Goal: Transaction & Acquisition: Purchase product/service

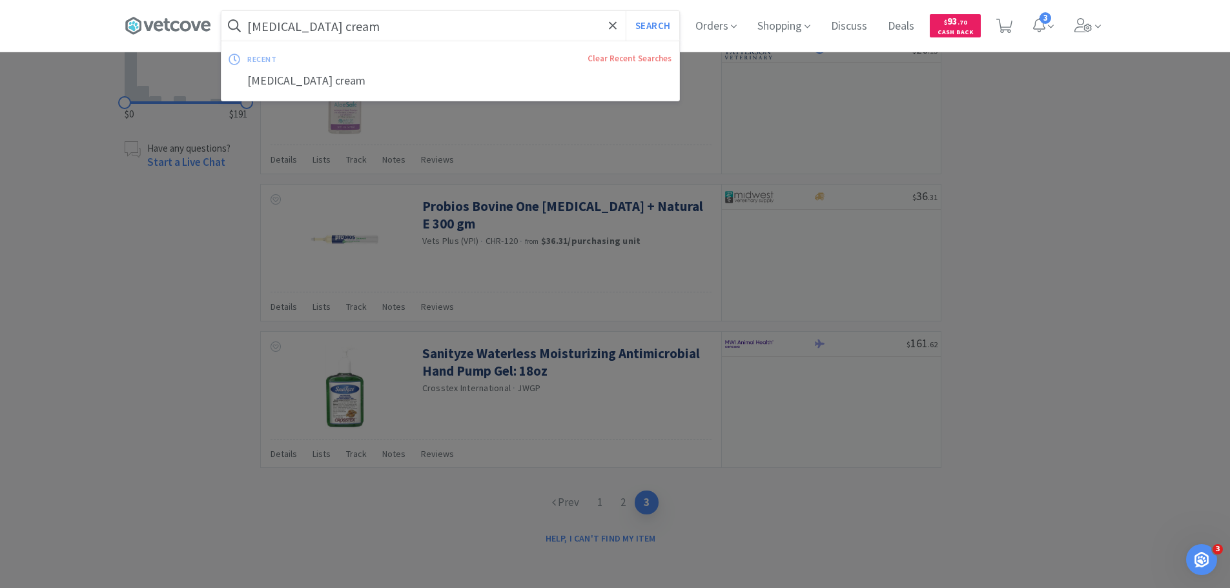
click at [396, 24] on input "[MEDICAL_DATA] cream" at bounding box center [450, 26] width 458 height 30
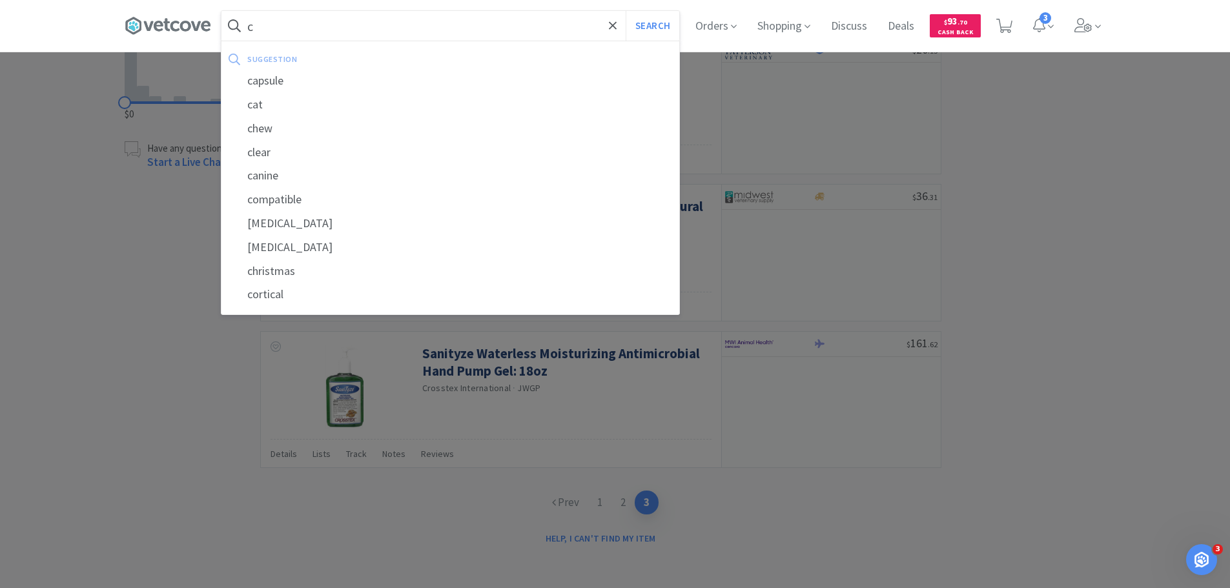
click at [1092, 135] on div at bounding box center [615, 294] width 1230 height 588
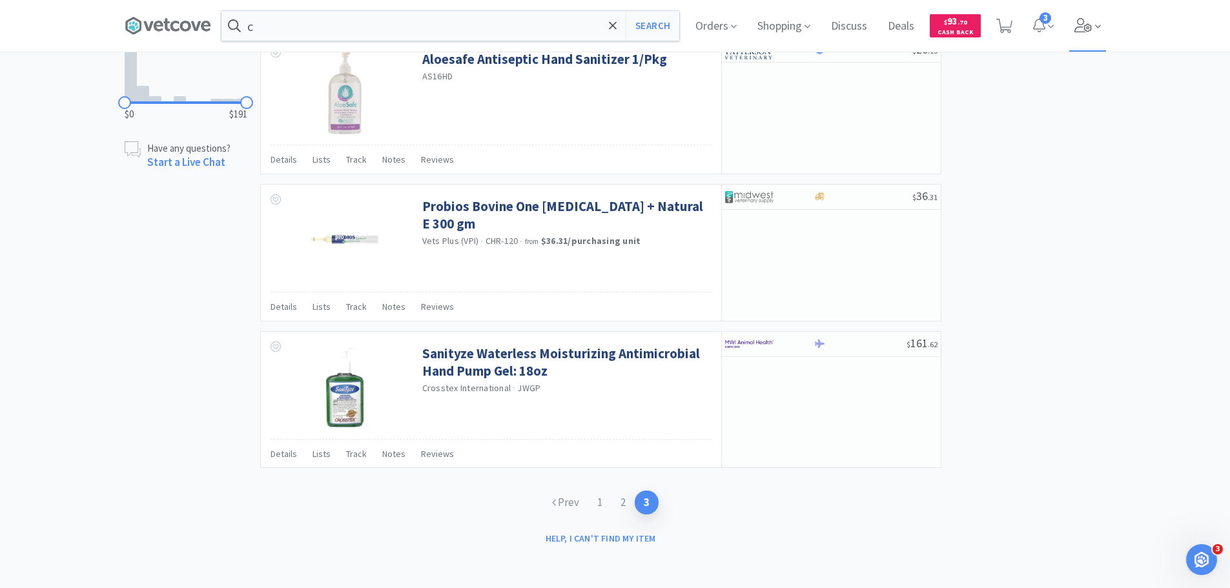
click at [1080, 25] on icon at bounding box center [1083, 25] width 18 height 14
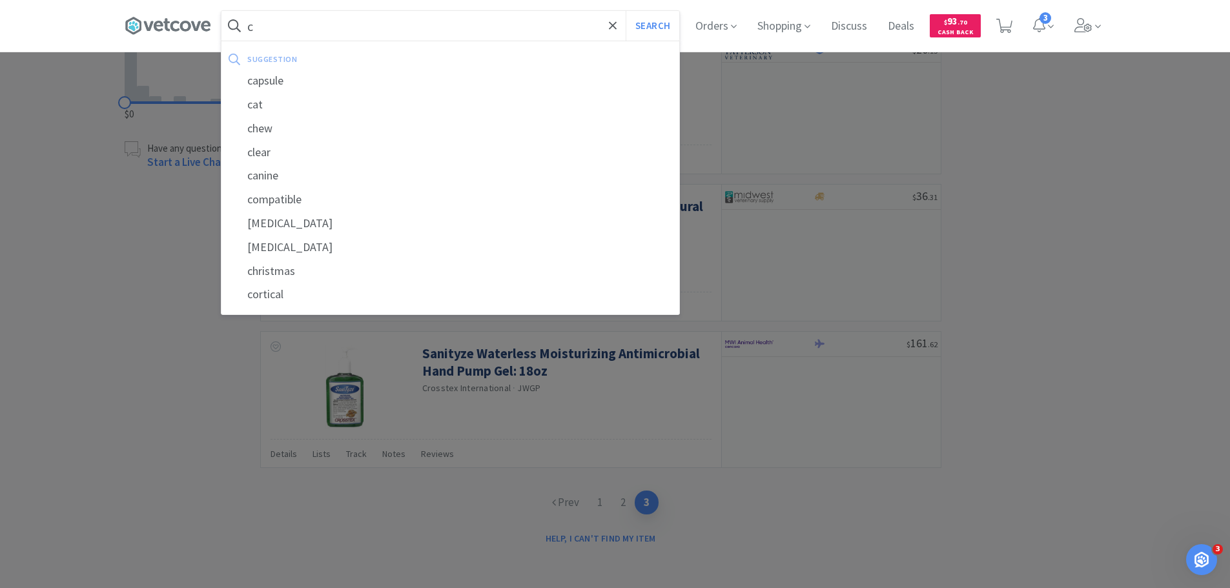
click at [410, 30] on input "c" at bounding box center [450, 26] width 458 height 30
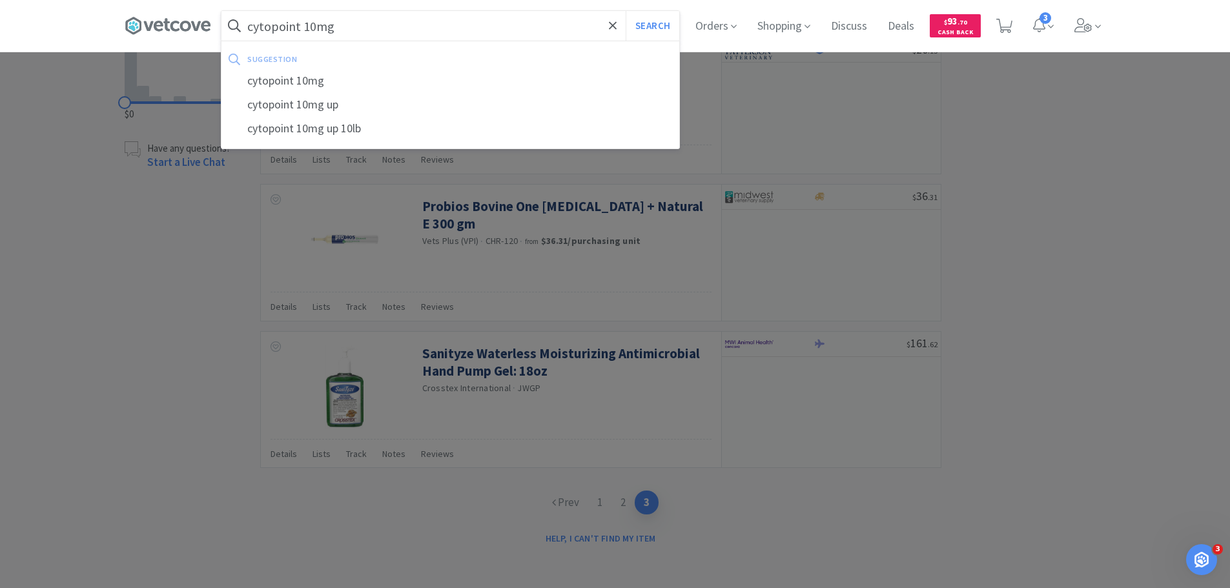
type input "cytopoint 10mg"
click at [625, 11] on button "Search" at bounding box center [652, 26] width 54 height 30
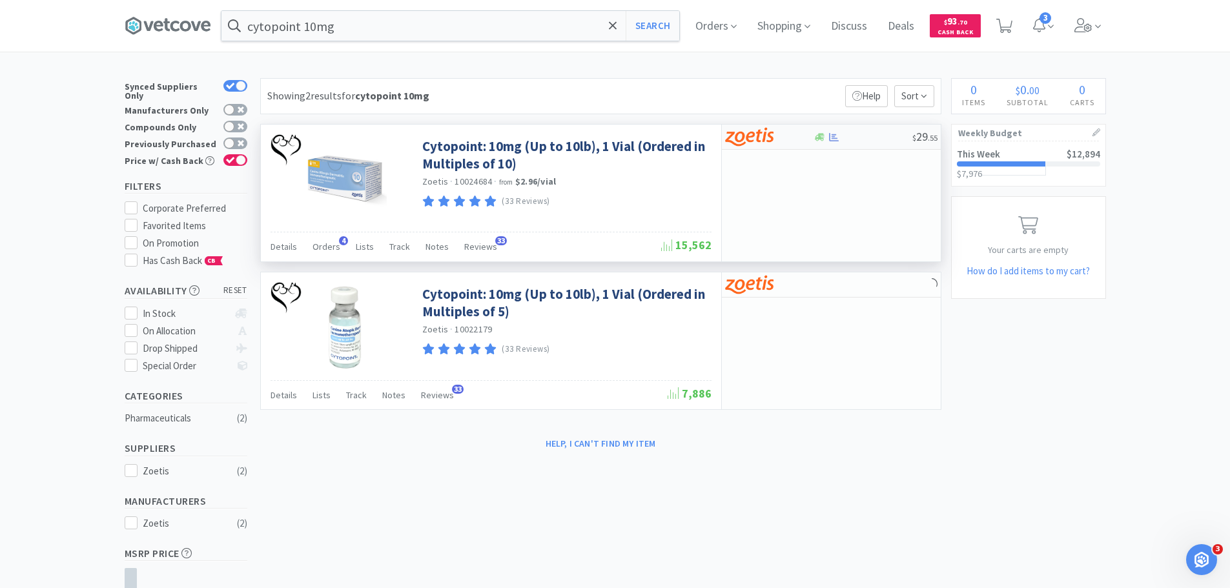
click at [790, 144] on div at bounding box center [760, 137] width 71 height 22
select select "10"
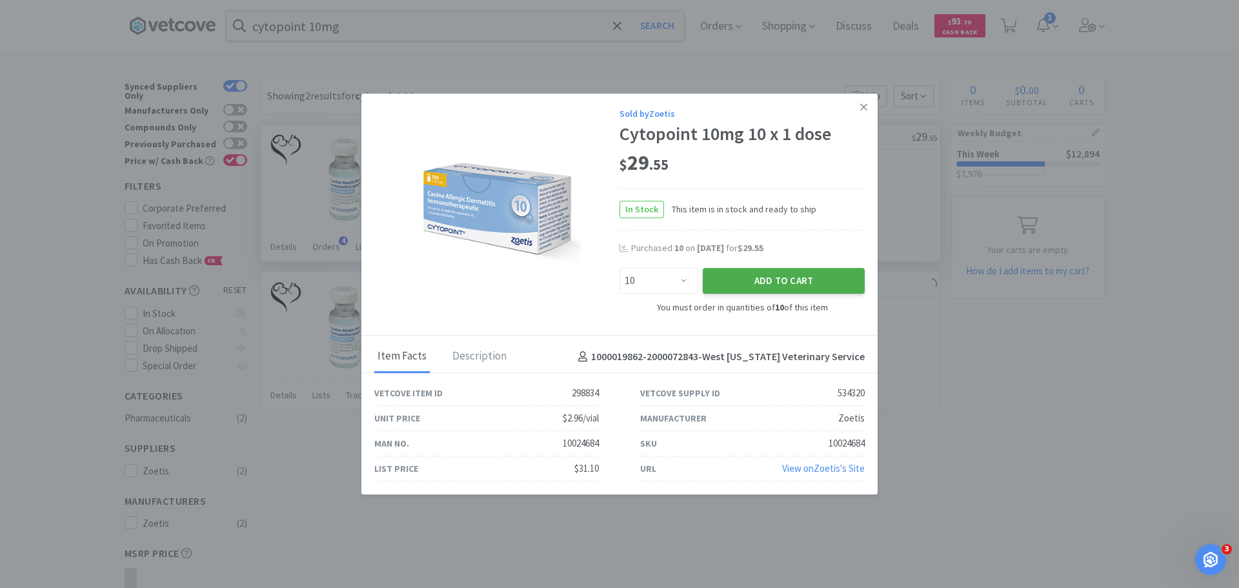
click at [803, 283] on button "Add to Cart" at bounding box center [784, 281] width 162 height 26
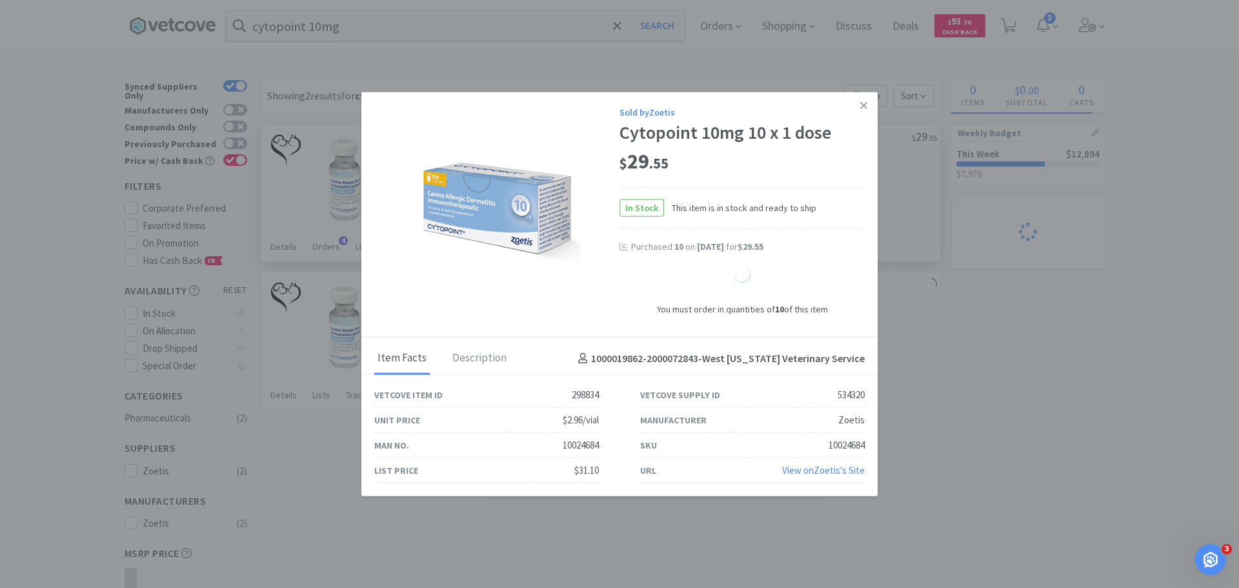
select select "10"
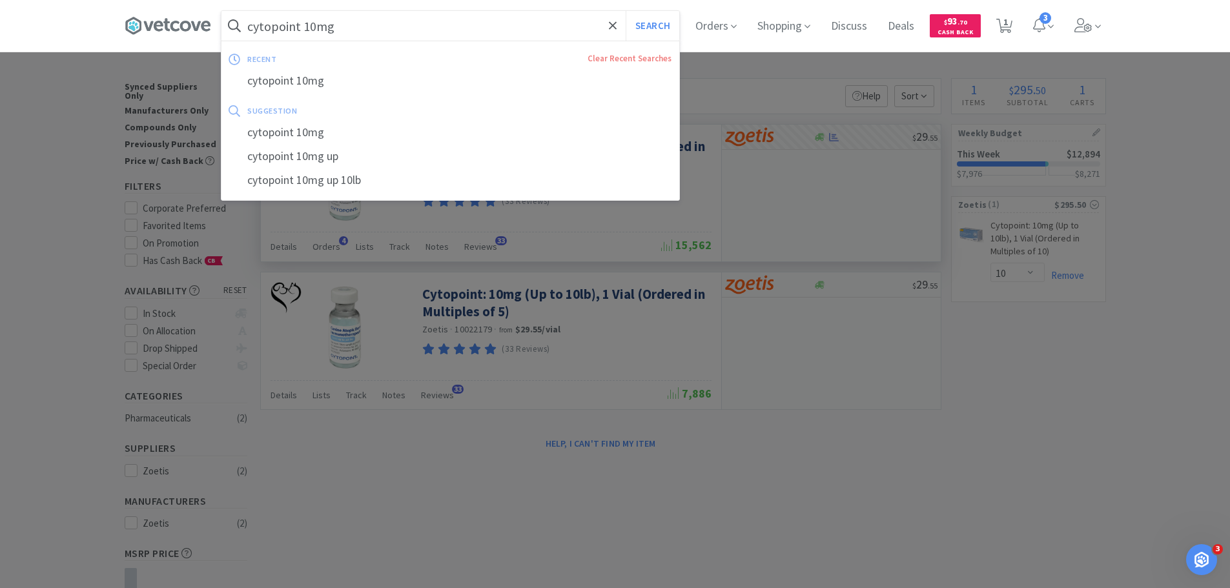
click at [502, 30] on input "cytopoint 10mg" at bounding box center [450, 26] width 458 height 30
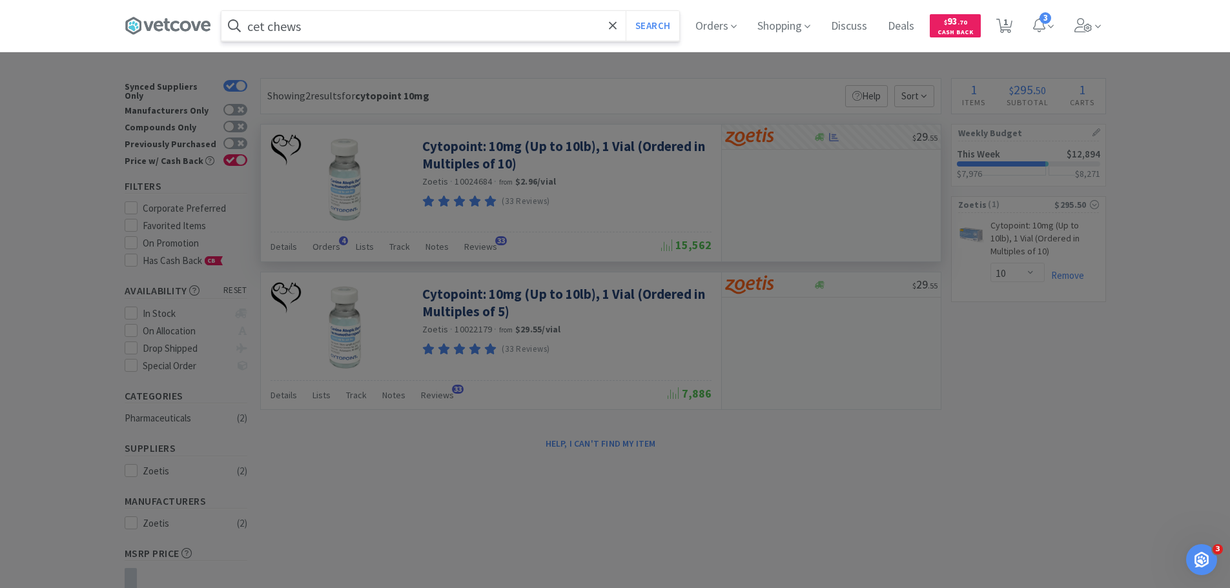
type input "cet chews"
click at [625, 11] on button "Search" at bounding box center [652, 26] width 54 height 30
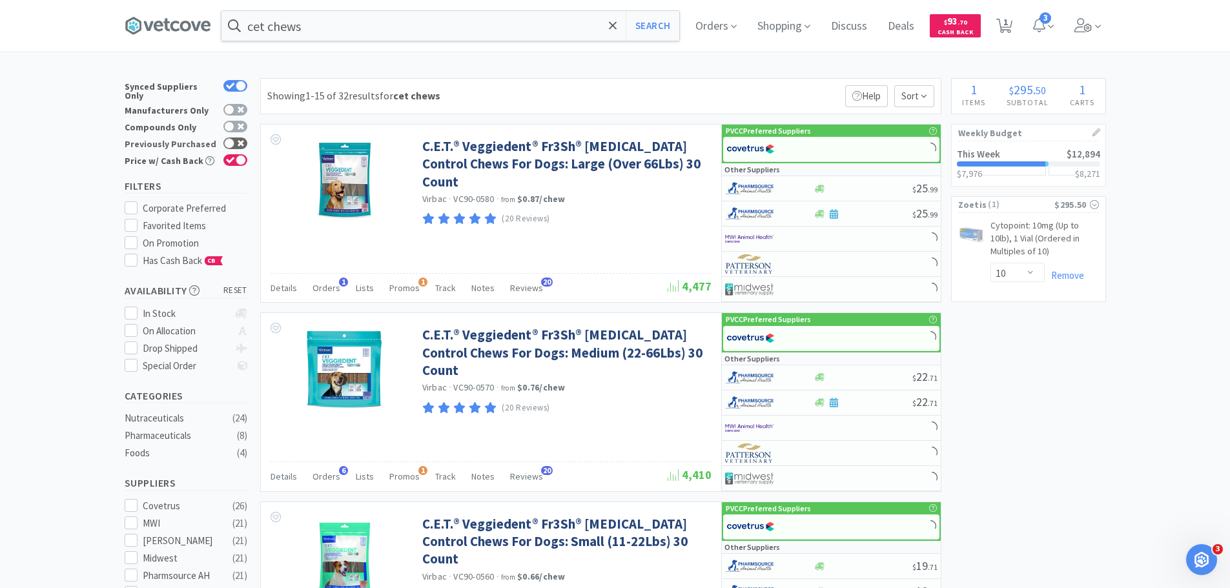
click at [229, 138] on div at bounding box center [229, 143] width 10 height 10
checkbox input "true"
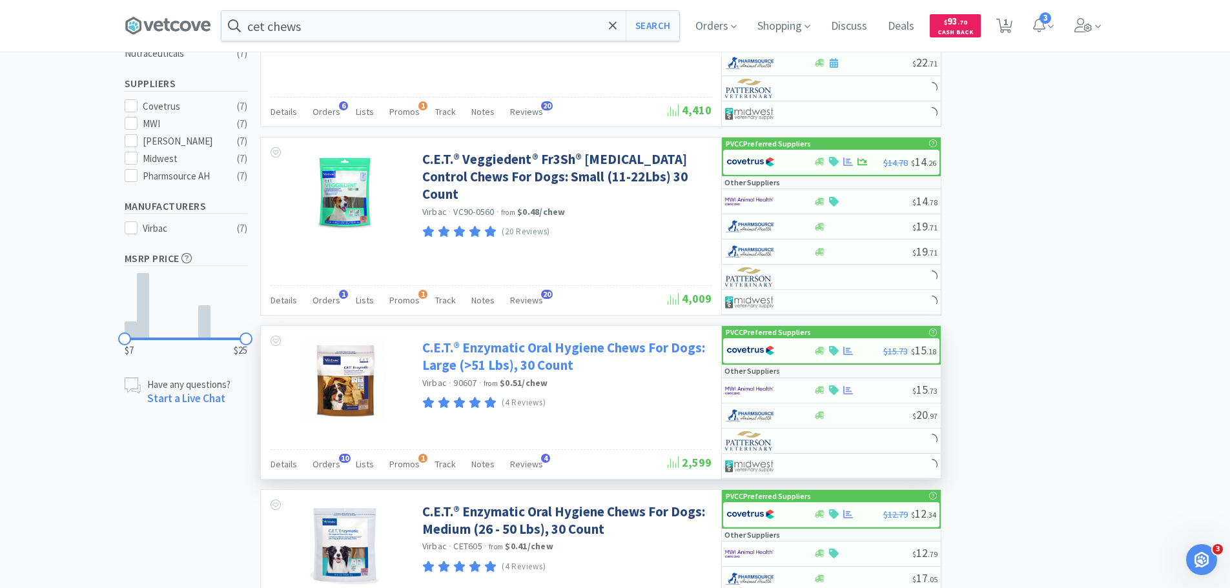
scroll to position [387, 0]
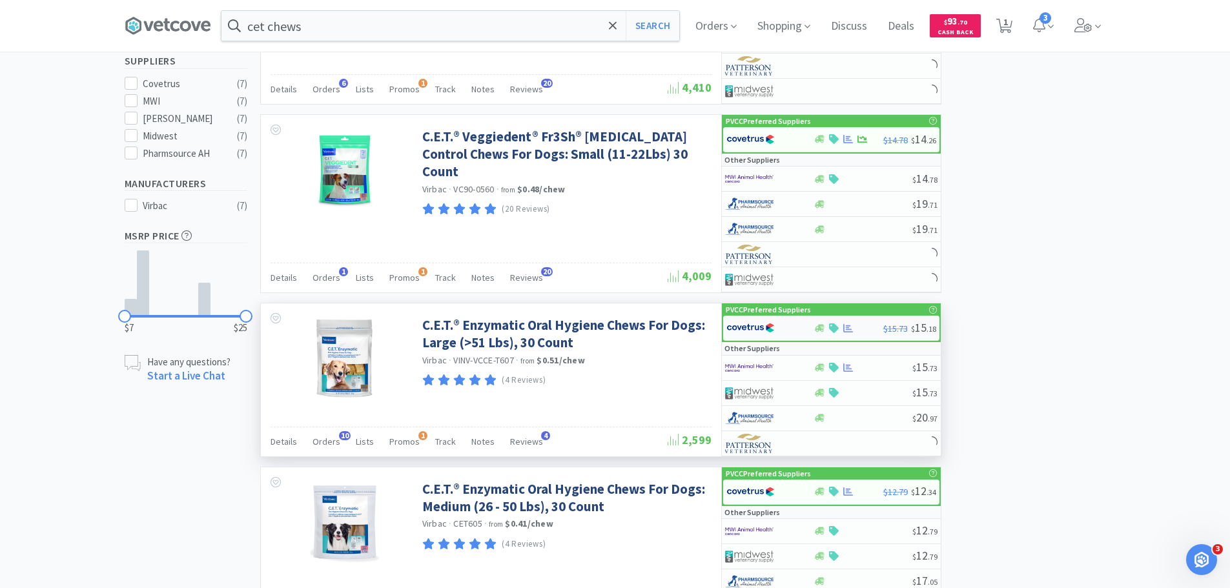
click at [755, 327] on img at bounding box center [750, 327] width 48 height 19
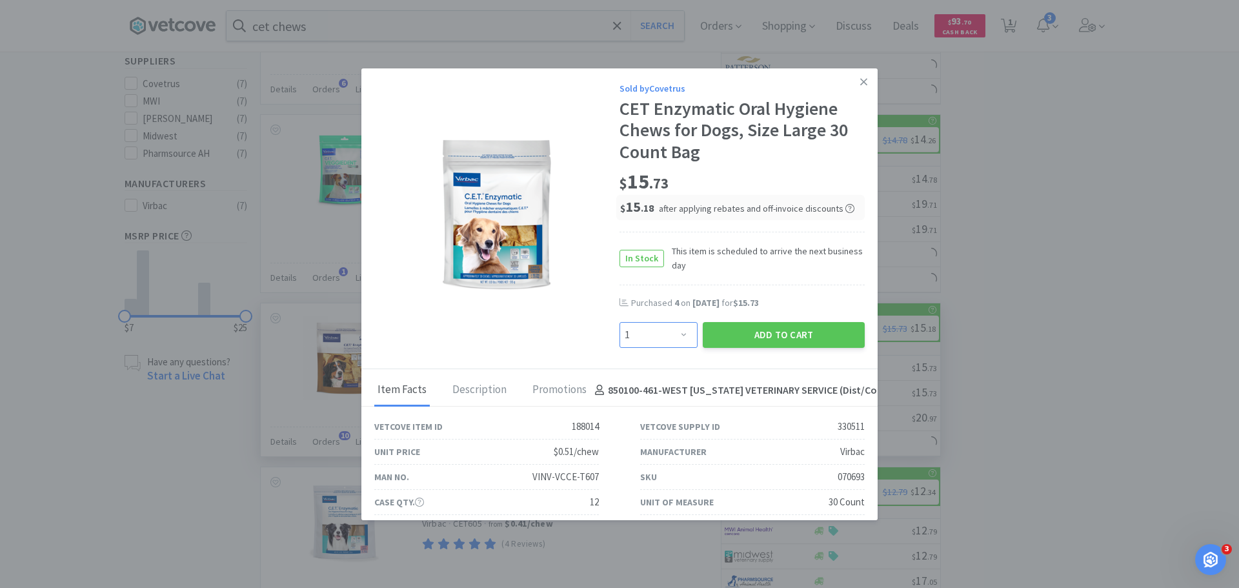
click at [667, 336] on select "Enter Quantity 1 2 3 4 5 6 7 8 9 10 11 12 13 14 15 16 17 18 19 20 Enter Quantity" at bounding box center [659, 335] width 78 height 26
select select "3"
click at [620, 322] on select "Enter Quantity 1 2 3 4 5 6 7 8 9 10 11 12 13 14 15 16 17 18 19 20 Enter Quantity" at bounding box center [659, 335] width 78 height 26
click at [783, 329] on button "Add to Cart" at bounding box center [784, 335] width 162 height 26
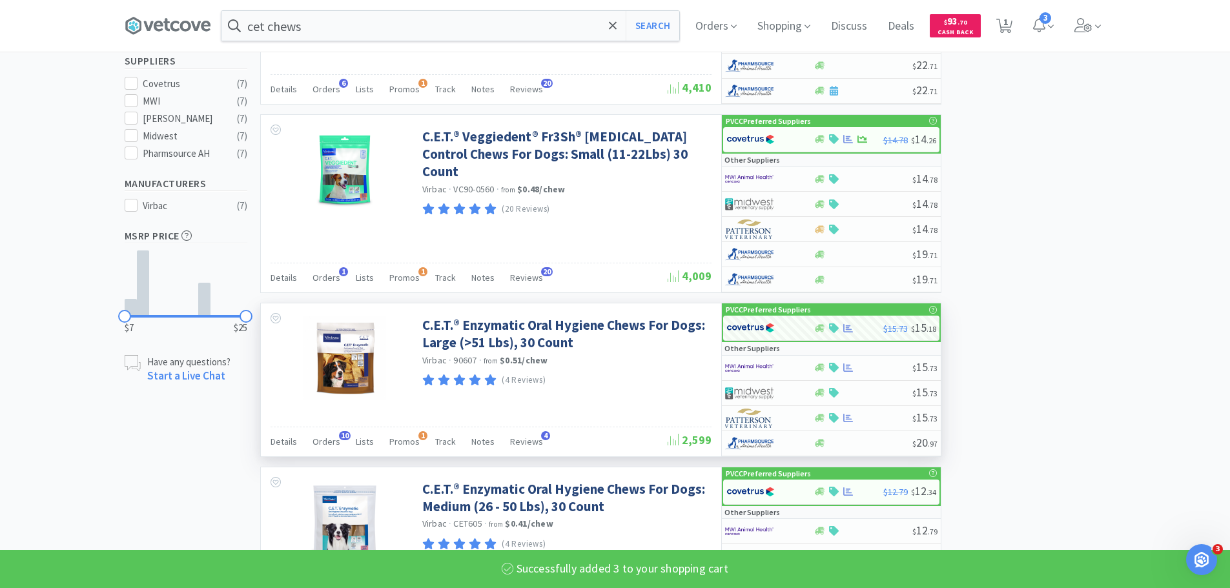
select select "3"
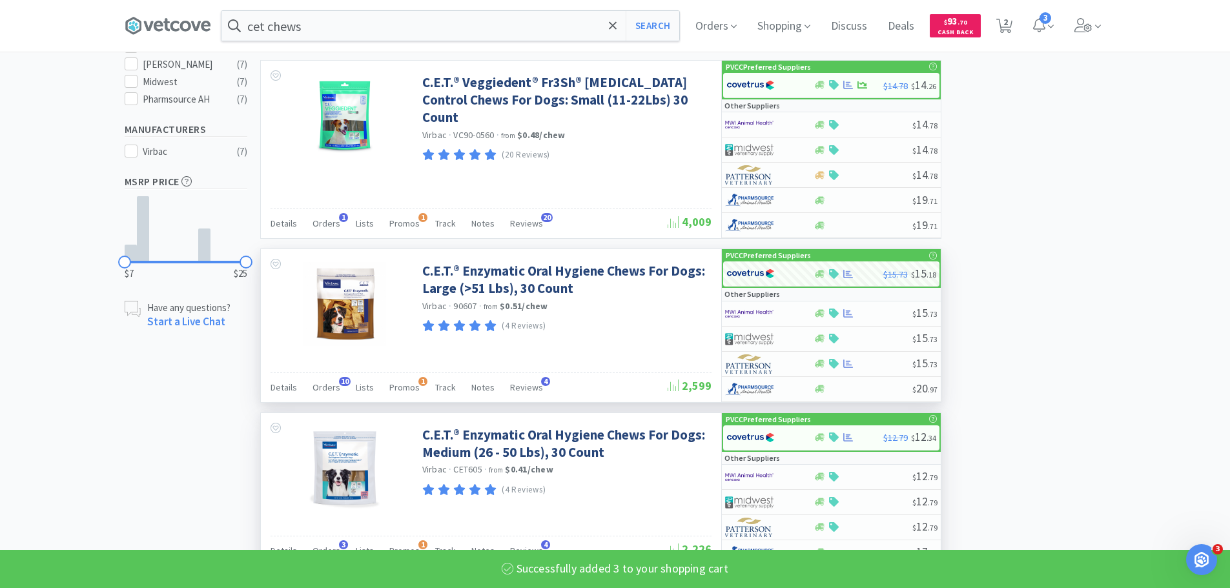
scroll to position [516, 0]
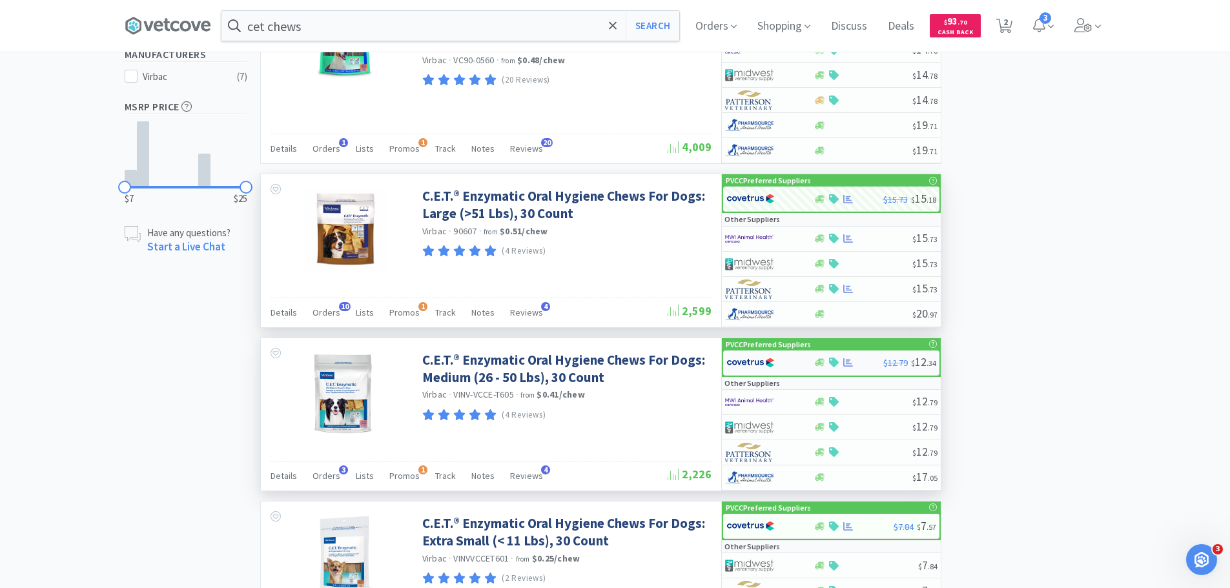
click at [760, 365] on img at bounding box center [750, 362] width 48 height 19
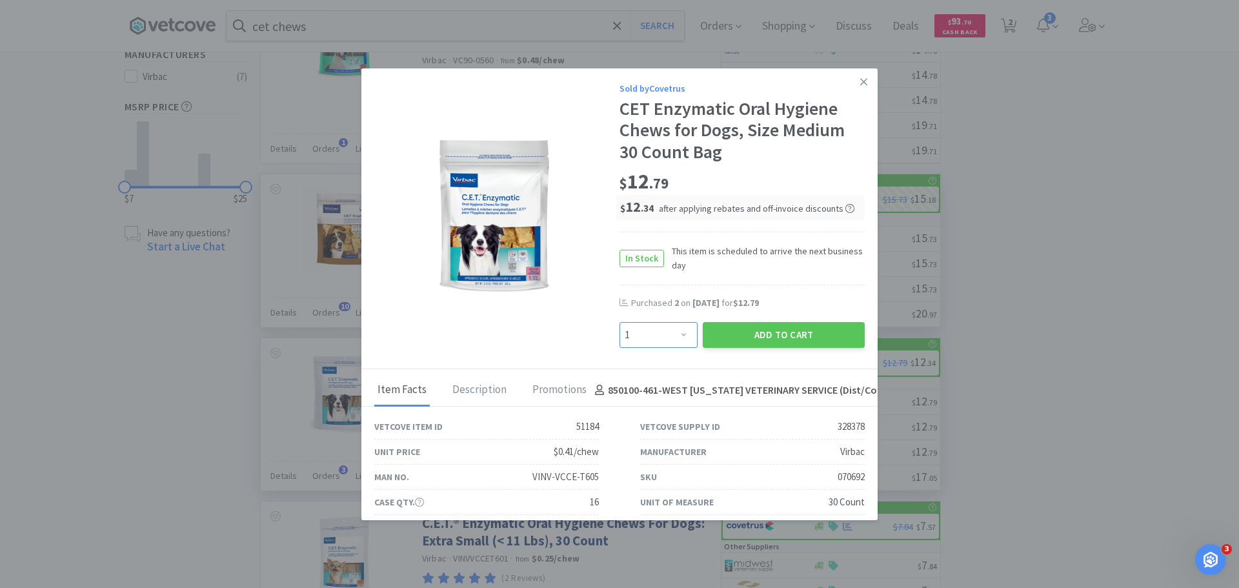
click at [666, 331] on select "Enter Quantity 1 2 3 4 5 6 7 8 9 10 11 12 13 14 15 16 17 18 19 20 Enter Quantity" at bounding box center [659, 335] width 78 height 26
select select "2"
click at [620, 322] on select "Enter Quantity 1 2 3 4 5 6 7 8 9 10 11 12 13 14 15 16 17 18 19 20 Enter Quantity" at bounding box center [659, 335] width 78 height 26
click at [775, 336] on button "Add to Cart" at bounding box center [784, 335] width 162 height 26
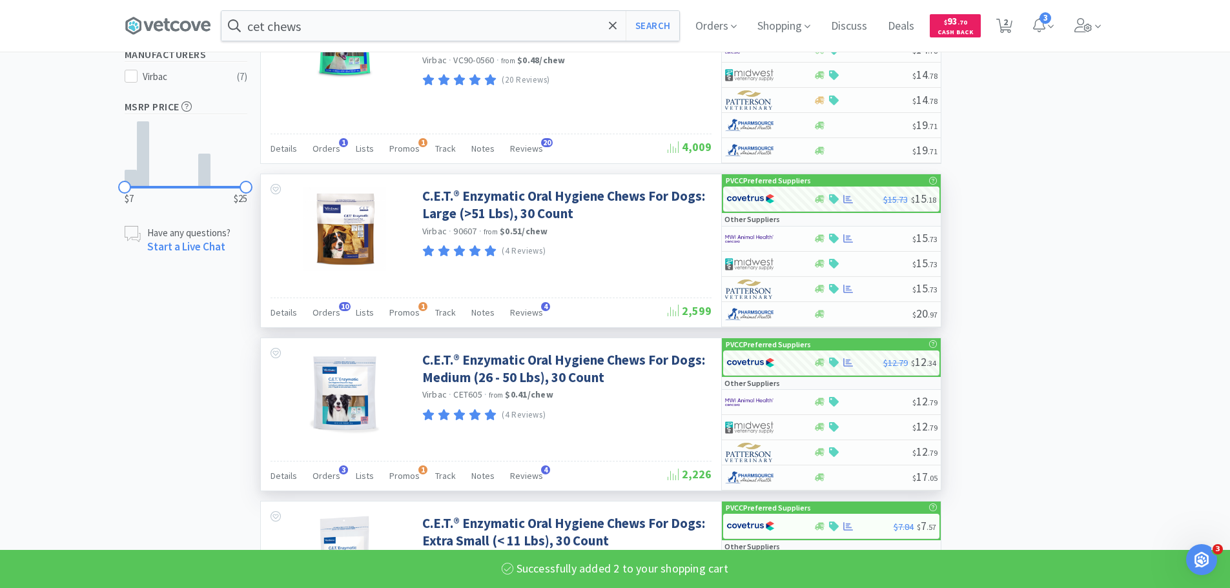
select select "2"
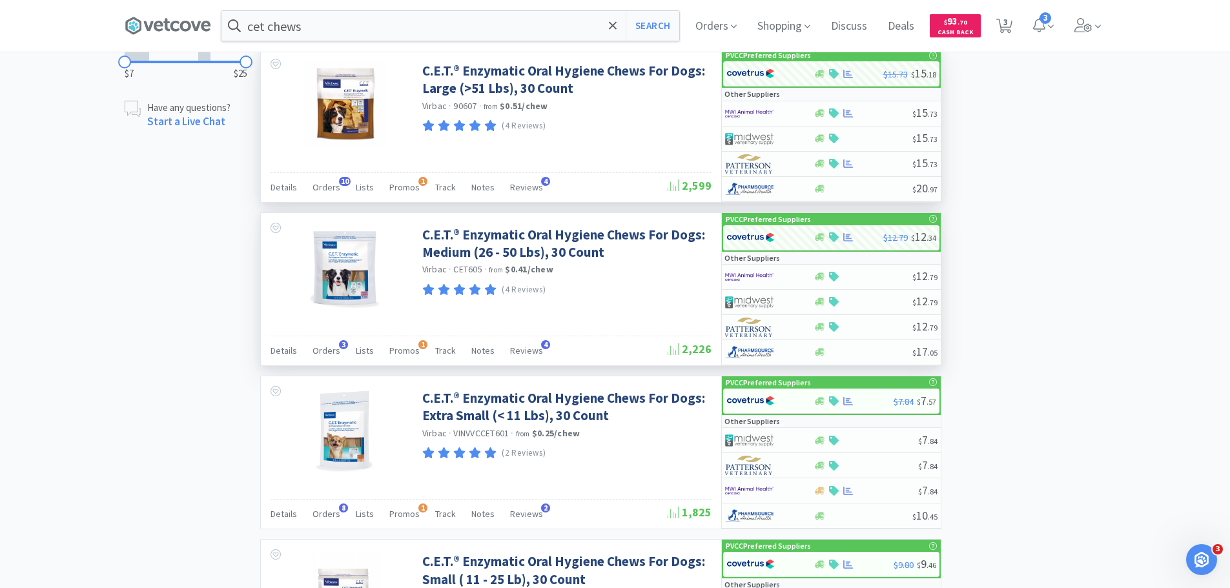
scroll to position [775, 0]
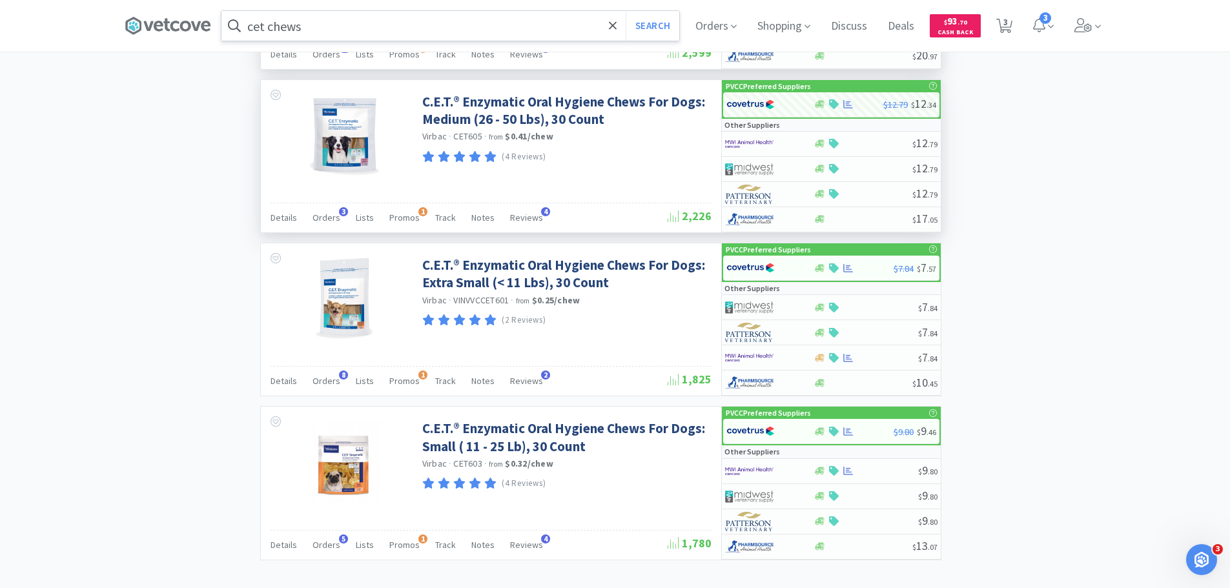
drag, startPoint x: 426, startPoint y: 43, endPoint x: 425, endPoint y: 29, distance: 14.2
click at [426, 42] on div "cet chews Search Orders Shopping Discuss Discuss Deals Deals $ 93 . 70 Cash Bac…" at bounding box center [615, 26] width 981 height 52
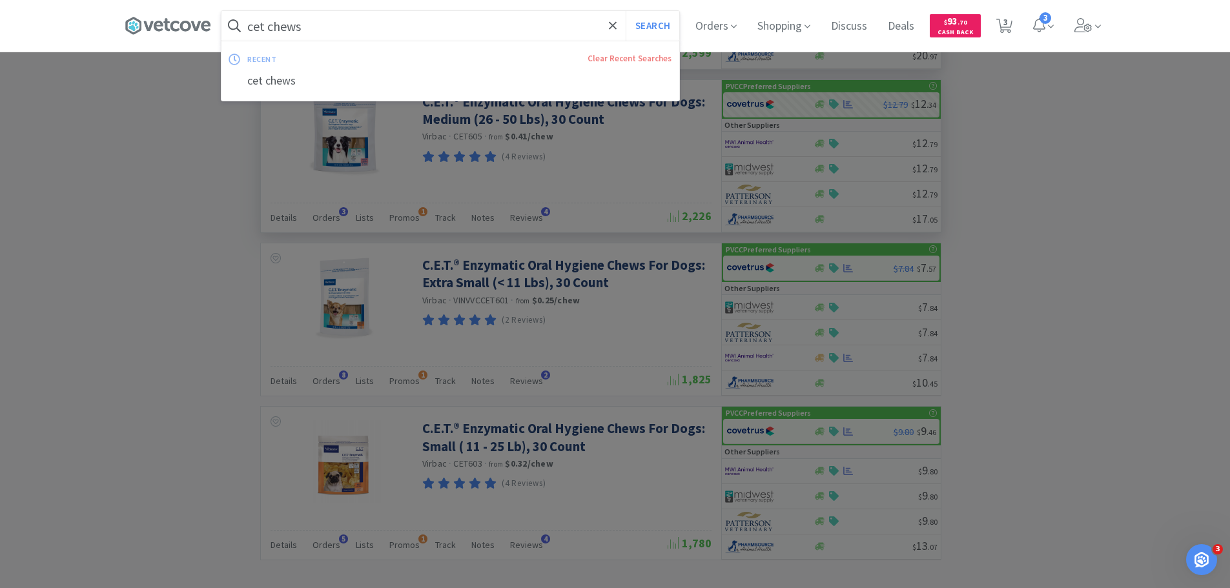
click at [425, 29] on input "cet chews" at bounding box center [450, 26] width 458 height 30
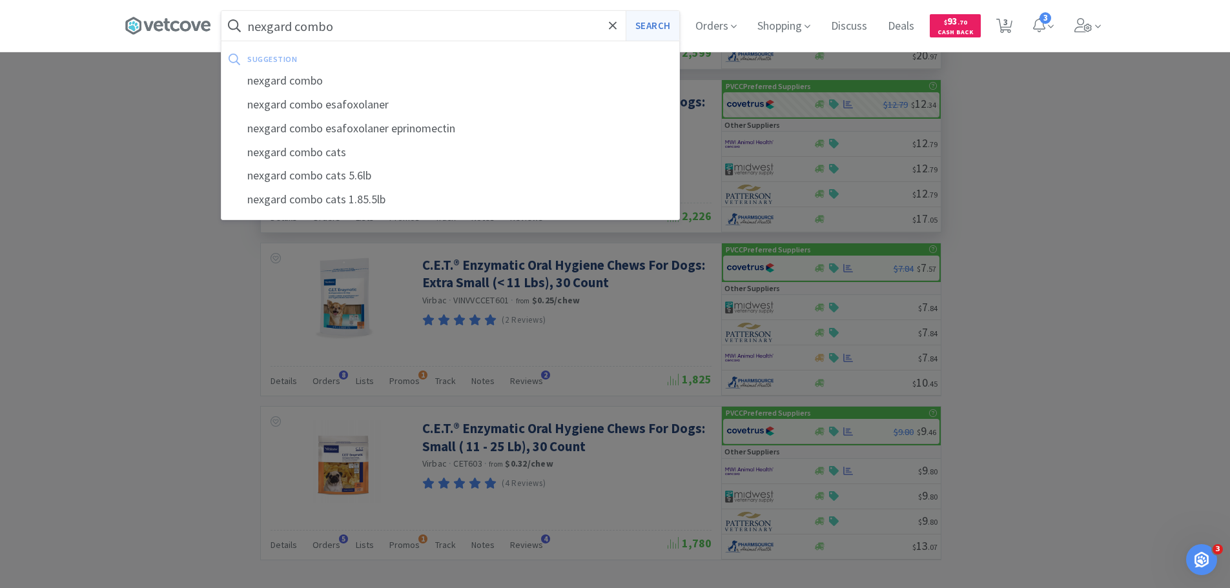
type input "nexgard combo"
click at [638, 22] on button "Search" at bounding box center [652, 26] width 54 height 30
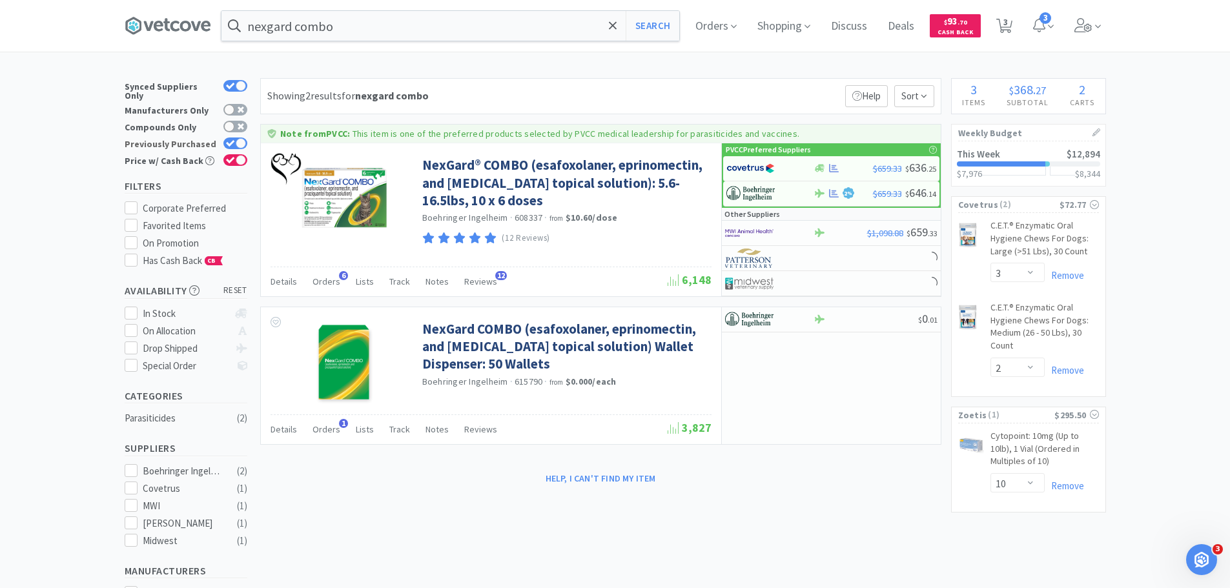
click at [239, 138] on div at bounding box center [241, 143] width 10 height 10
checkbox input "false"
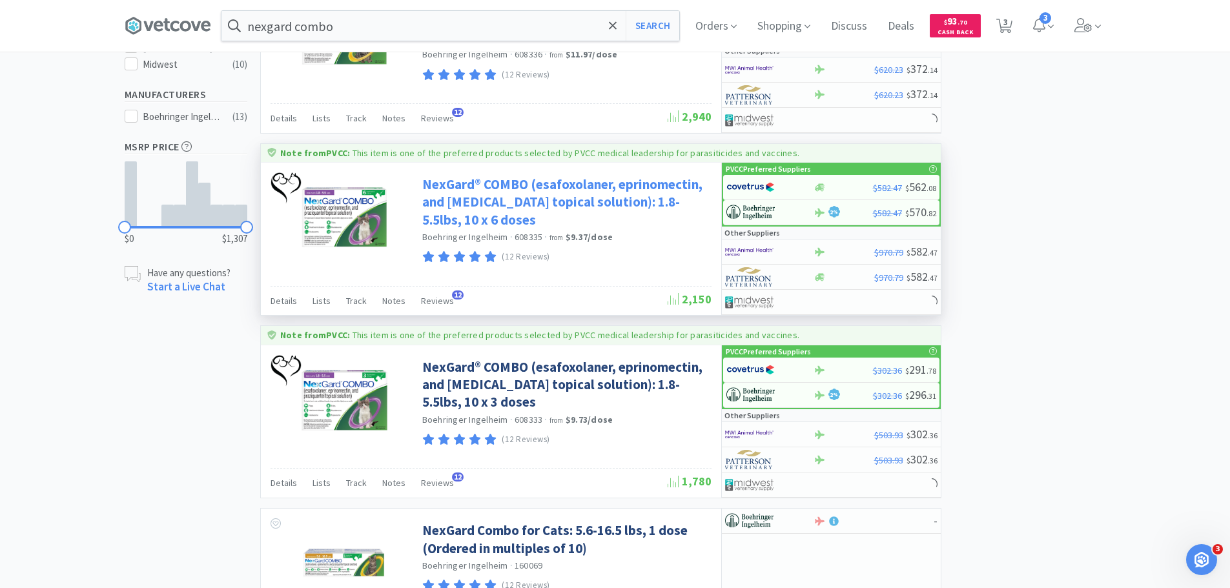
scroll to position [516, 0]
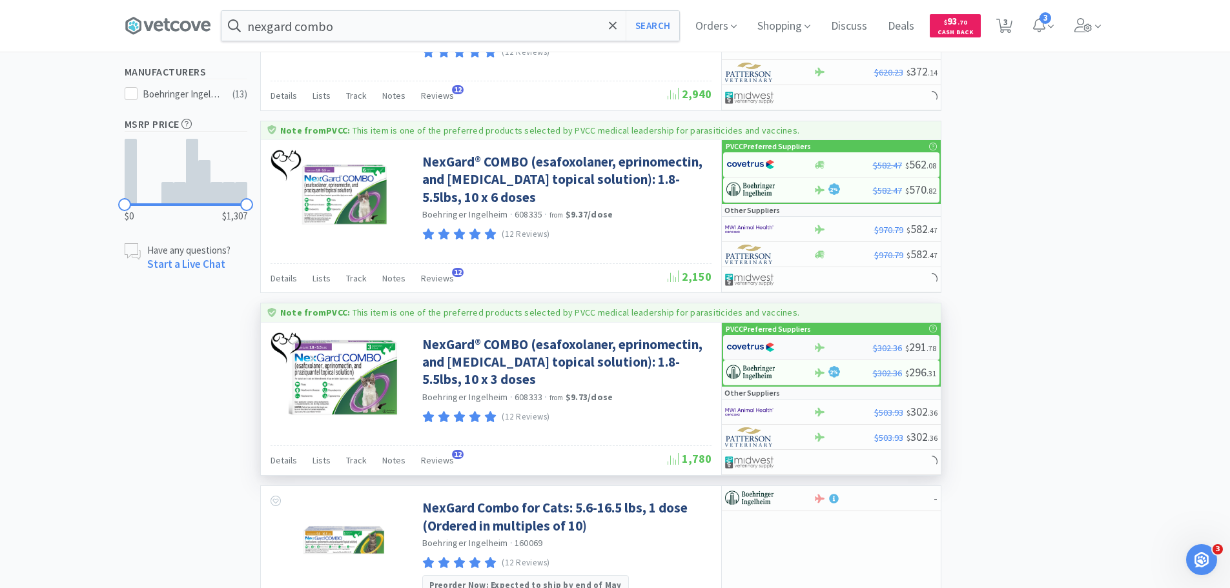
click at [770, 341] on img at bounding box center [750, 347] width 48 height 19
select select "1"
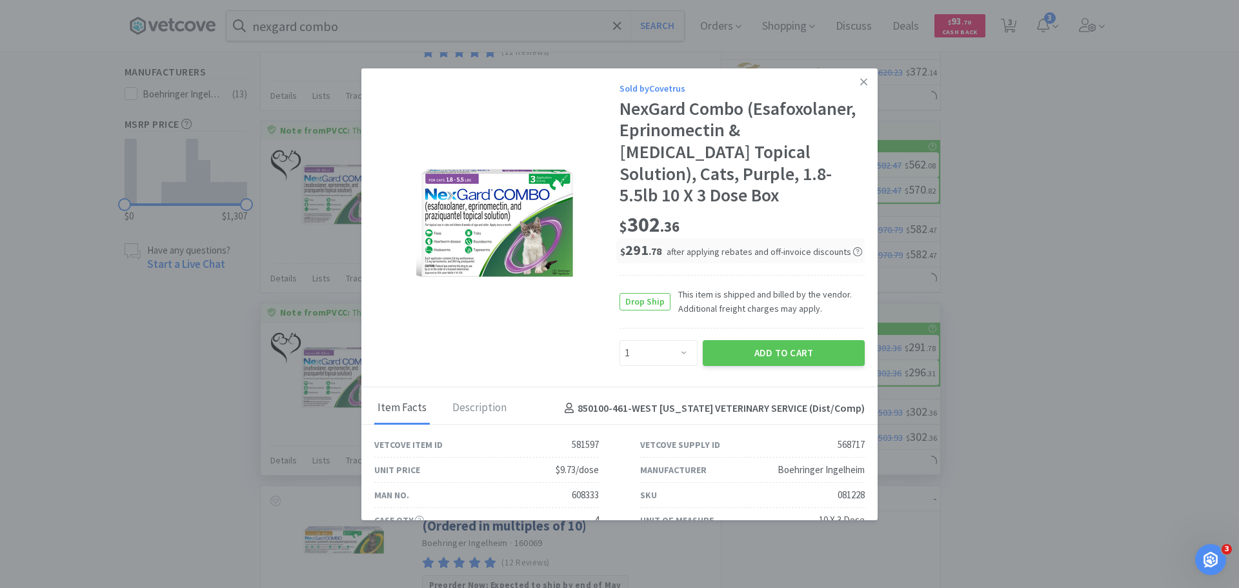
click at [770, 341] on button "Add to Cart" at bounding box center [784, 353] width 162 height 26
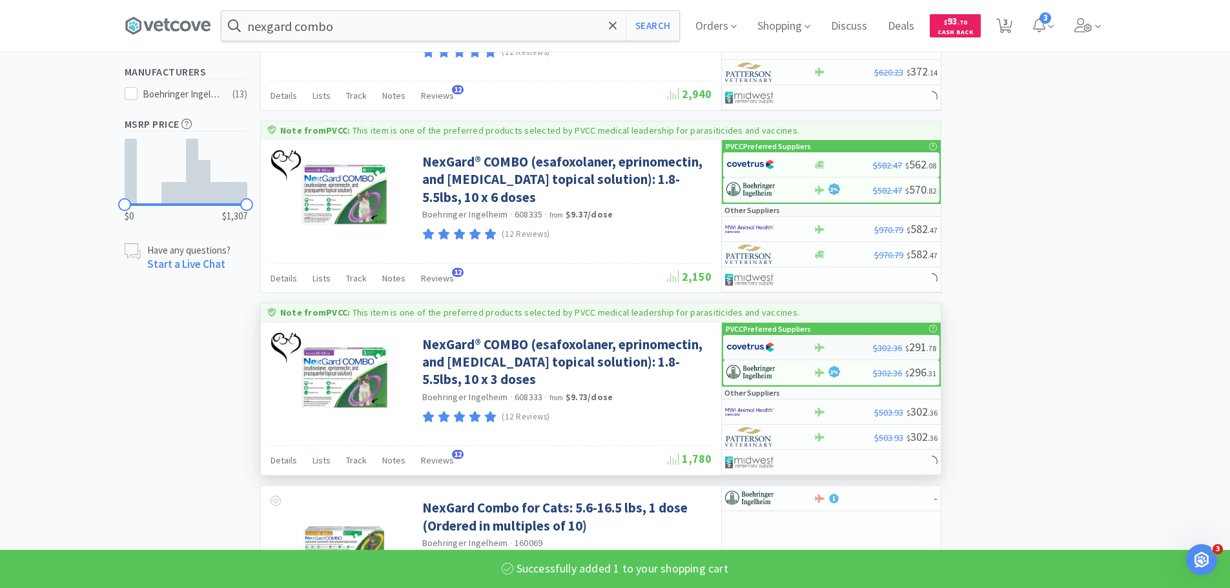
select select "1"
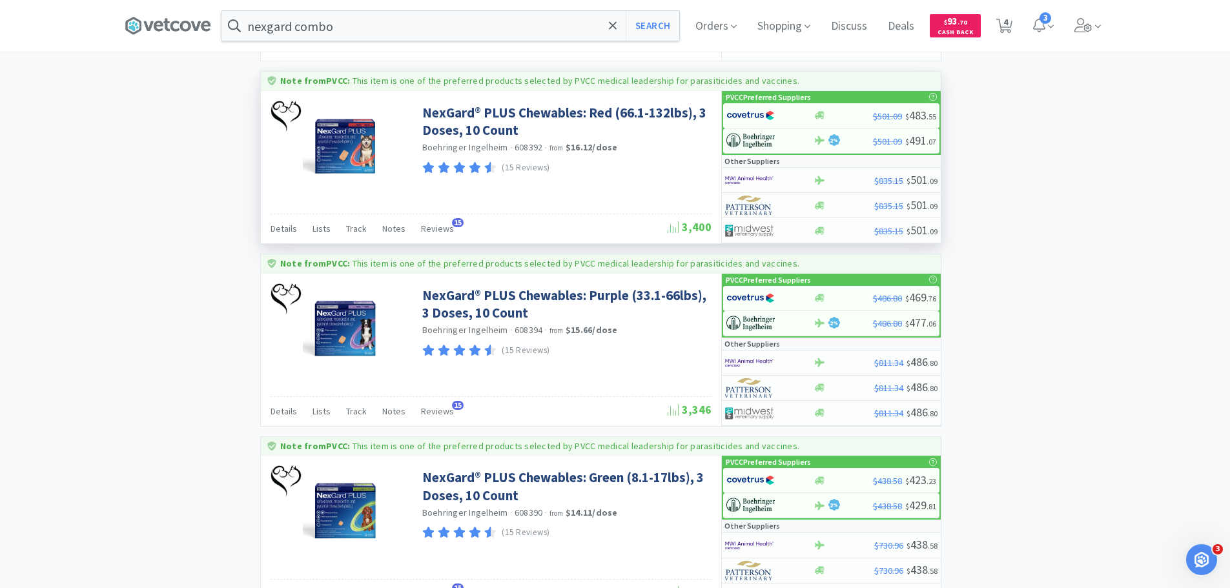
scroll to position [1356, 0]
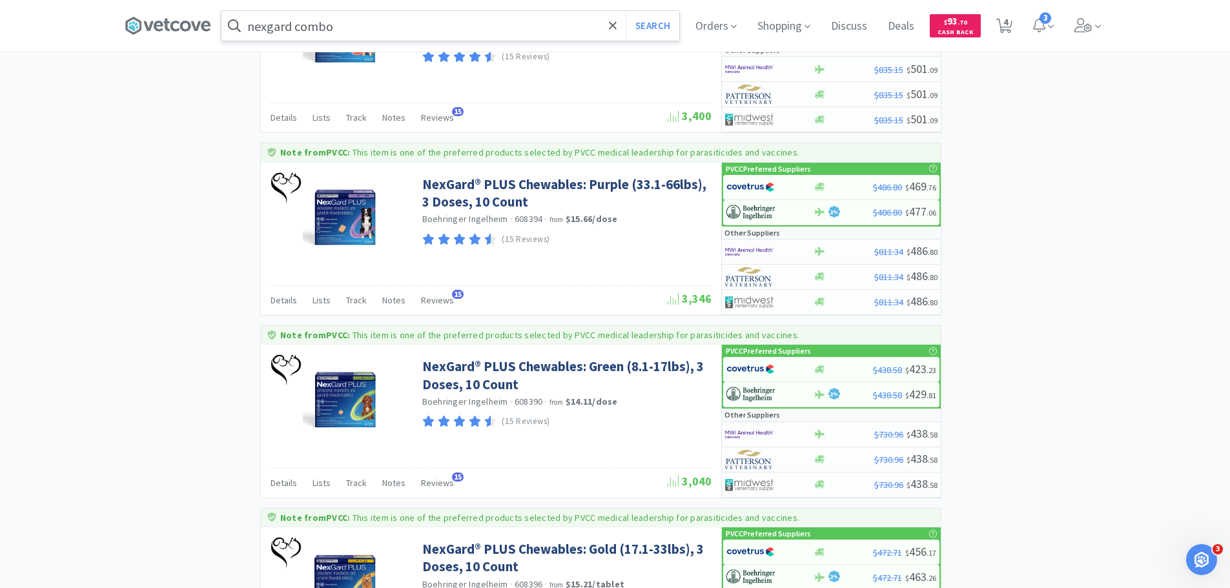
click at [409, 28] on input "nexgard combo" at bounding box center [450, 26] width 458 height 30
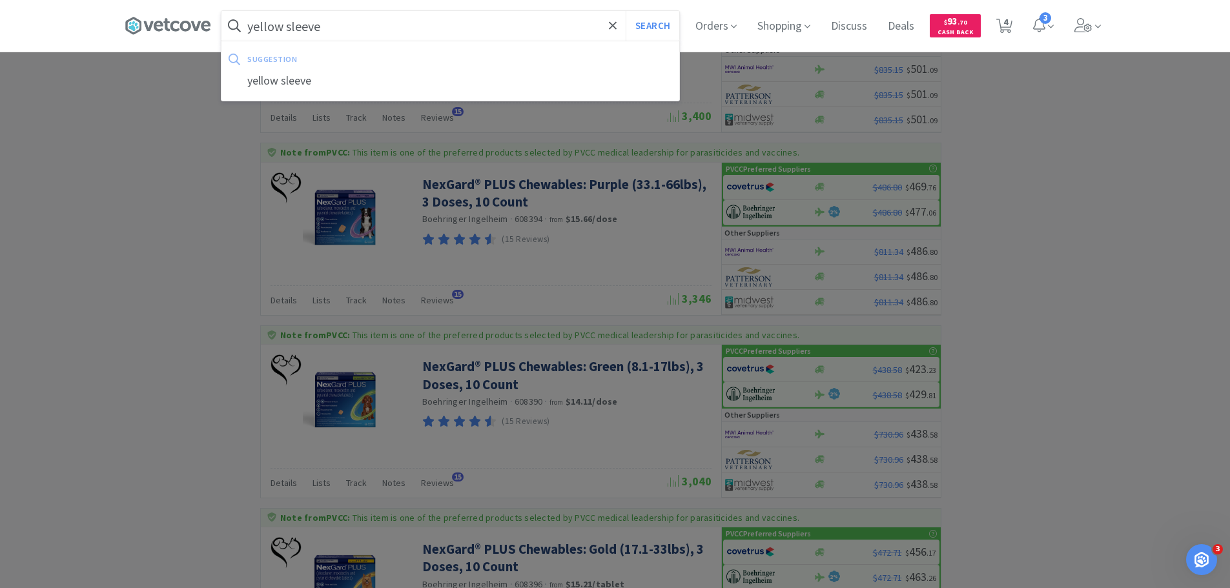
type input "yellow sleeve"
click at [625, 11] on button "Search" at bounding box center [652, 26] width 54 height 30
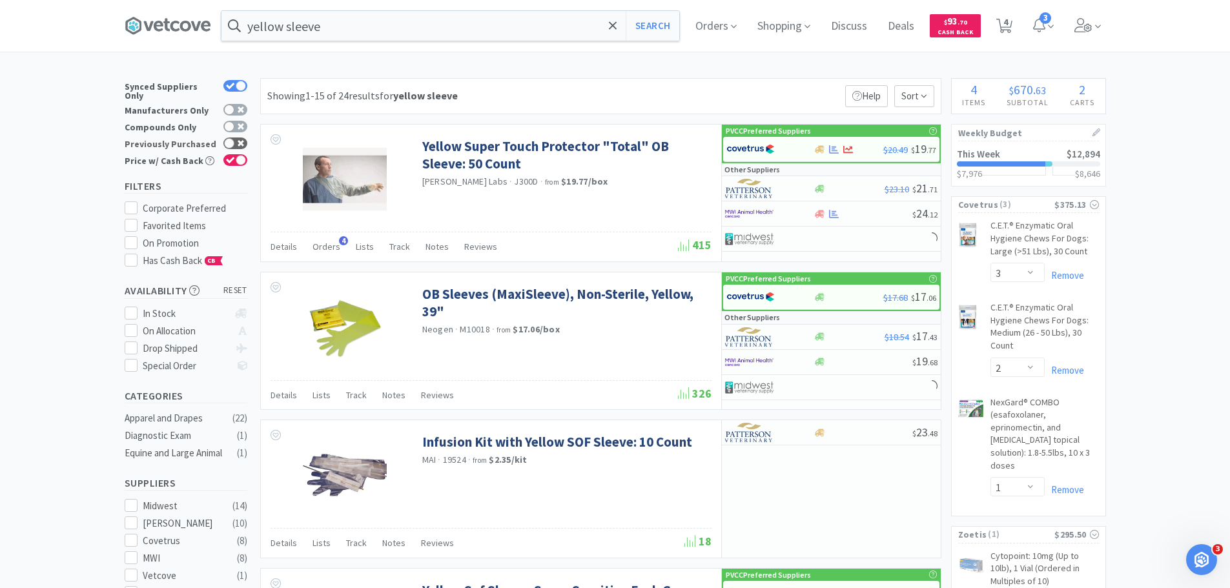
click at [243, 140] on icon at bounding box center [241, 143] width 6 height 6
checkbox input "true"
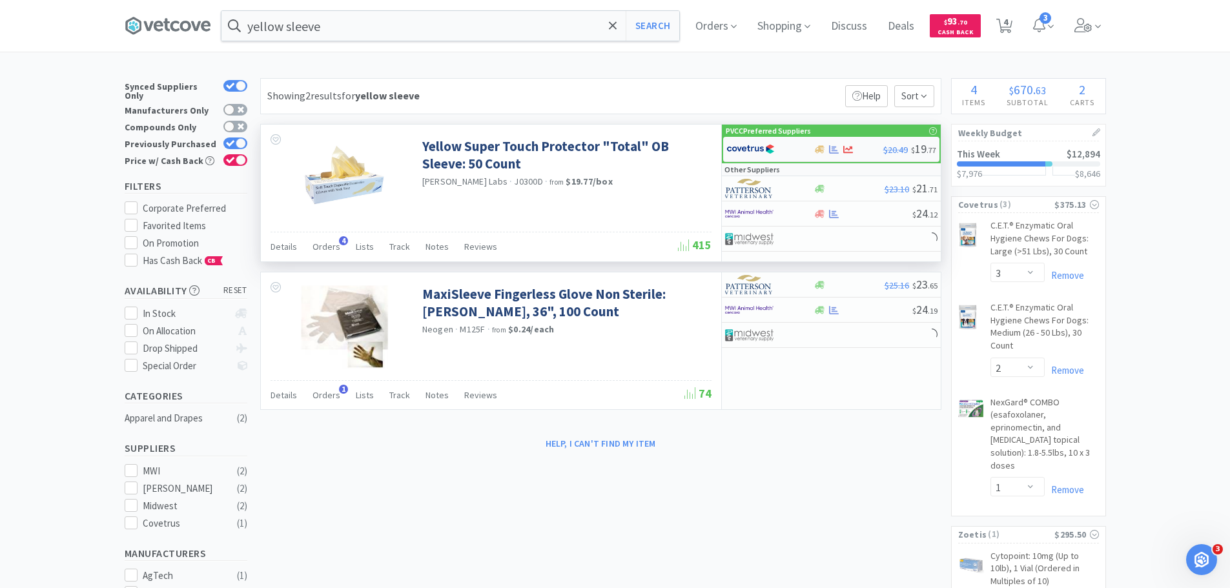
click at [765, 151] on img at bounding box center [750, 148] width 48 height 19
select select "1"
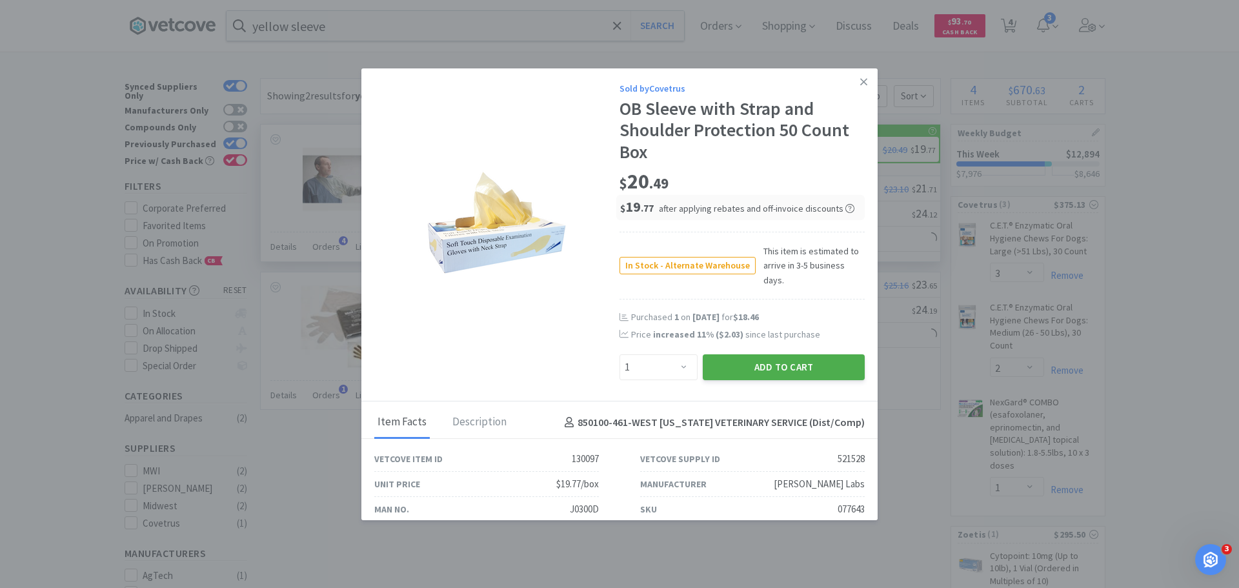
click at [786, 360] on button "Add to Cart" at bounding box center [784, 367] width 162 height 26
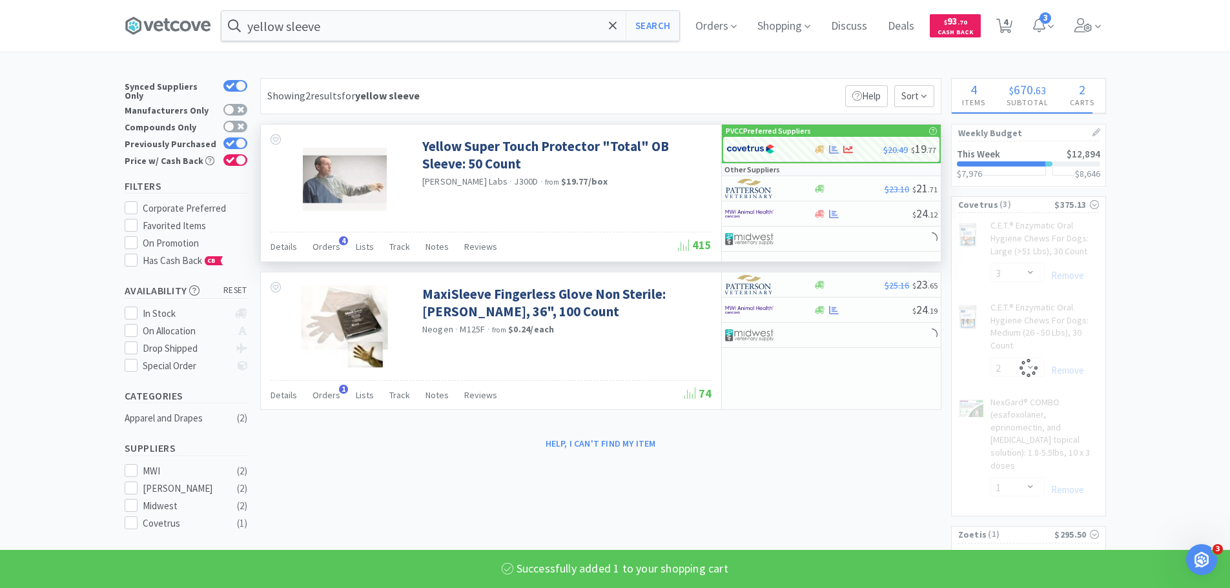
select select "1"
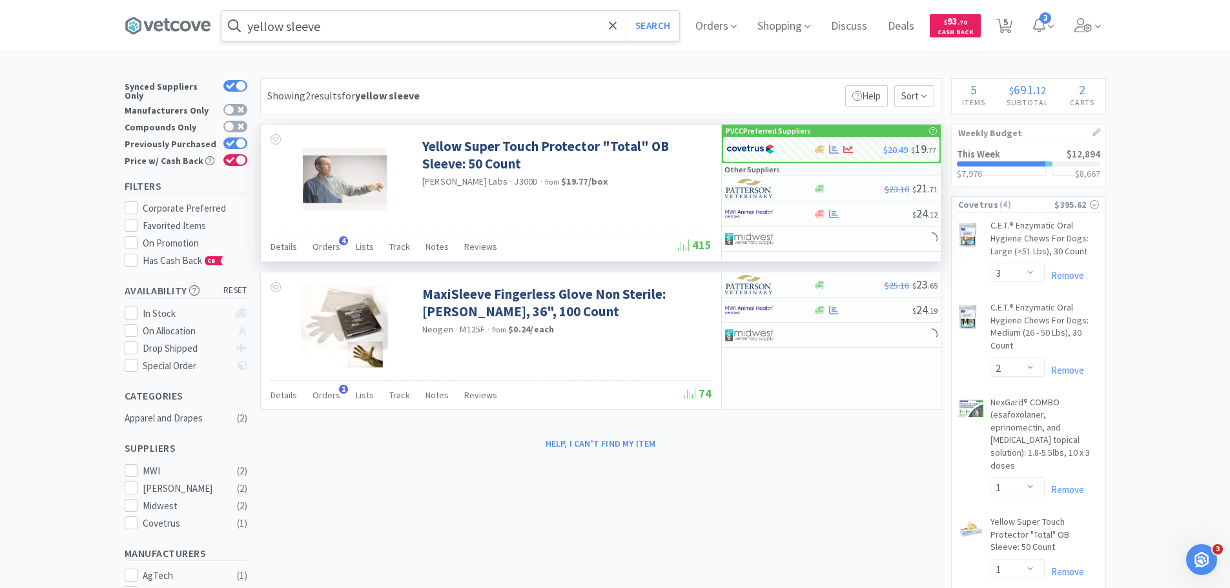
click at [531, 26] on input "yellow sleeve" at bounding box center [450, 26] width 458 height 30
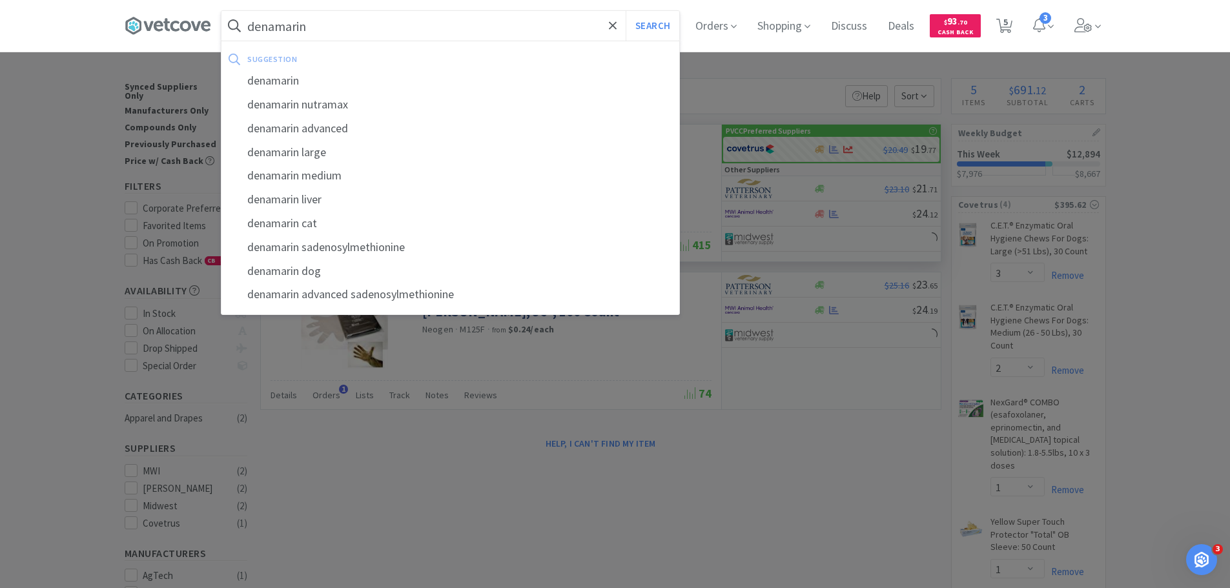
type input "denamarin"
click at [625, 11] on button "Search" at bounding box center [652, 26] width 54 height 30
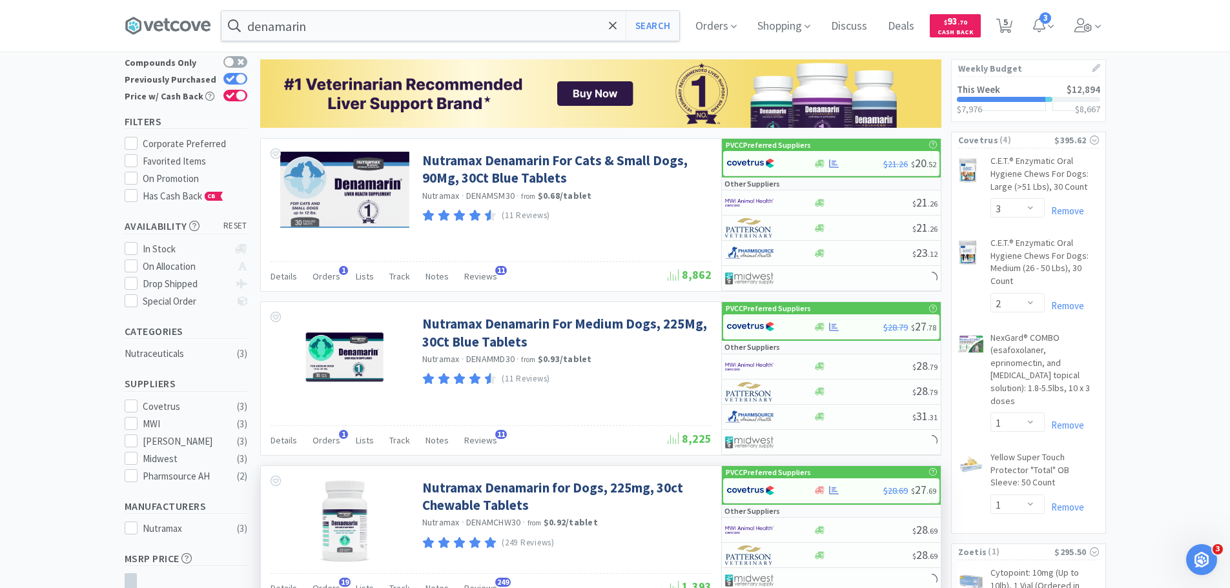
scroll to position [194, 0]
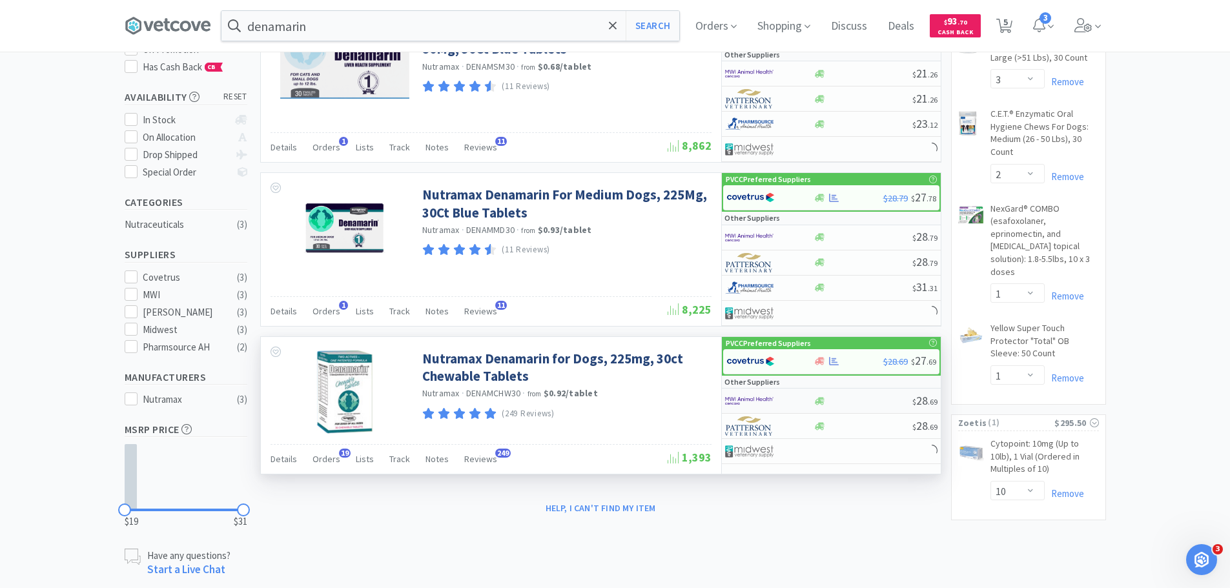
click at [747, 402] on img at bounding box center [749, 400] width 48 height 19
select select "1"
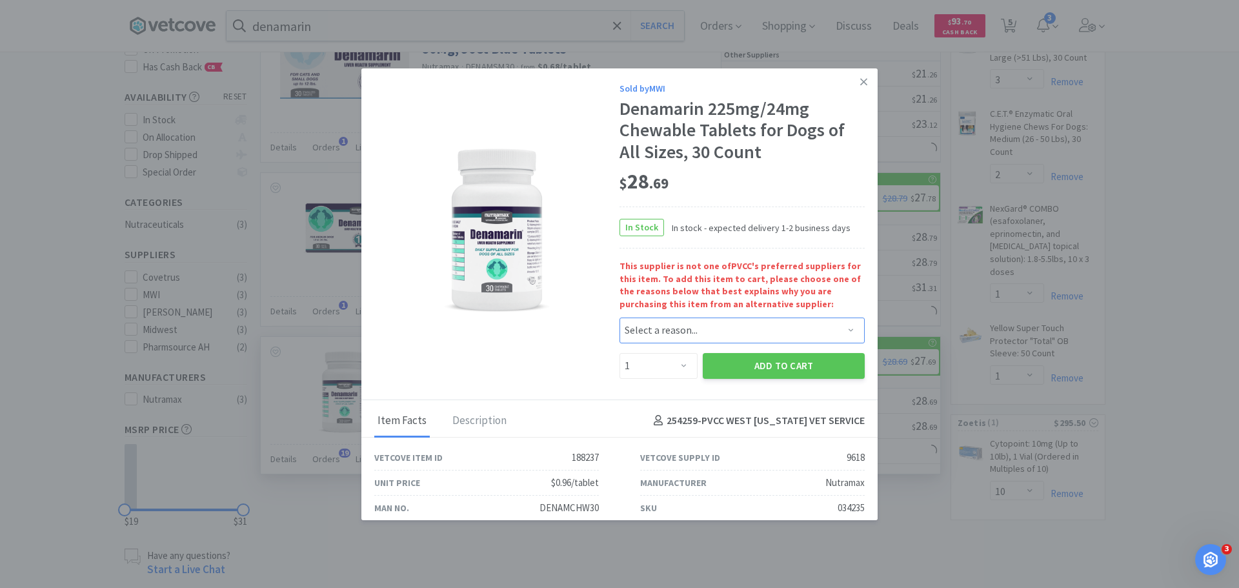
click at [736, 326] on select "Select a reason... Availability - This item is out of stock at the preferred su…" at bounding box center [742, 331] width 245 height 26
select select "availability"
click at [620, 318] on select "Select a reason... Availability - This item is out of stock at the preferred su…" at bounding box center [742, 331] width 245 height 26
click at [742, 366] on button "Add to Cart" at bounding box center [784, 366] width 162 height 26
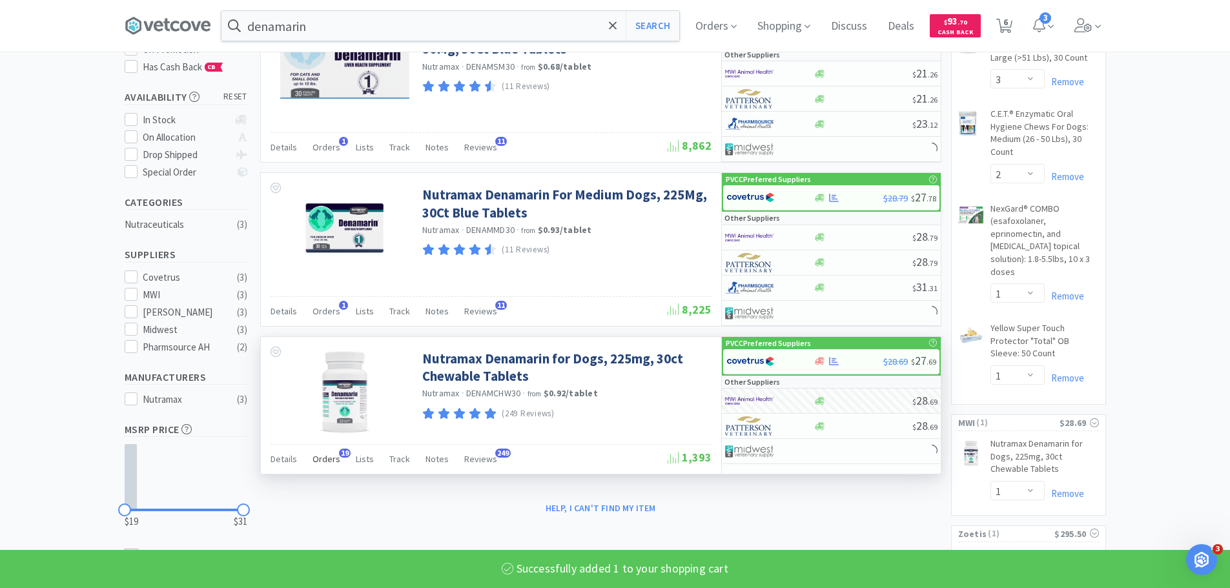
click at [333, 462] on span "Orders" at bounding box center [326, 459] width 28 height 12
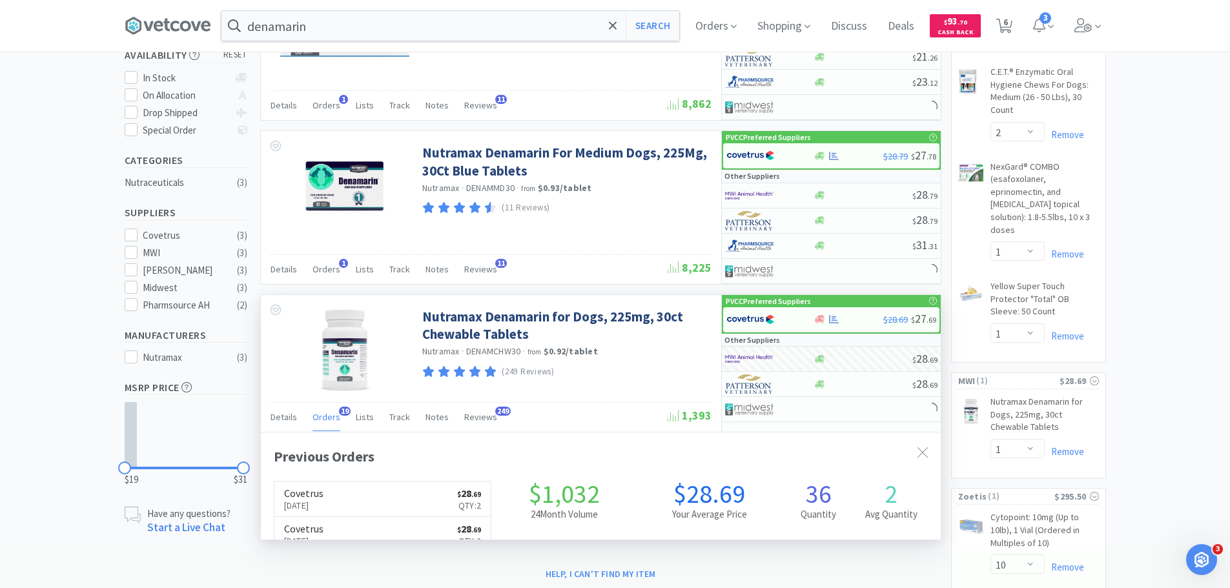
scroll to position [258, 0]
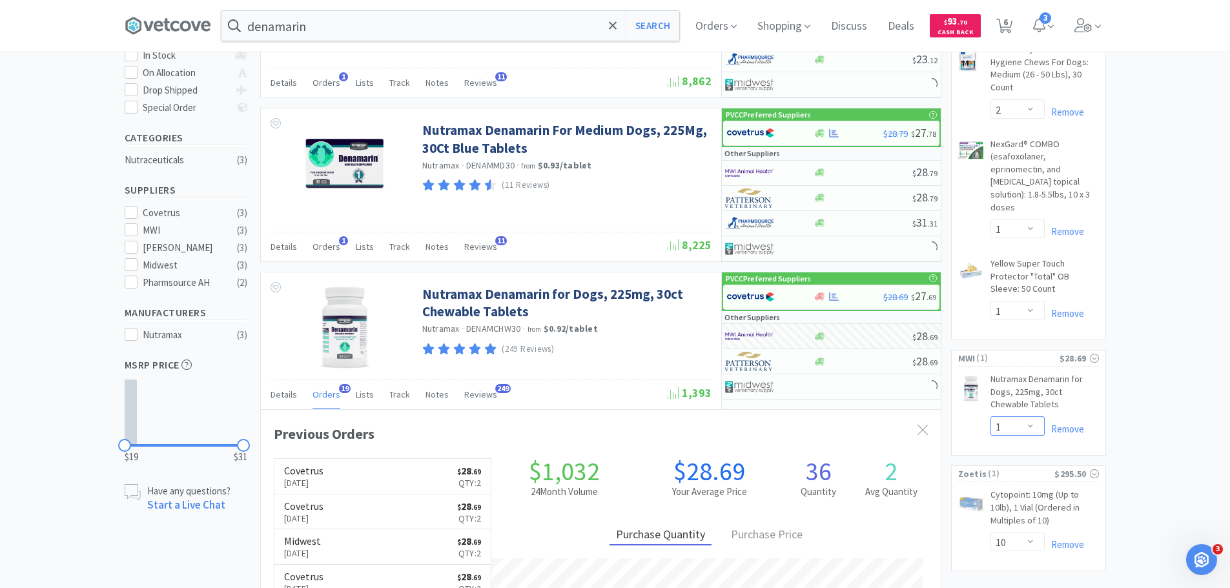
click at [1021, 416] on select "Enter Quantity 1 2 3 4 5 6 7 8 9 10 11 12 13 14 15 16 17 18 19 20 Enter Quantity" at bounding box center [1017, 425] width 54 height 19
click at [990, 416] on select "Enter Quantity 1 2 3 4 5 6 7 8 9 10 11 12 13 14 15 16 17 18 19 20 Enter Quantity" at bounding box center [1017, 425] width 54 height 19
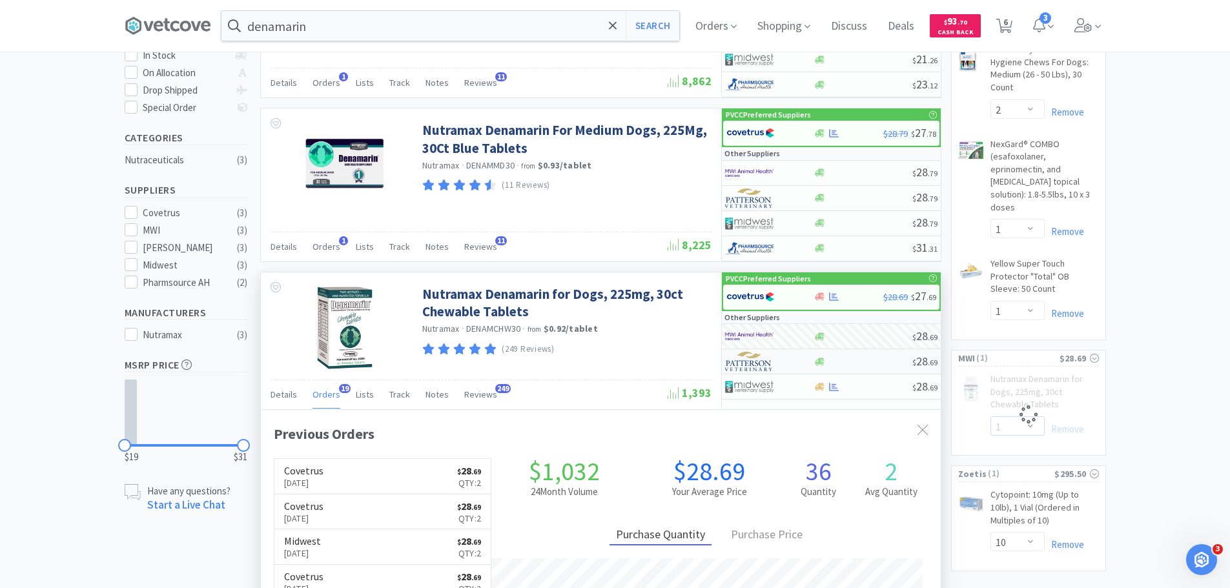
scroll to position [346, 680]
select select "2"
click at [445, 32] on input "denamarin" at bounding box center [450, 26] width 458 height 30
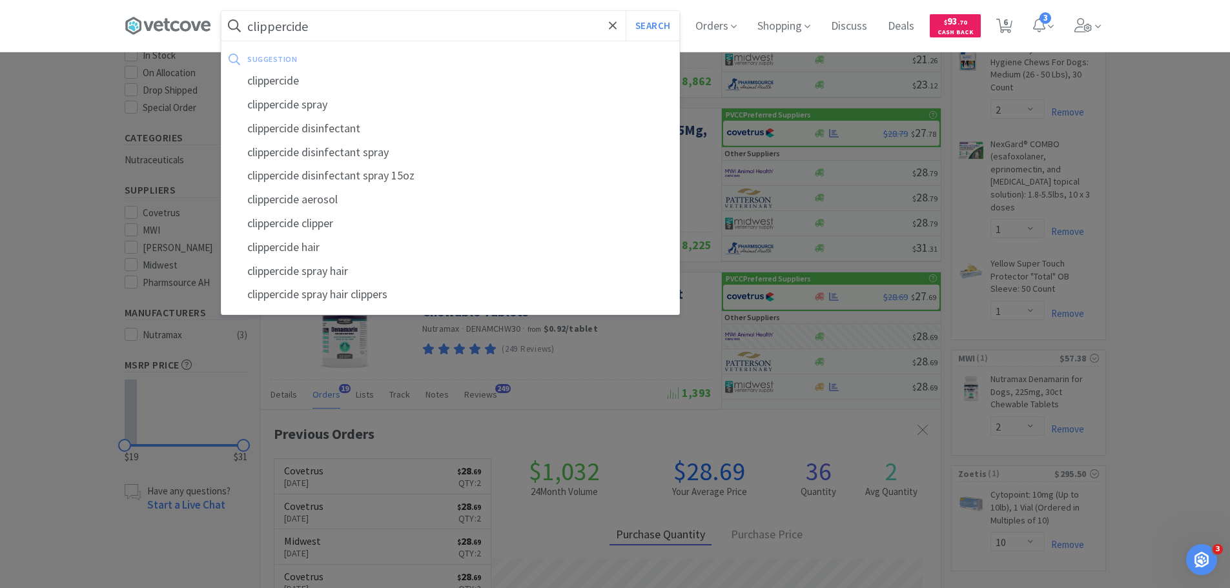
type input "clippercide"
click at [625, 11] on button "Search" at bounding box center [652, 26] width 54 height 30
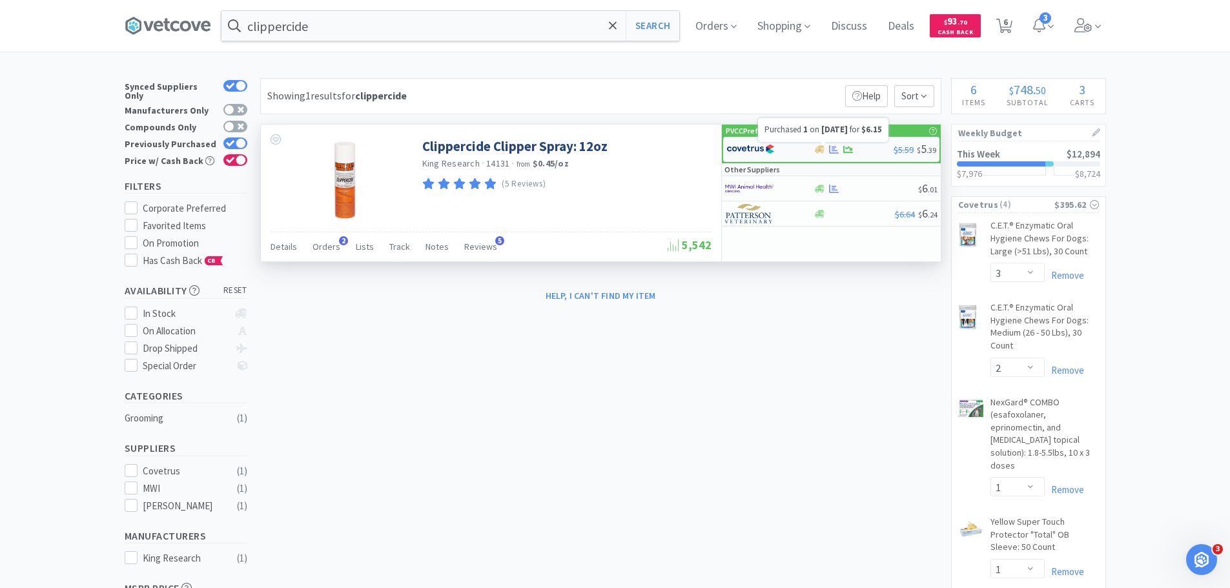
click at [832, 147] on icon at bounding box center [834, 149] width 10 height 8
select select "1"
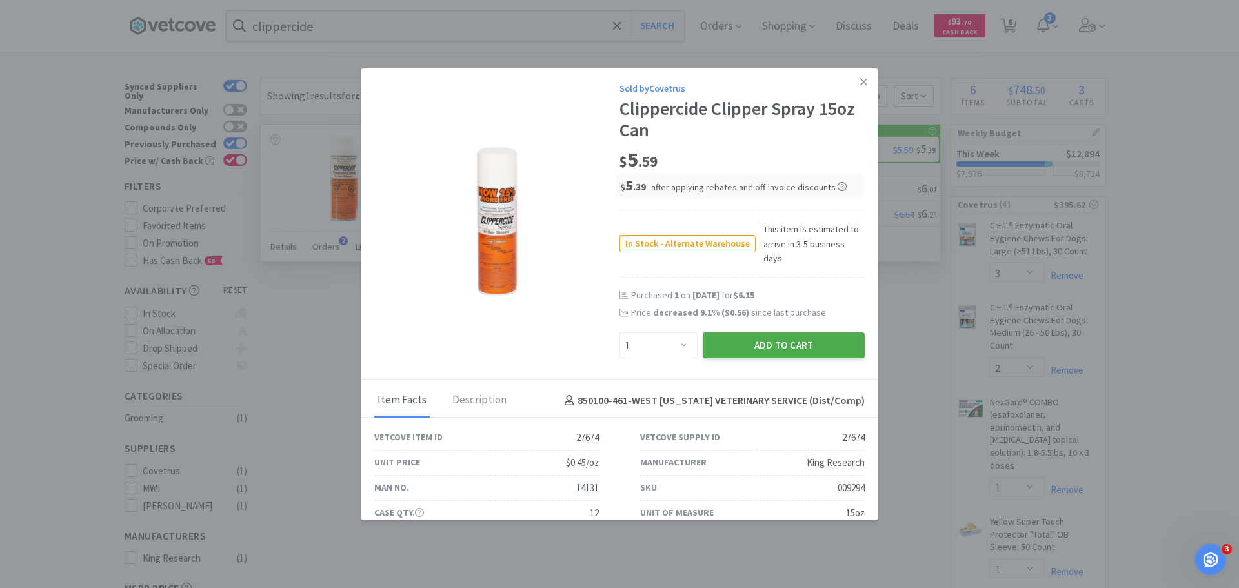
click at [800, 332] on button "Add to Cart" at bounding box center [784, 345] width 162 height 26
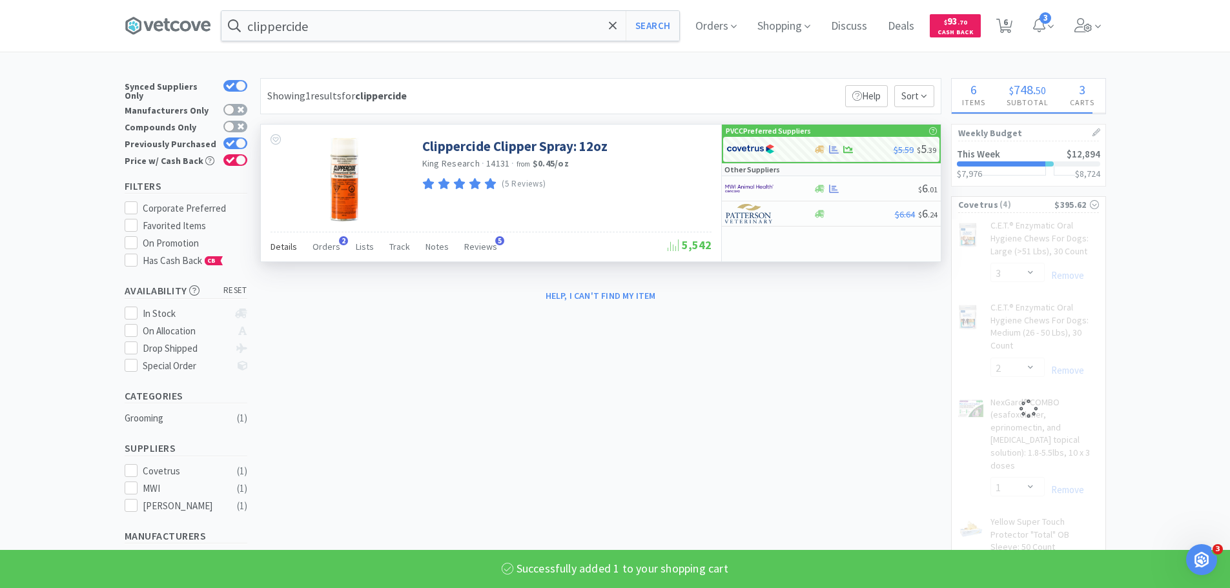
select select "1"
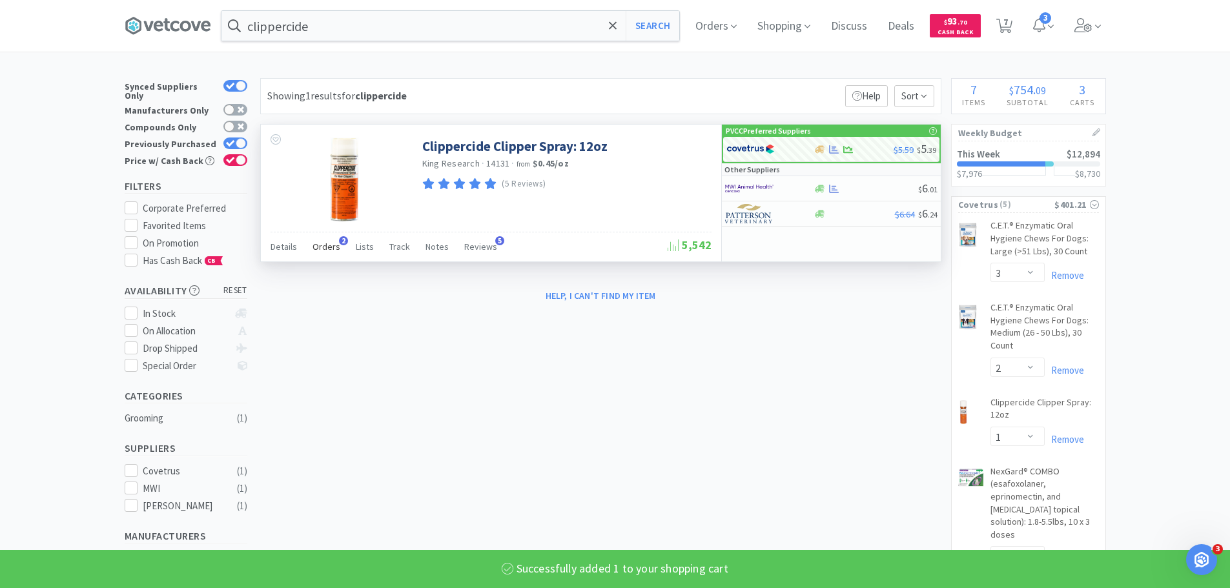
click at [331, 245] on span "Orders" at bounding box center [326, 247] width 28 height 12
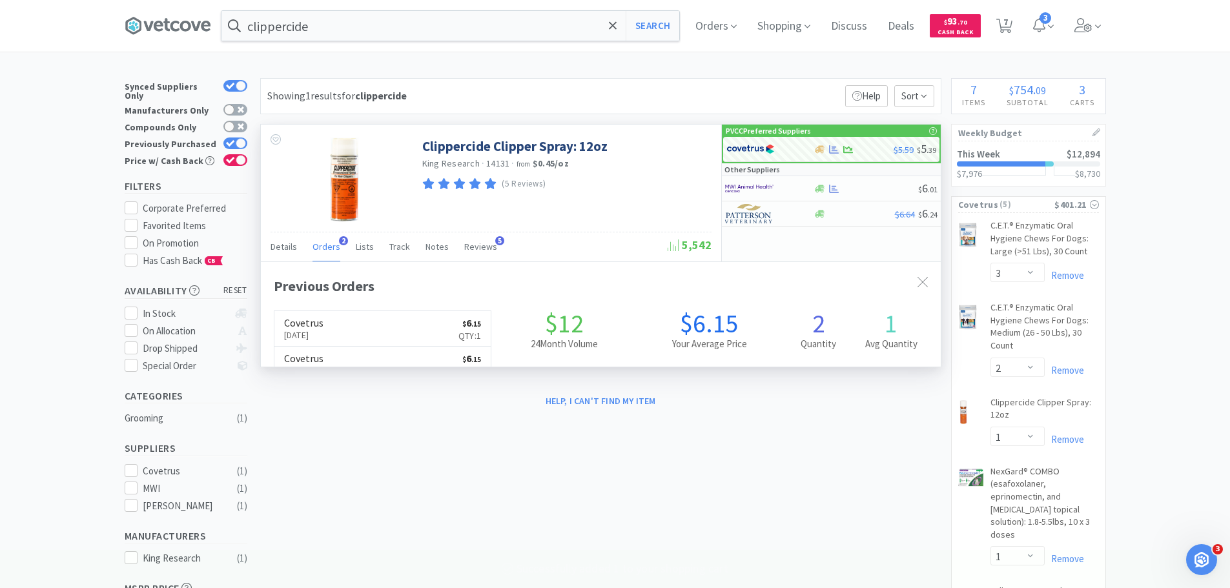
scroll to position [334, 680]
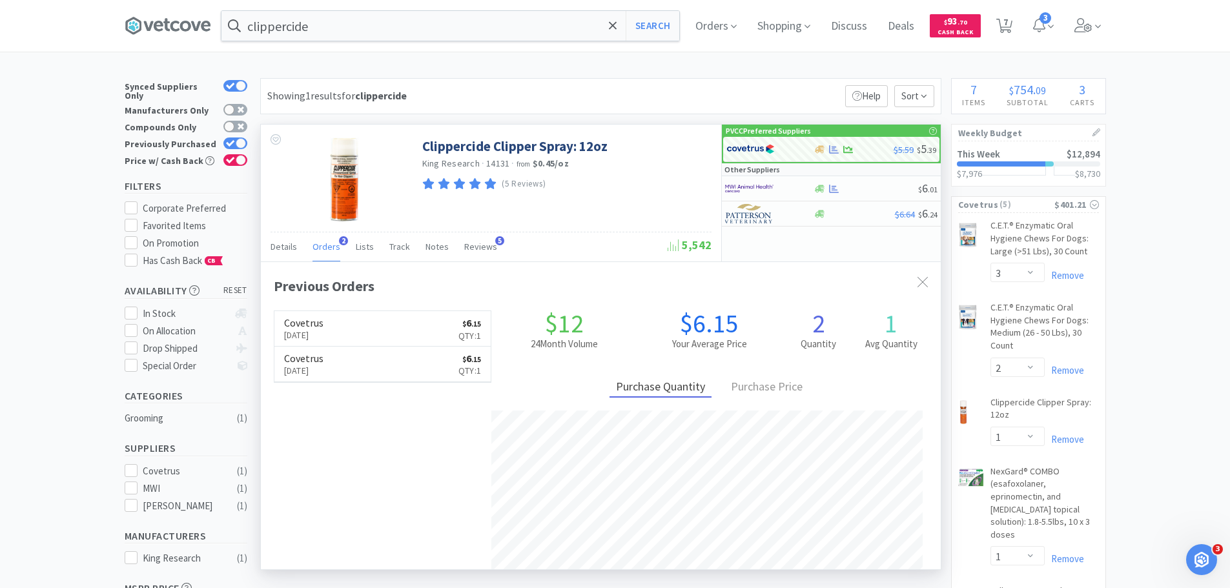
click at [331, 245] on span "Orders" at bounding box center [326, 247] width 28 height 12
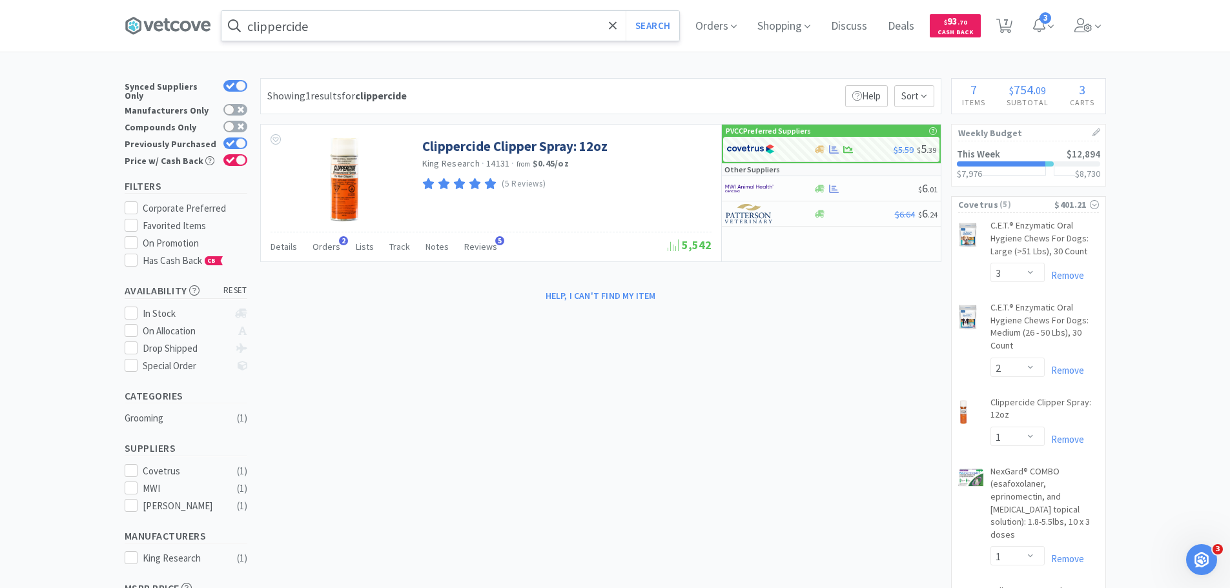
click at [337, 25] on input "clippercide" at bounding box center [450, 26] width 458 height 30
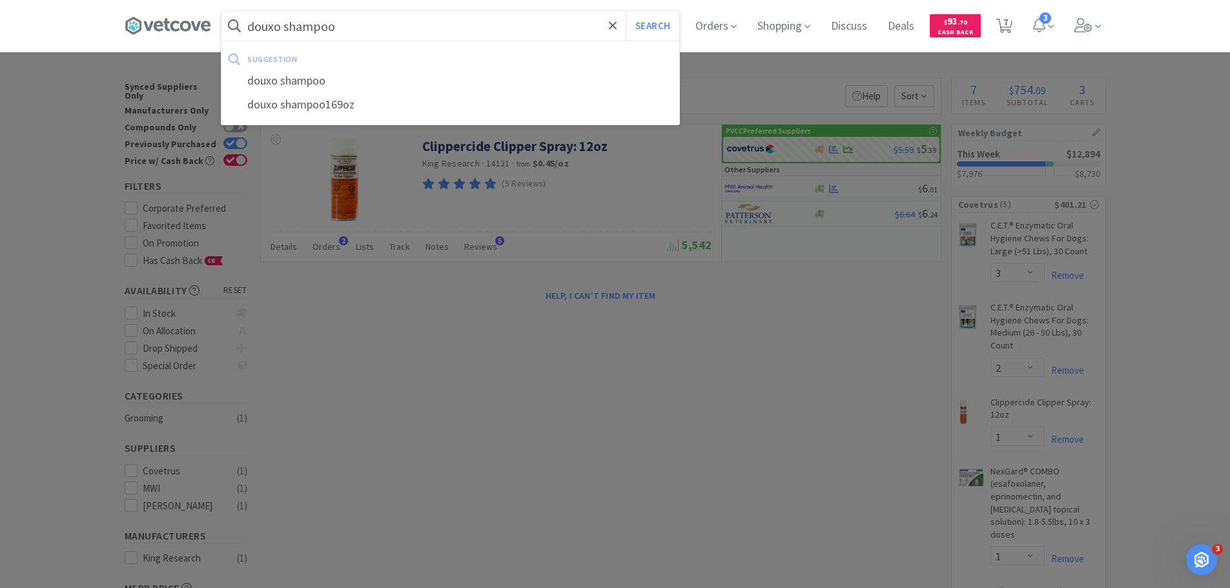
type input "douxo shampoo"
click at [625, 11] on button "Search" at bounding box center [652, 26] width 54 height 30
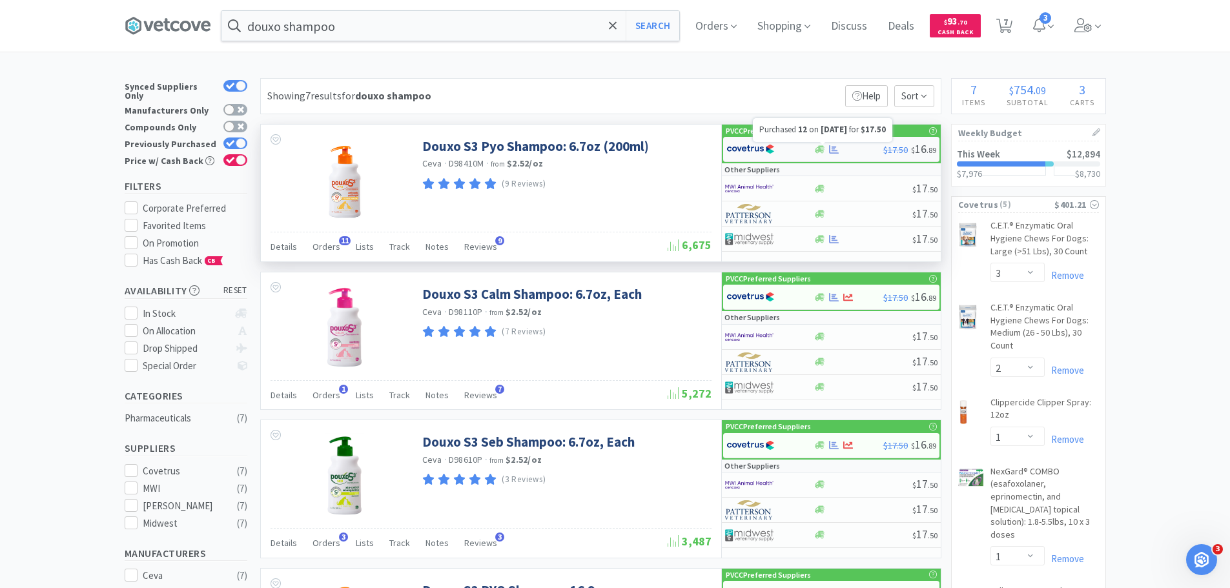
click at [836, 147] on icon at bounding box center [834, 149] width 10 height 8
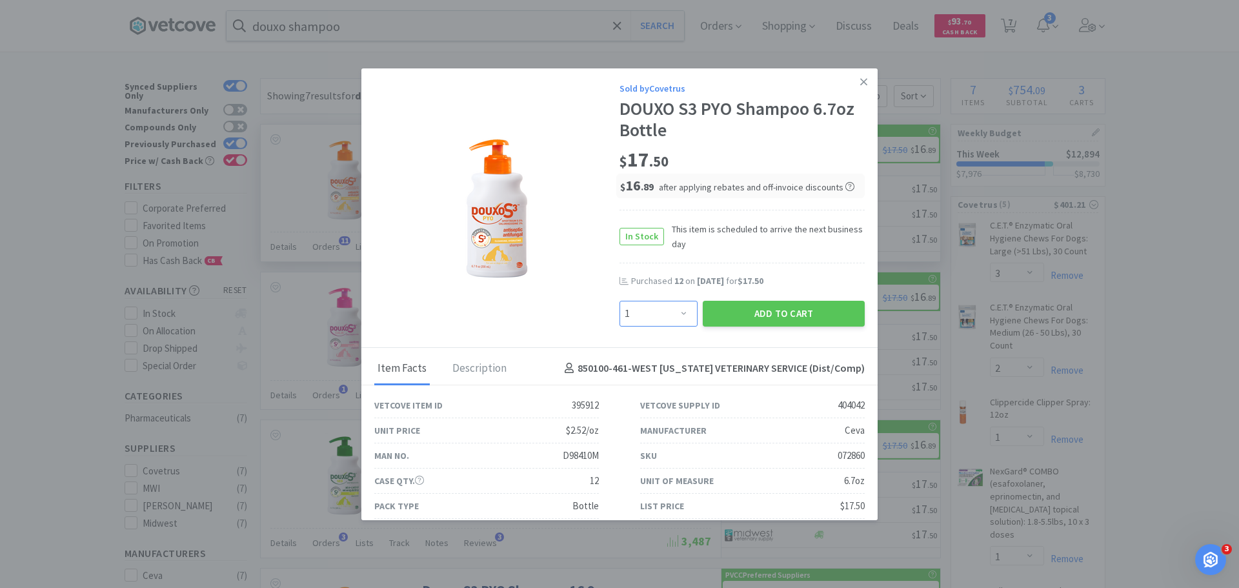
drag, startPoint x: 663, startPoint y: 309, endPoint x: 666, endPoint y: 301, distance: 9.0
click at [663, 309] on select "Enter Quantity 1 2 3 4 5 6 7 8 9 10 11 12 13 14 15 16 17 18 19 20 Enter Quantity" at bounding box center [659, 314] width 78 height 26
select select "12"
click at [620, 301] on select "Enter Quantity 1 2 3 4 5 6 7 8 9 10 11 12 13 14 15 16 17 18 19 20 Enter Quantity" at bounding box center [659, 314] width 78 height 26
click at [760, 315] on button "Add to Cart" at bounding box center [784, 314] width 162 height 26
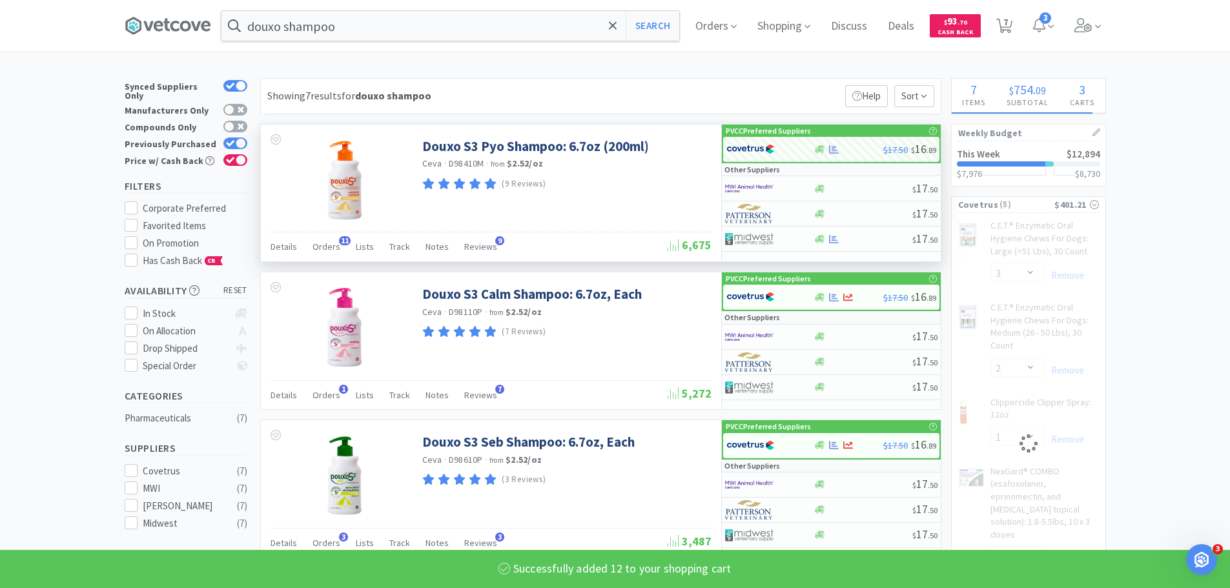
select select "12"
select select "1"
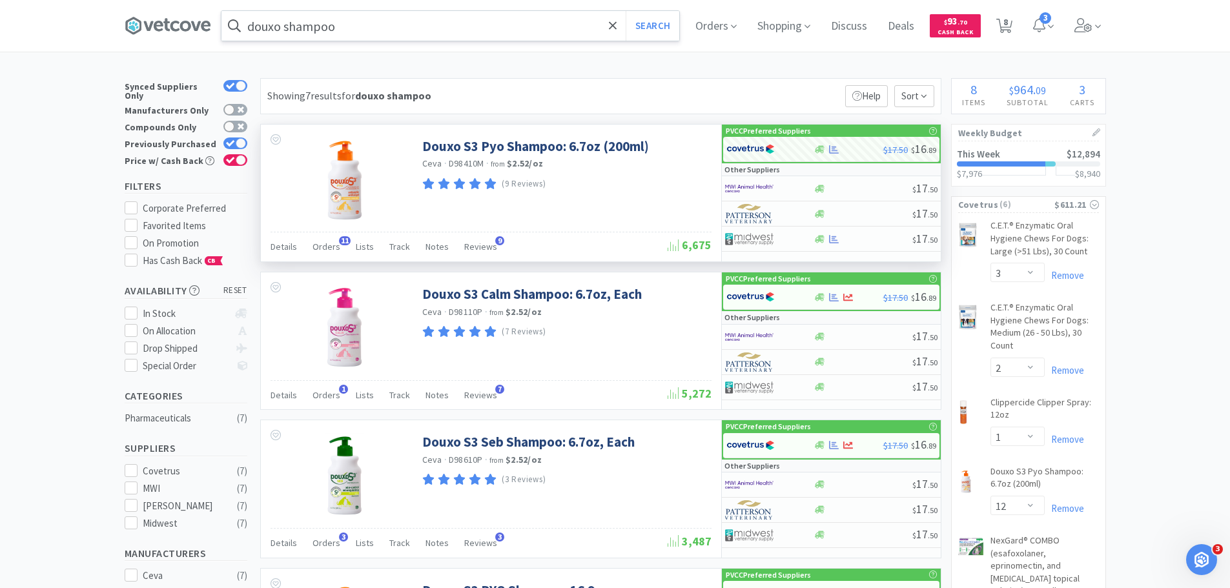
click at [425, 34] on input "douxo shampoo" at bounding box center [450, 26] width 458 height 30
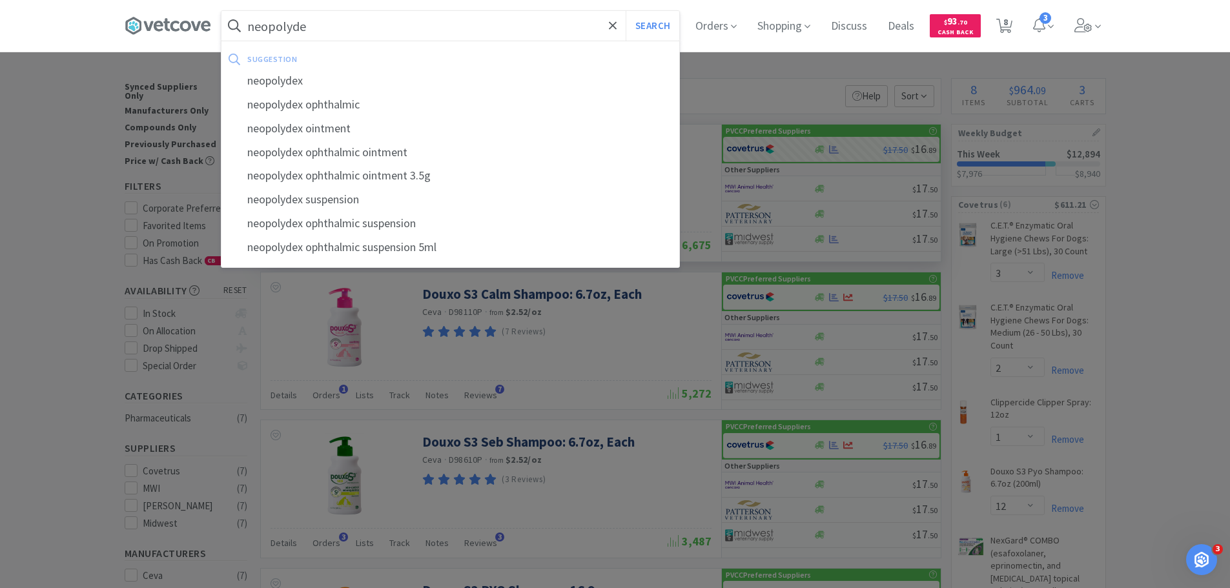
type input "neopolyde"
click at [625, 11] on button "Search" at bounding box center [652, 26] width 54 height 30
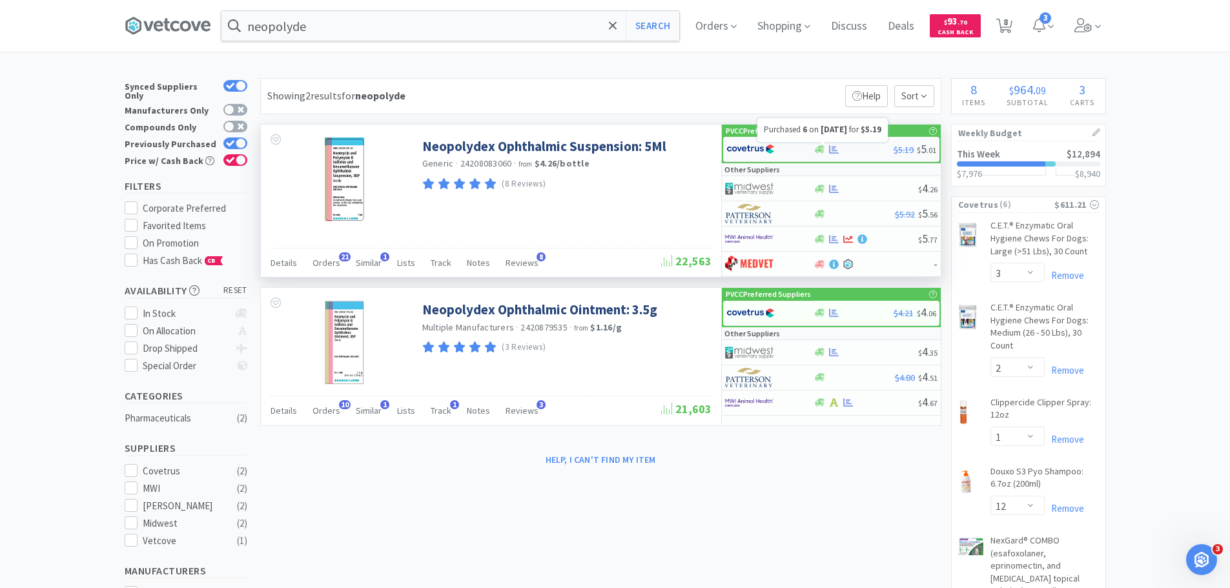
click at [832, 147] on icon at bounding box center [834, 149] width 10 height 8
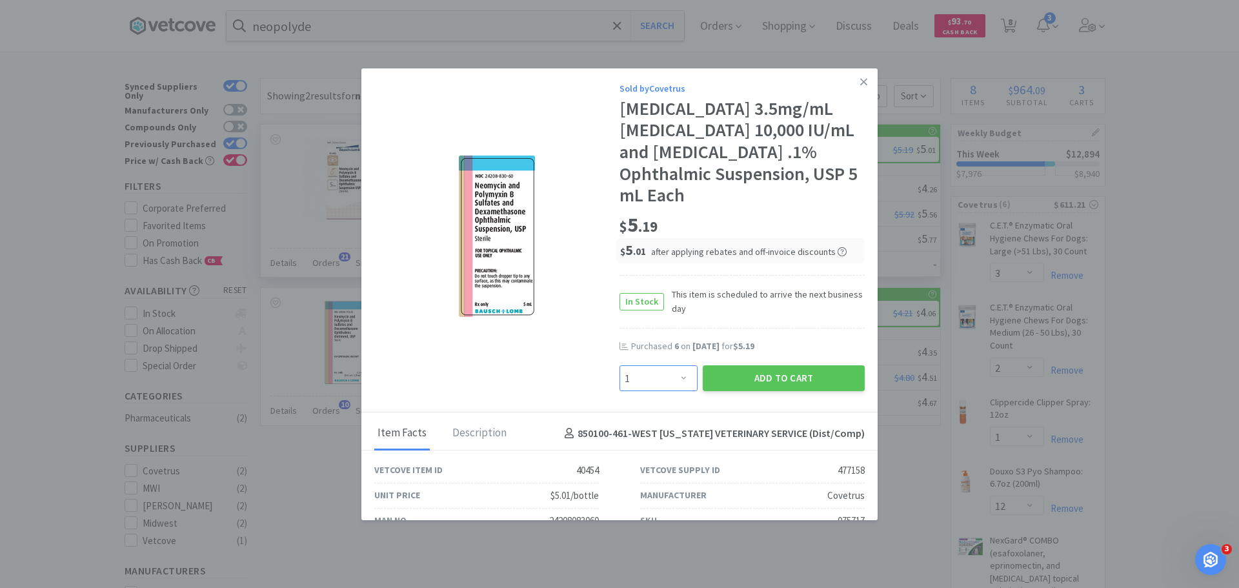
click at [682, 368] on select "Enter Quantity 1 2 3 4 5 6 7 8 9 10 11 12 13 14 15 16 17 18 19 20 Enter Quantity" at bounding box center [659, 378] width 78 height 26
select select "6"
click at [620, 365] on select "Enter Quantity 1 2 3 4 5 6 7 8 9 10 11 12 13 14 15 16 17 18 19 20 Enter Quantity" at bounding box center [659, 378] width 78 height 26
click at [766, 376] on button "Add to Cart" at bounding box center [784, 378] width 162 height 26
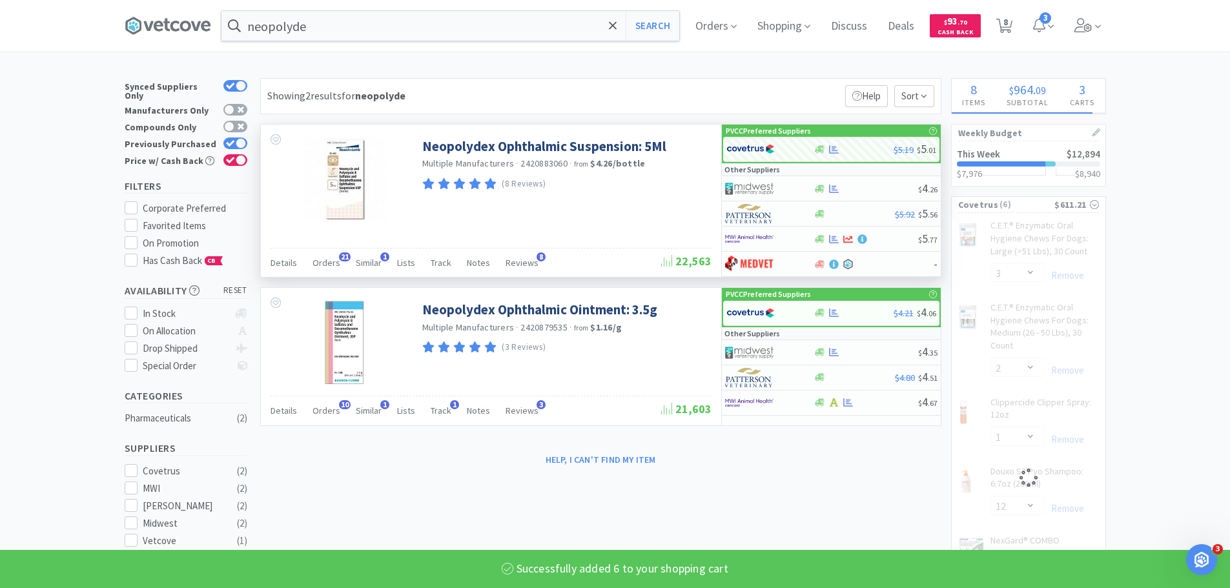
select select "6"
select select "1"
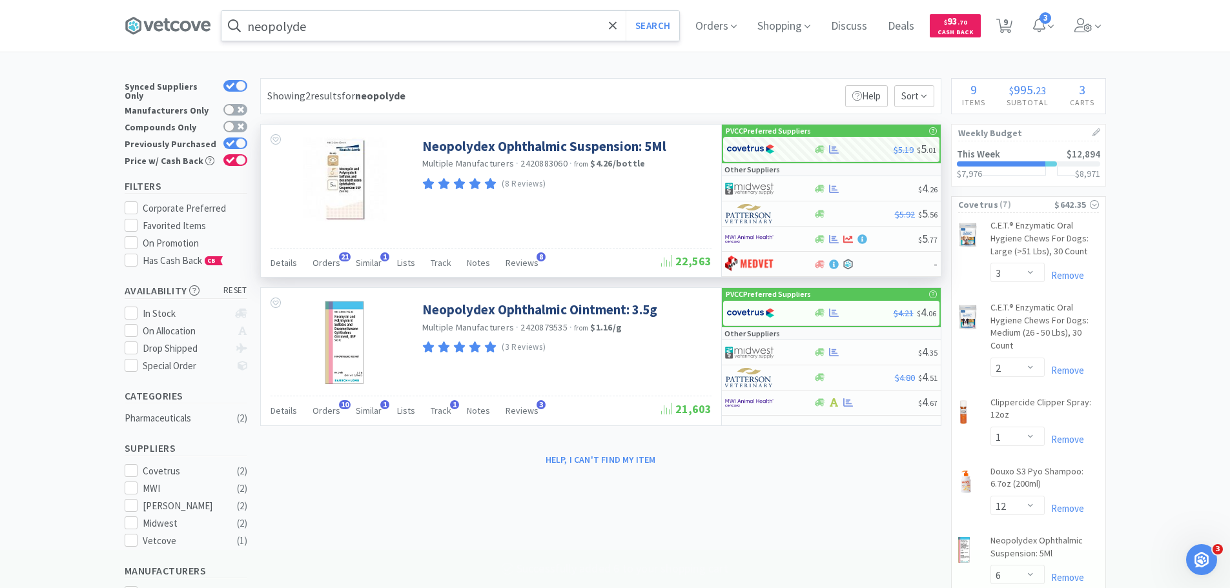
click at [372, 34] on input "neopolyde" at bounding box center [450, 26] width 458 height 30
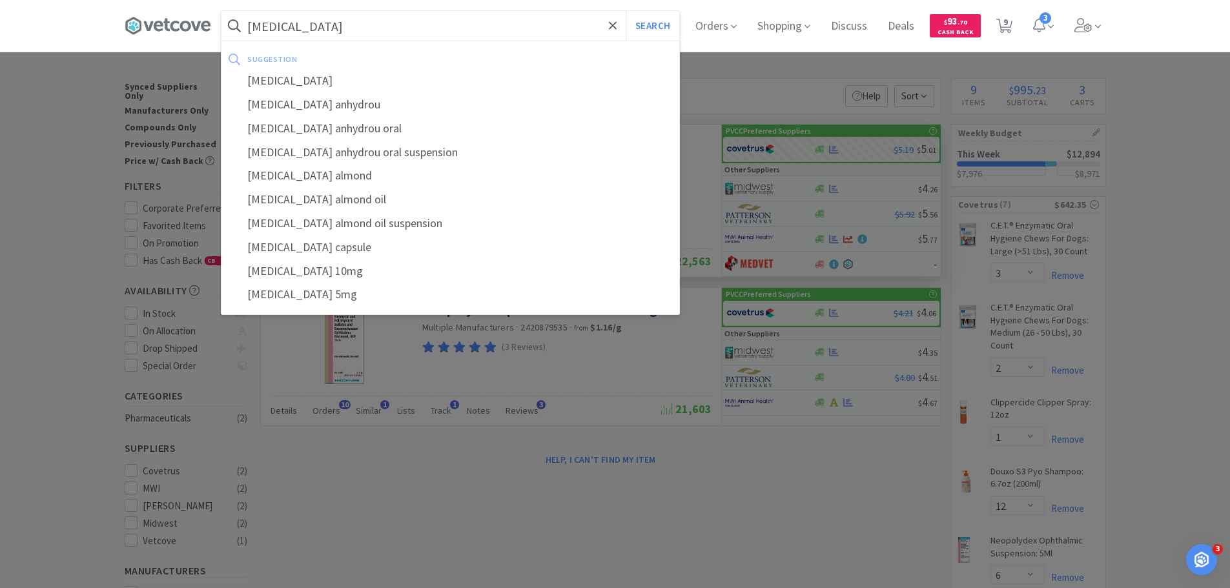
type input "[MEDICAL_DATA]"
click at [625, 11] on button "Search" at bounding box center [652, 26] width 54 height 30
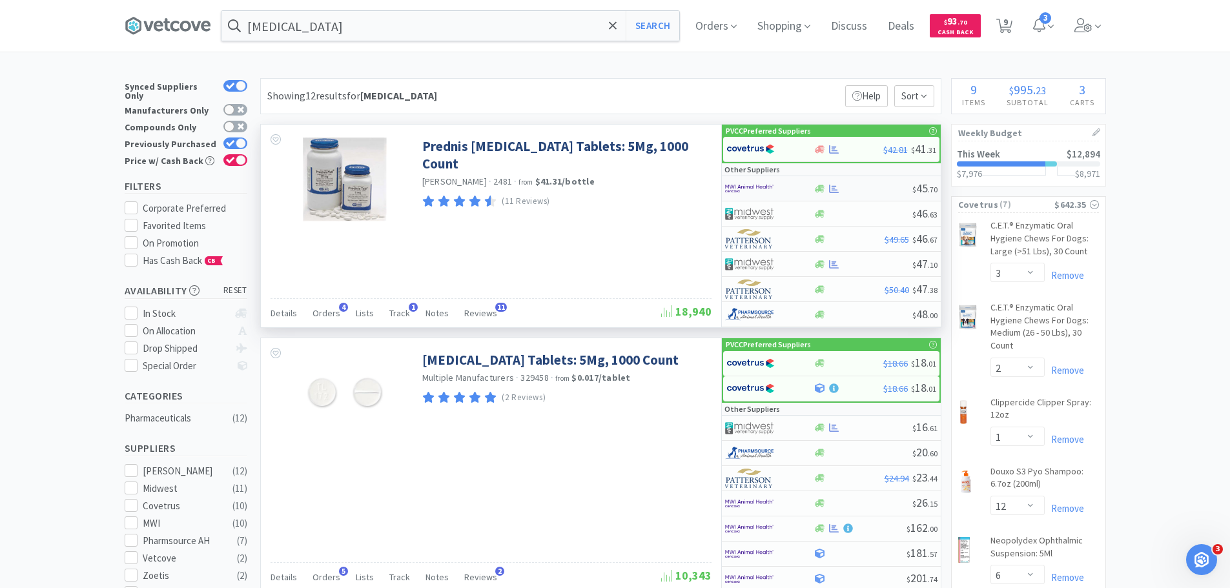
click at [753, 187] on img at bounding box center [749, 188] width 48 height 19
select select "1"
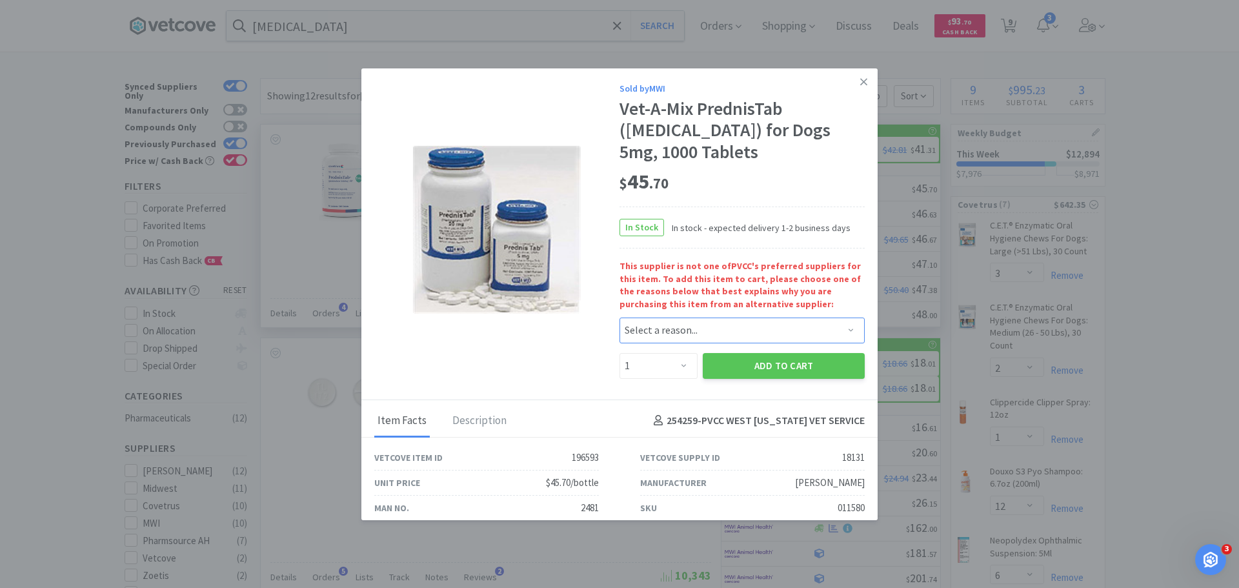
click at [674, 321] on select "Select a reason... Availability - This item is out of stock at the preferred su…" at bounding box center [742, 331] width 245 height 26
select select "availability"
click at [620, 318] on select "Select a reason... Availability - This item is out of stock at the preferred su…" at bounding box center [742, 331] width 245 height 26
click at [765, 367] on button "Add to Cart" at bounding box center [784, 366] width 162 height 26
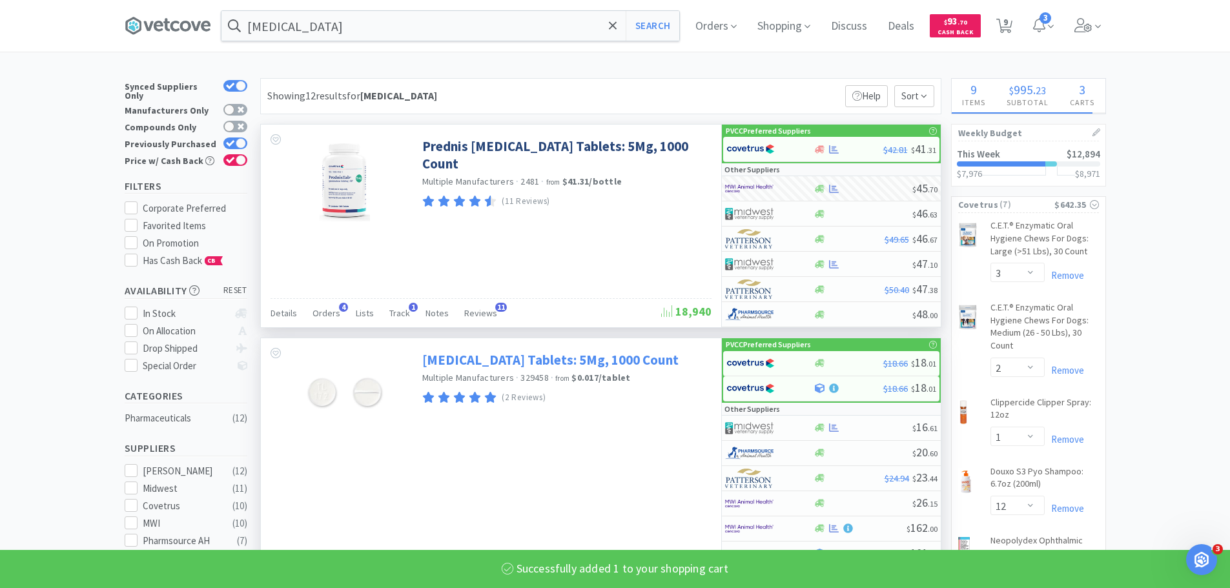
select select "1"
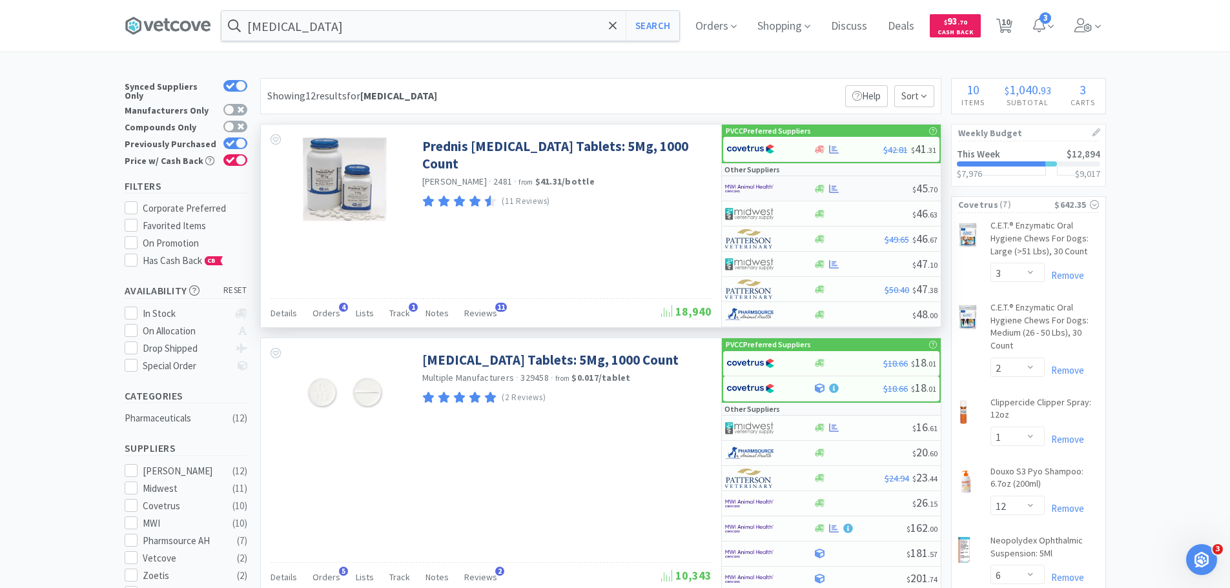
click at [766, 194] on img at bounding box center [749, 188] width 48 height 19
select select "1"
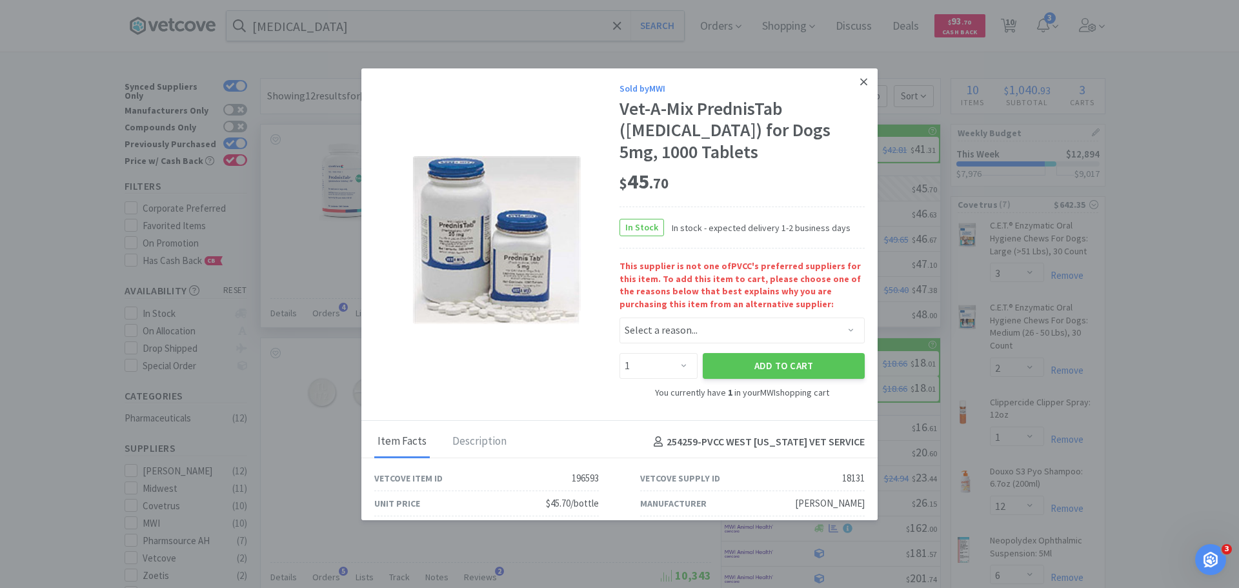
click at [860, 82] on icon at bounding box center [863, 81] width 7 height 7
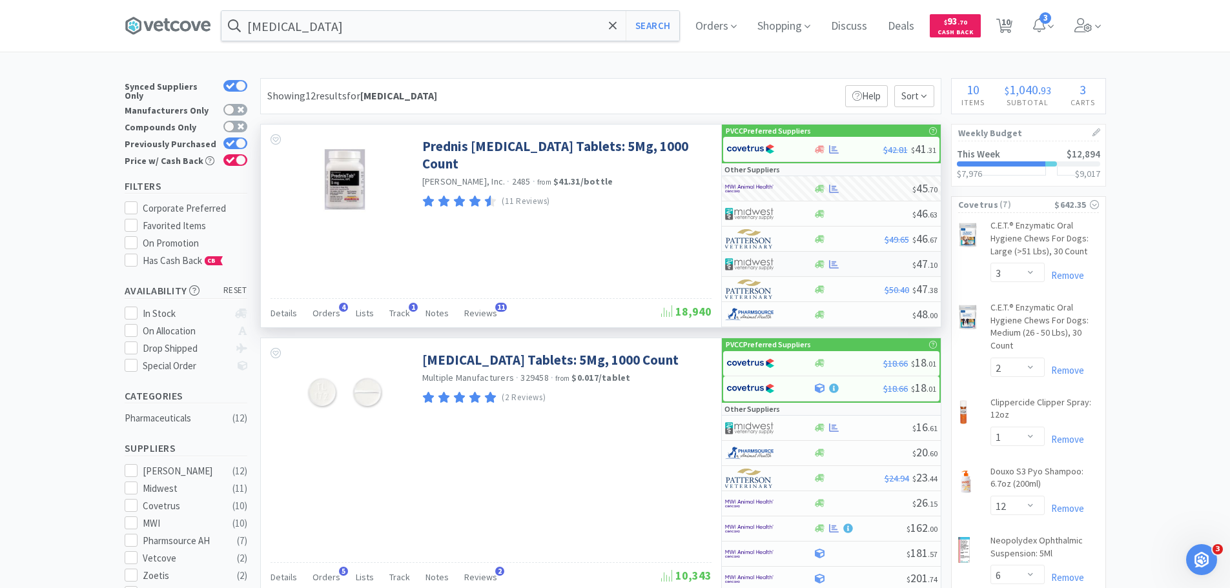
click at [799, 267] on div at bounding box center [769, 264] width 88 height 22
select select "1"
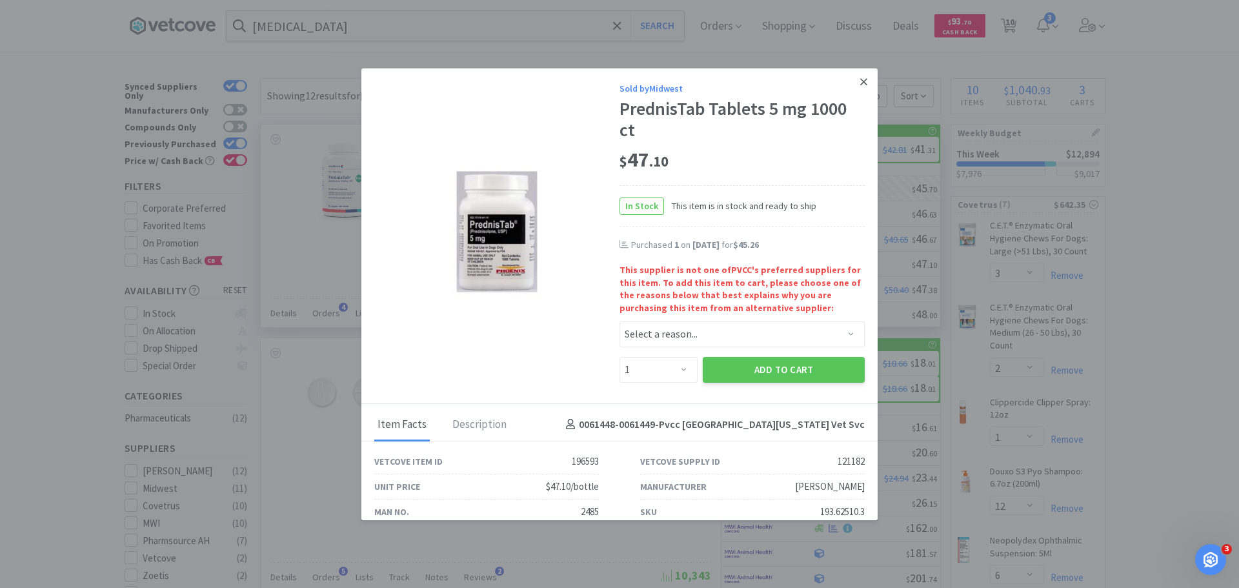
click at [860, 86] on icon at bounding box center [863, 82] width 7 height 12
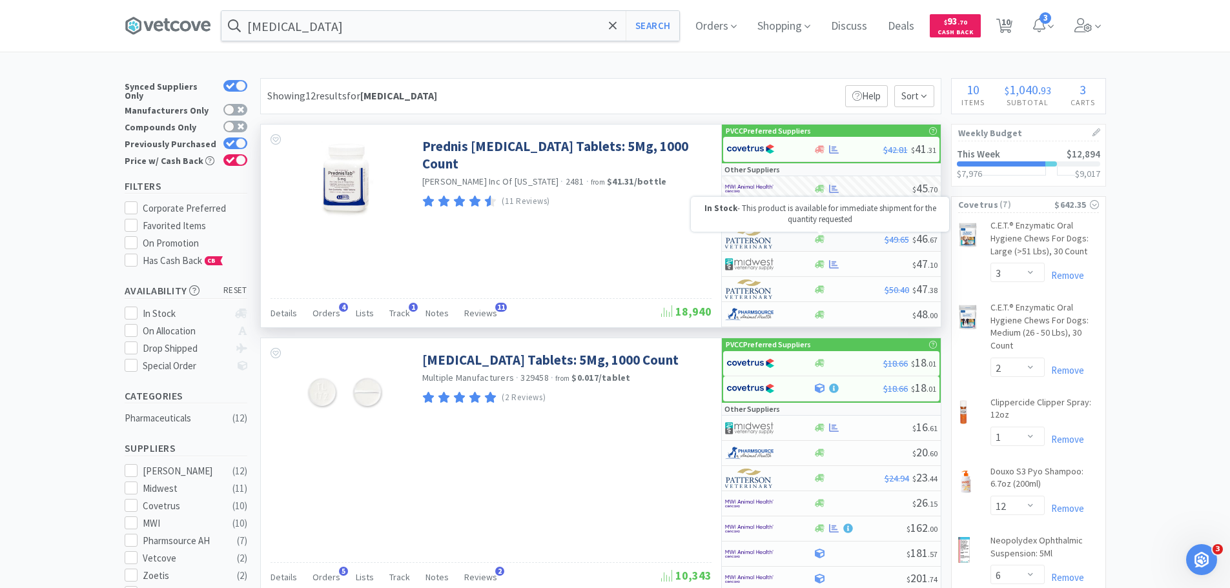
click at [809, 241] on div at bounding box center [769, 239] width 88 height 22
select select "1"
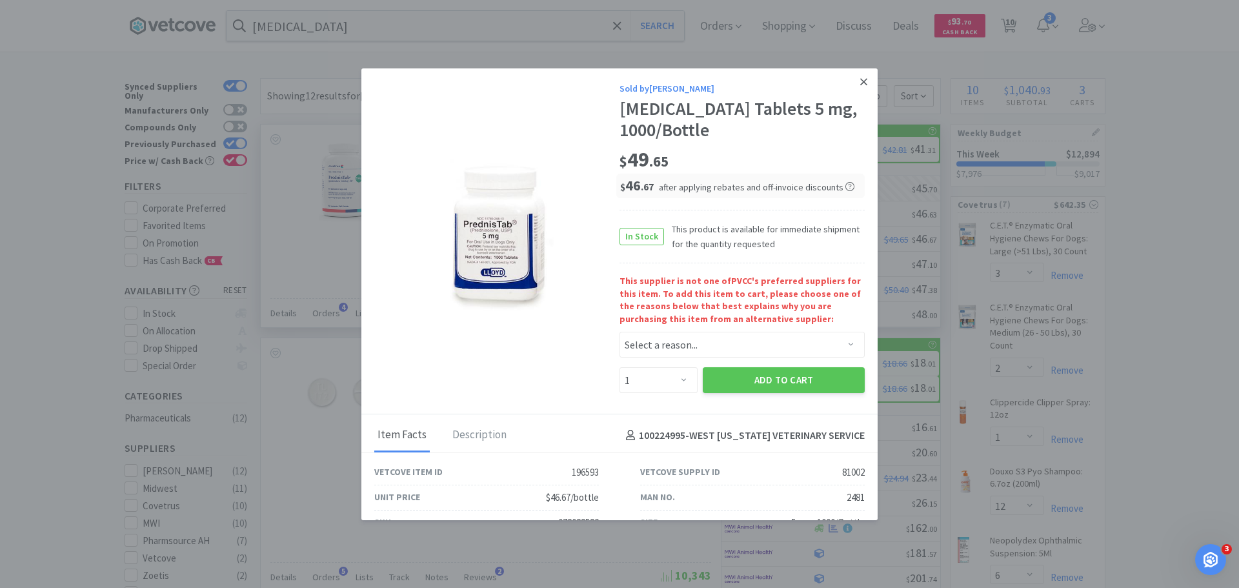
click at [860, 79] on icon at bounding box center [863, 81] width 7 height 7
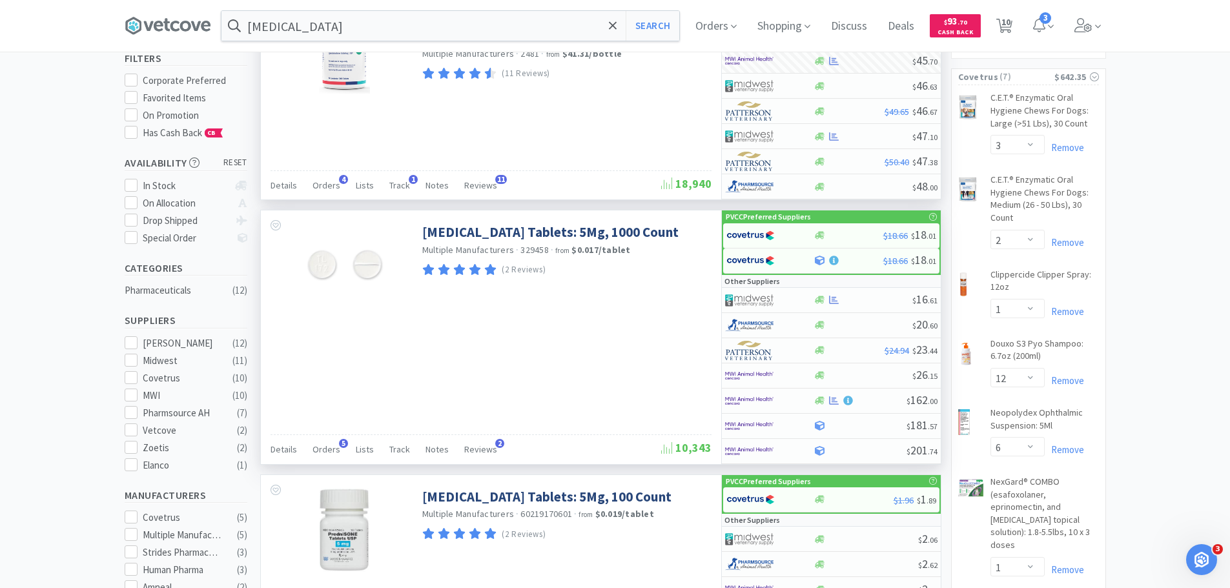
scroll to position [129, 0]
click at [788, 303] on div at bounding box center [760, 299] width 71 height 22
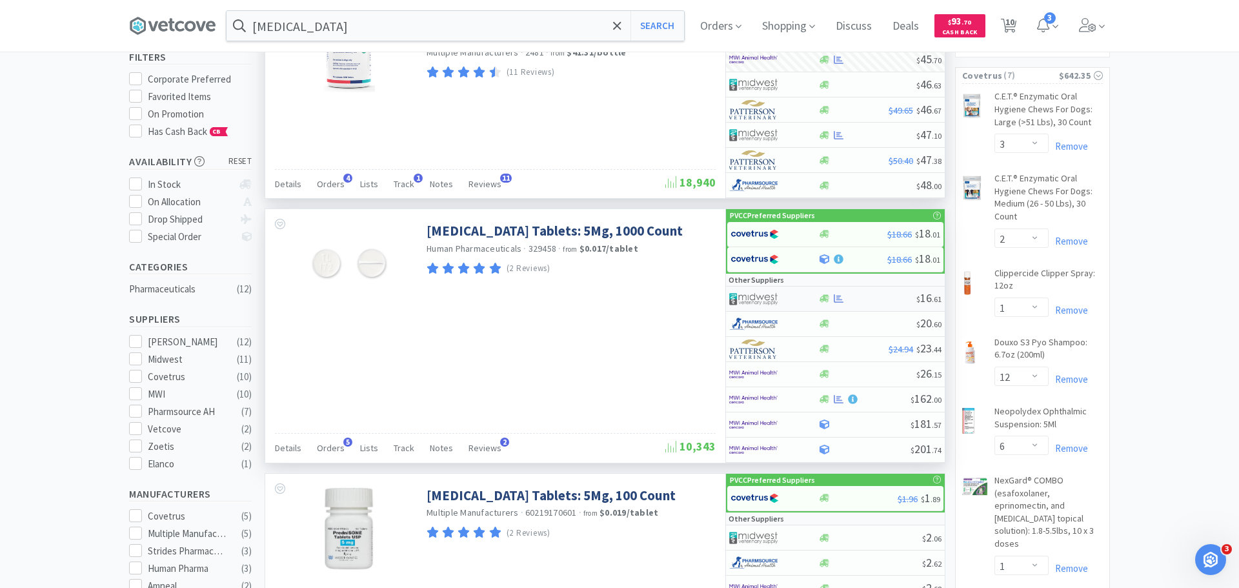
select select "1"
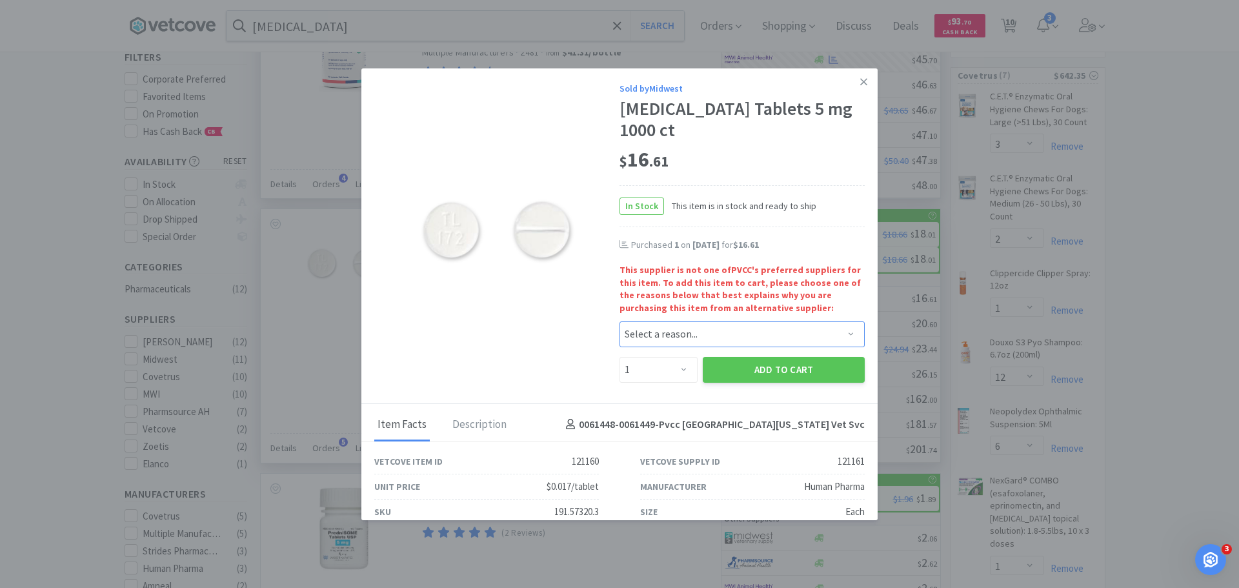
click at [629, 332] on select "Select a reason... Availability - This item is out of stock at the preferred su…" at bounding box center [742, 334] width 245 height 26
select select "pricing"
click at [620, 321] on select "Select a reason... Availability - This item is out of stock at the preferred su…" at bounding box center [742, 334] width 245 height 26
click at [726, 365] on button "Add to Cart" at bounding box center [784, 370] width 162 height 26
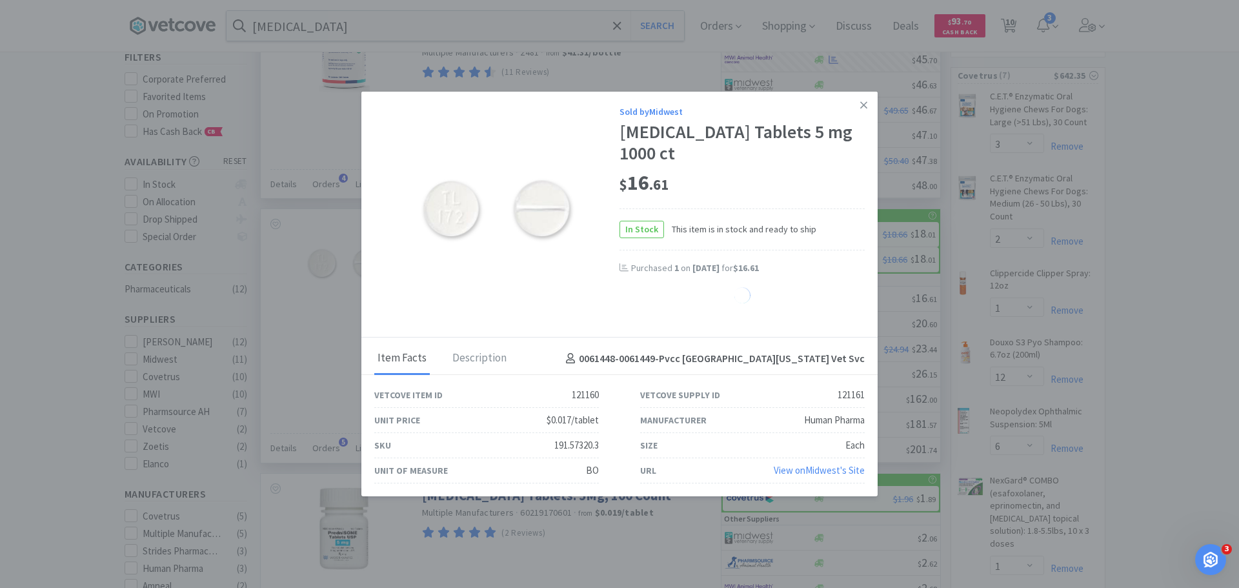
select select "1"
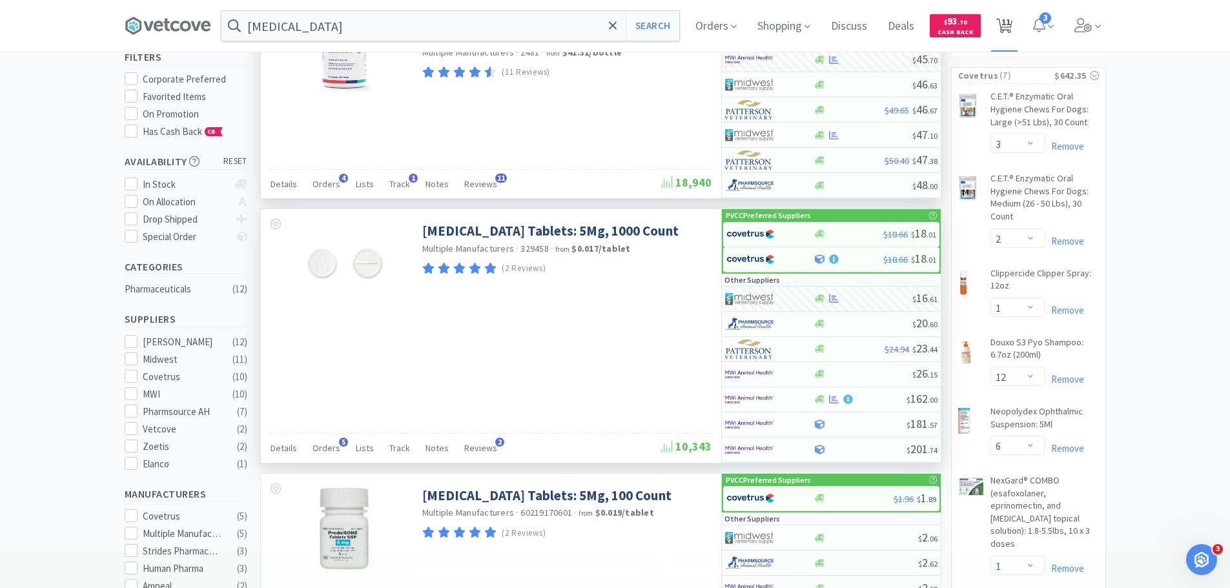
click at [1010, 25] on span "11" at bounding box center [1005, 22] width 9 height 52
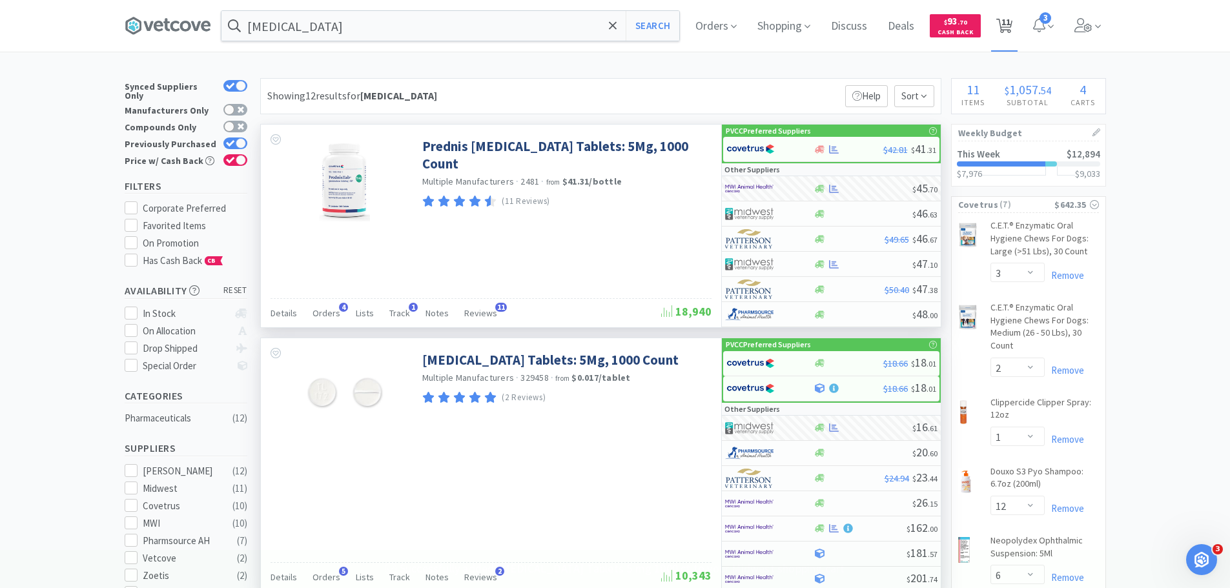
select select "10"
select select "3"
select select "2"
select select "1"
select select "12"
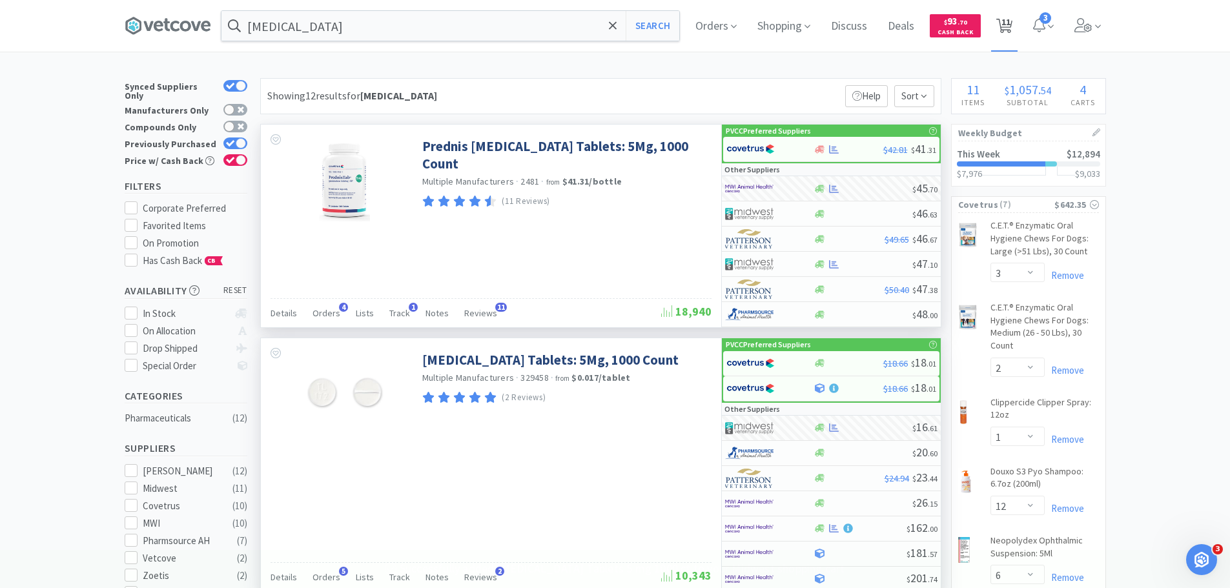
select select "6"
select select "1"
select select "2"
select select "1"
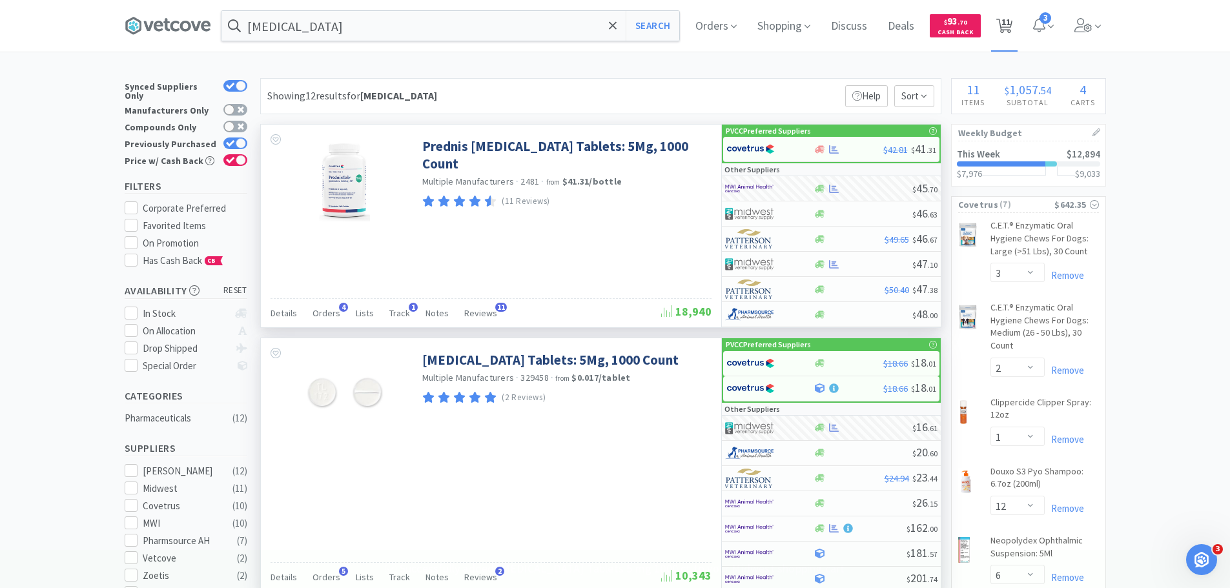
select select "1"
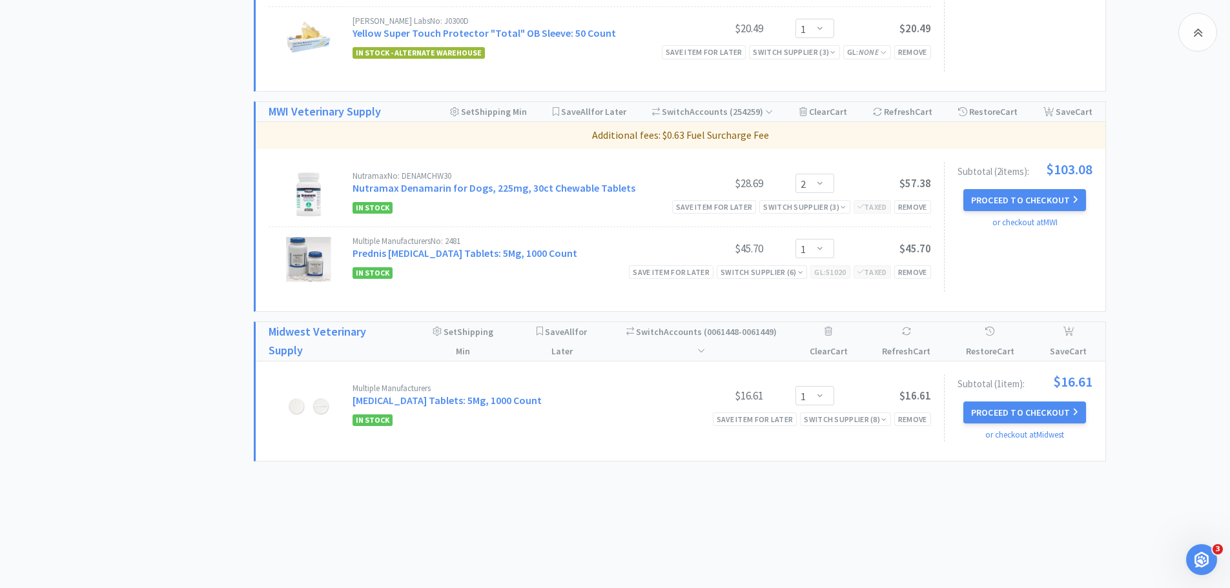
scroll to position [788, 0]
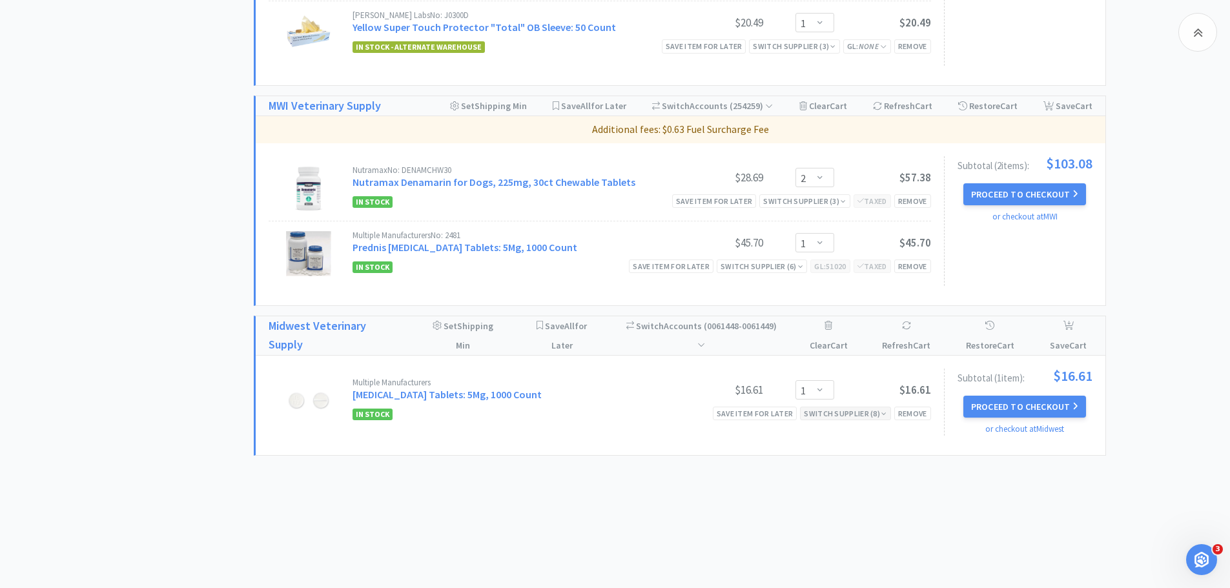
click at [859, 413] on div "Switch Supplier ( 8 )" at bounding box center [845, 413] width 83 height 12
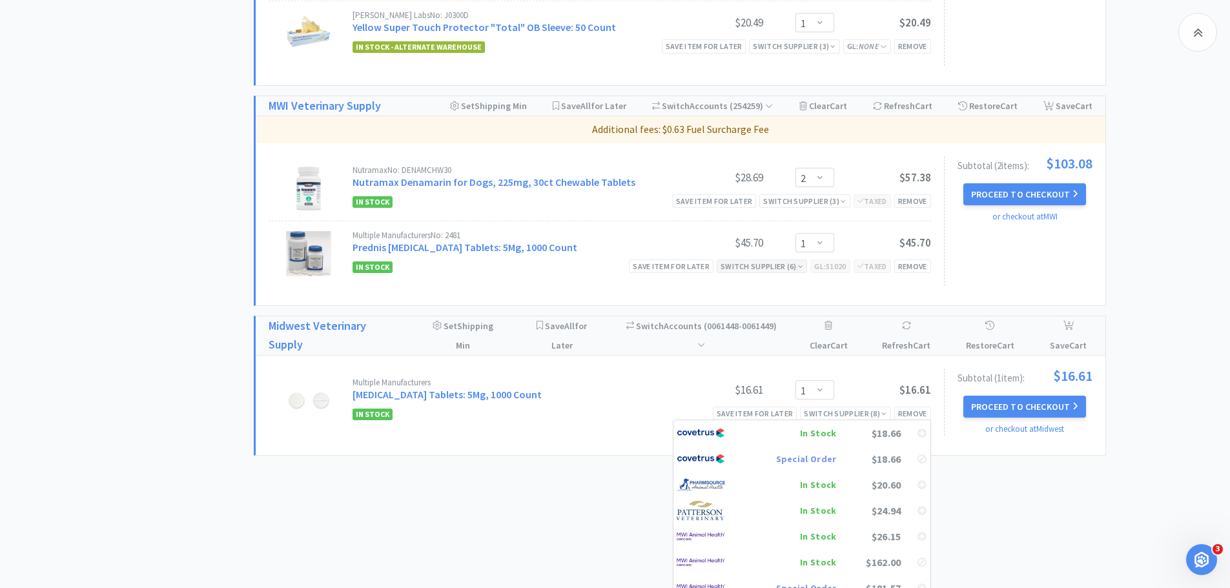
click at [798, 268] on icon at bounding box center [800, 267] width 5 height 8
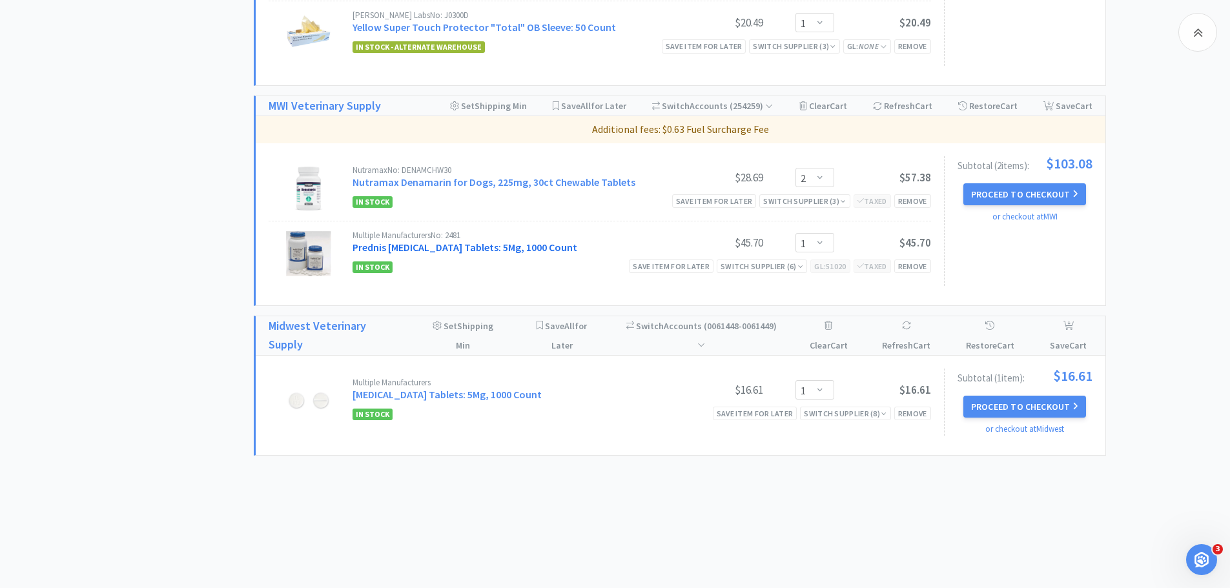
click at [483, 243] on link "Prednis [MEDICAL_DATA] Tablets: 5Mg, 1000 Count" at bounding box center [464, 247] width 225 height 13
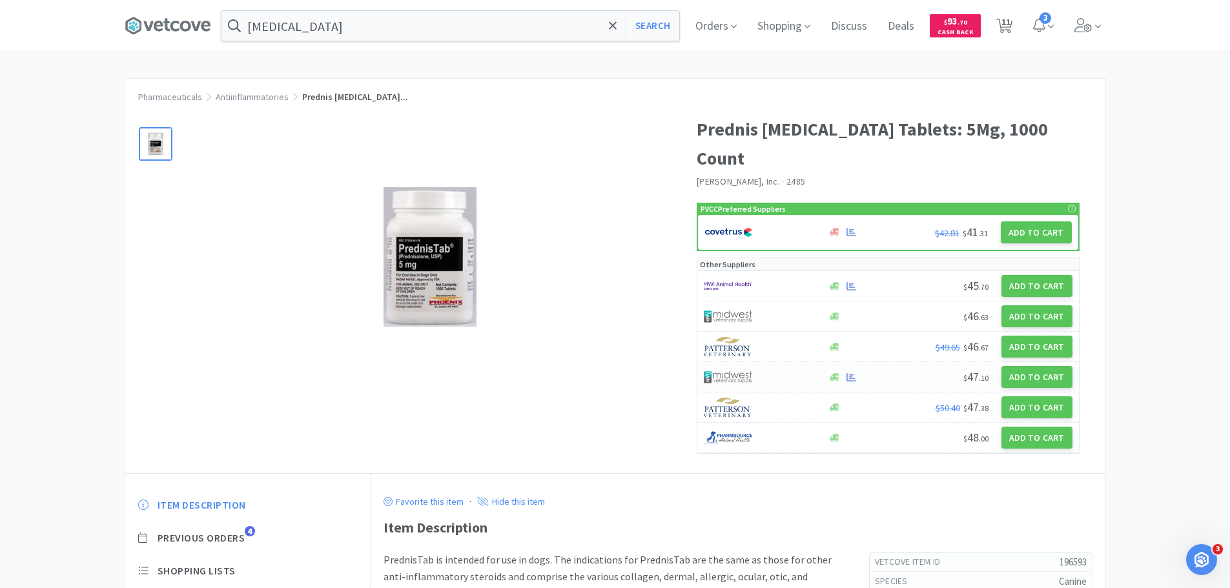
click at [744, 367] on img at bounding box center [728, 376] width 48 height 19
select select "1"
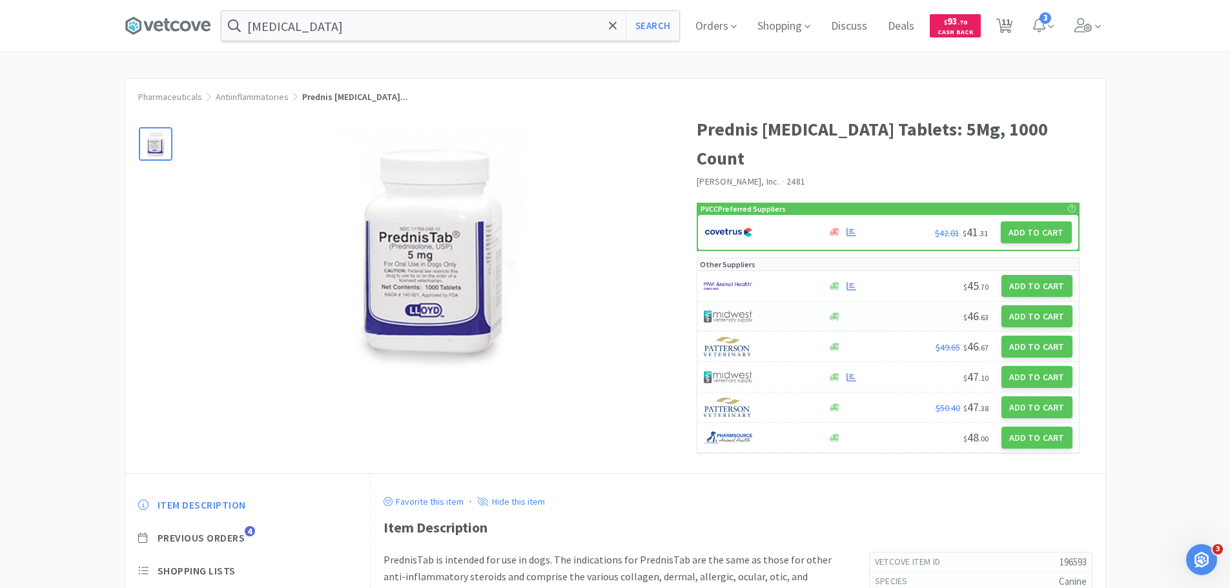
click at [724, 307] on img at bounding box center [728, 316] width 48 height 19
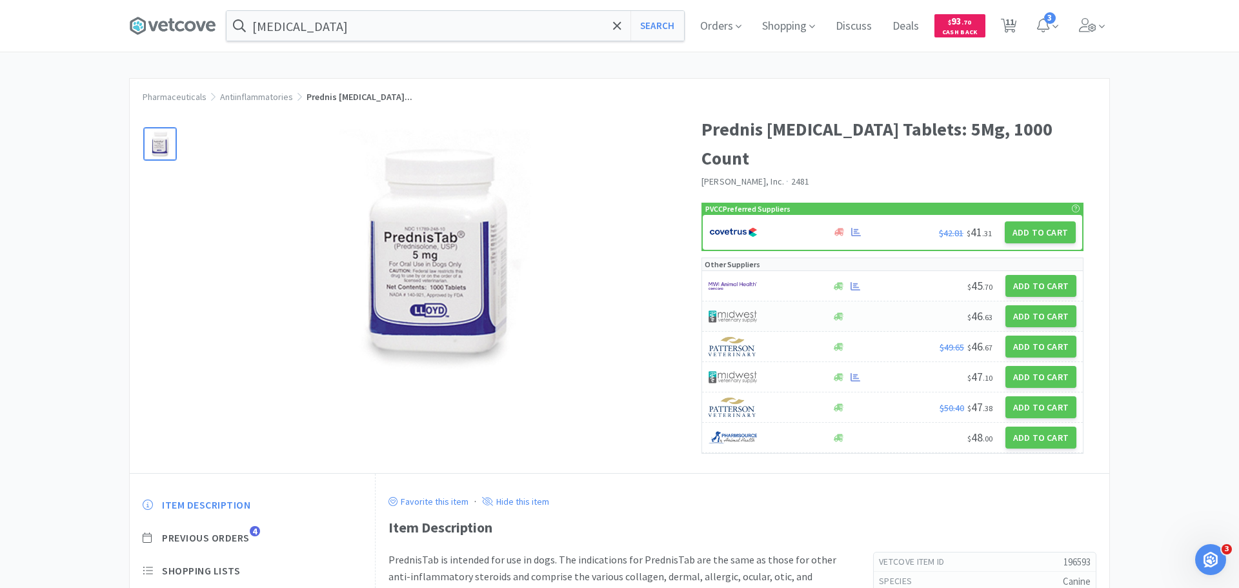
select select "1"
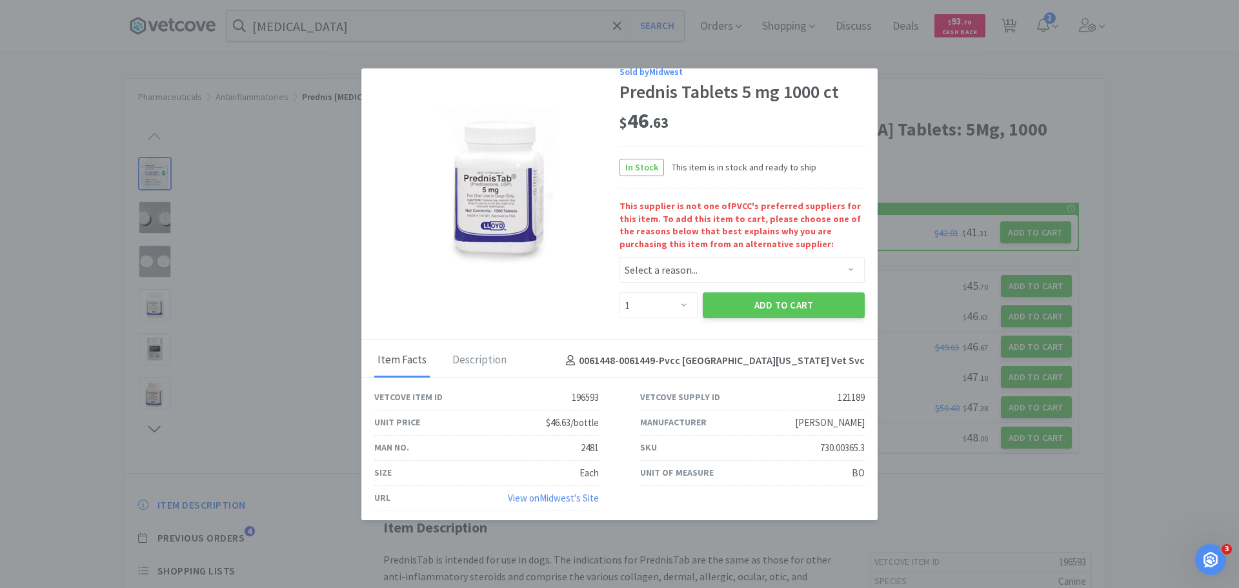
scroll to position [21, 0]
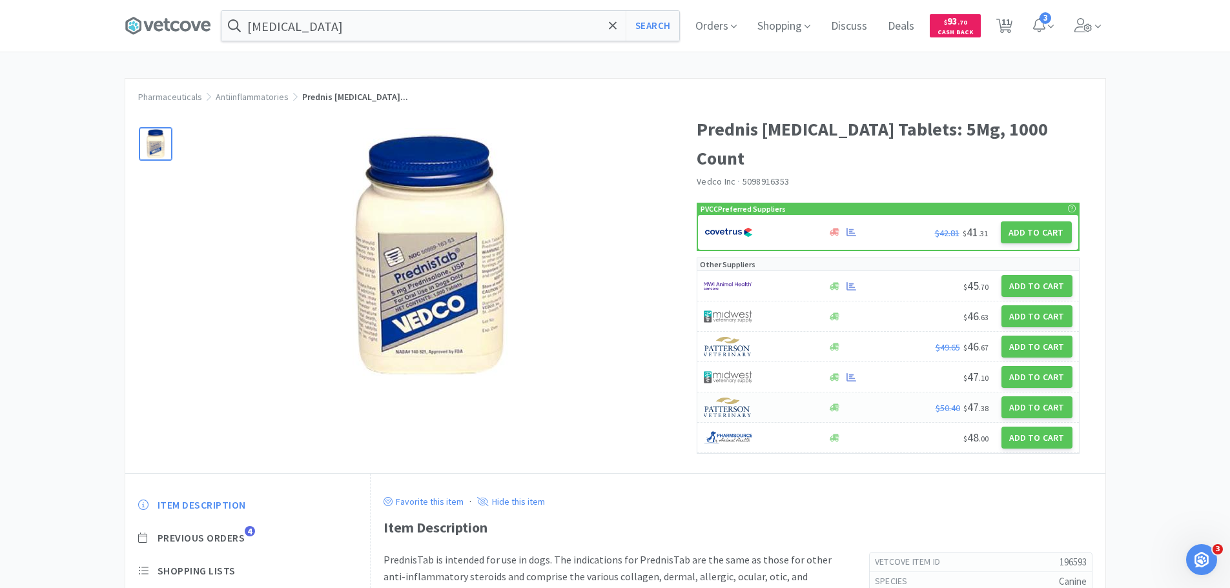
click at [880, 392] on div "$50.40 $ 47 . 38 Add to Cart" at bounding box center [887, 407] width 381 height 30
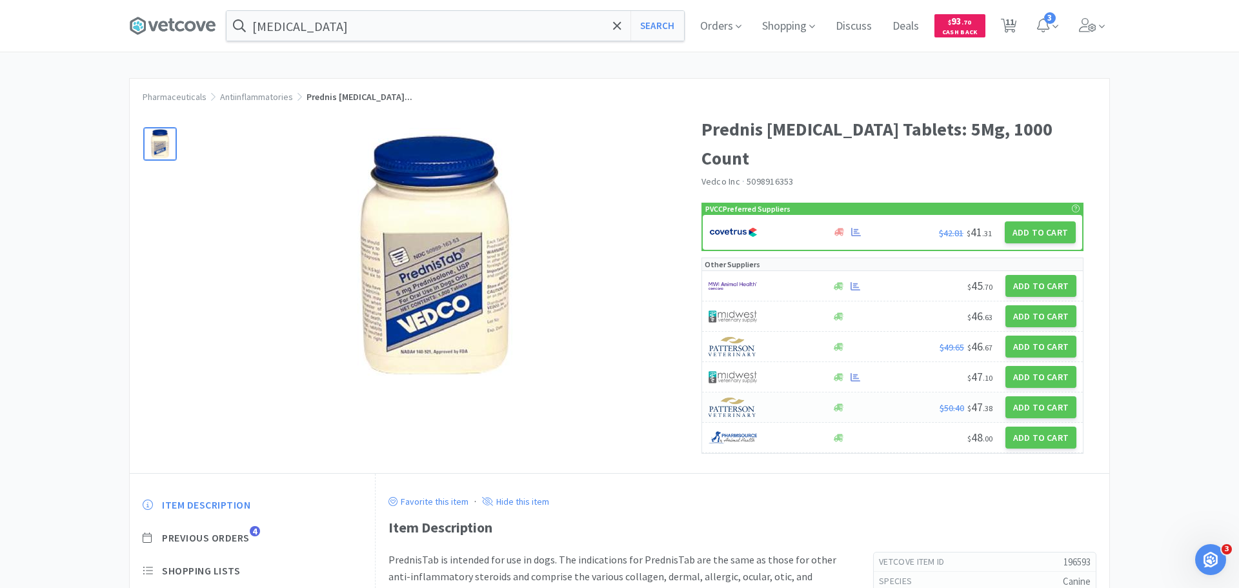
select select "1"
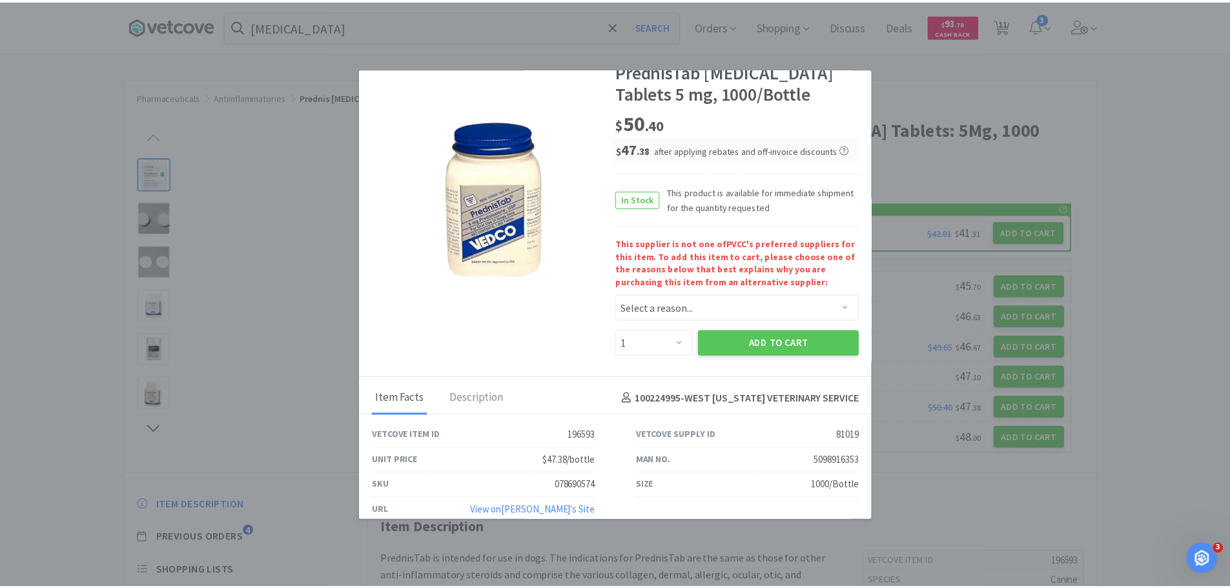
scroll to position [54, 0]
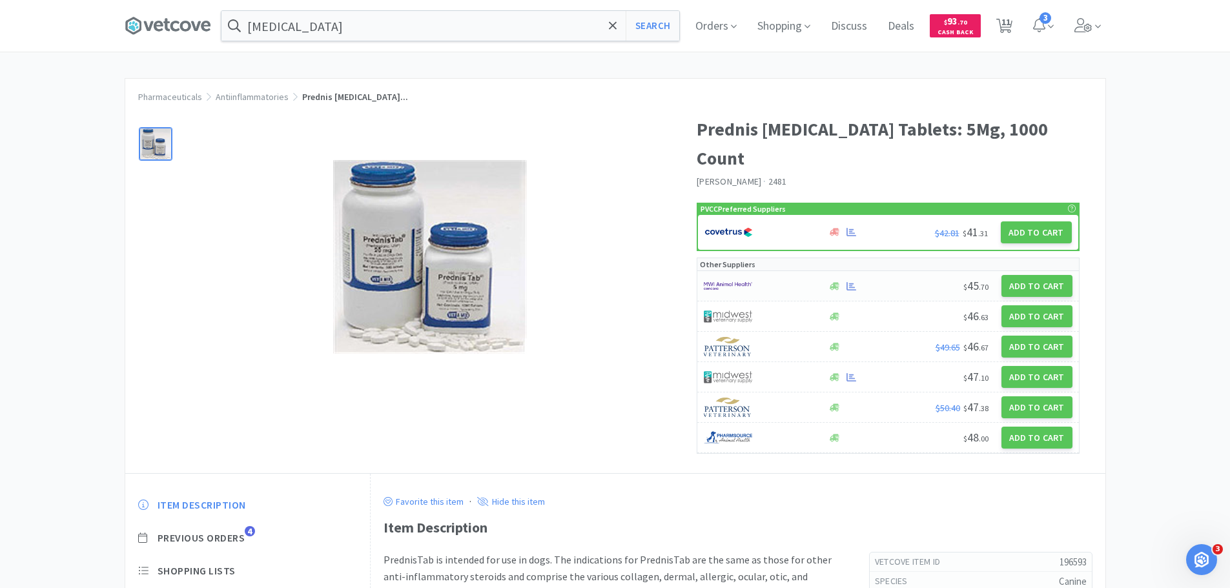
click at [757, 275] on div at bounding box center [759, 286] width 110 height 22
select select "1"
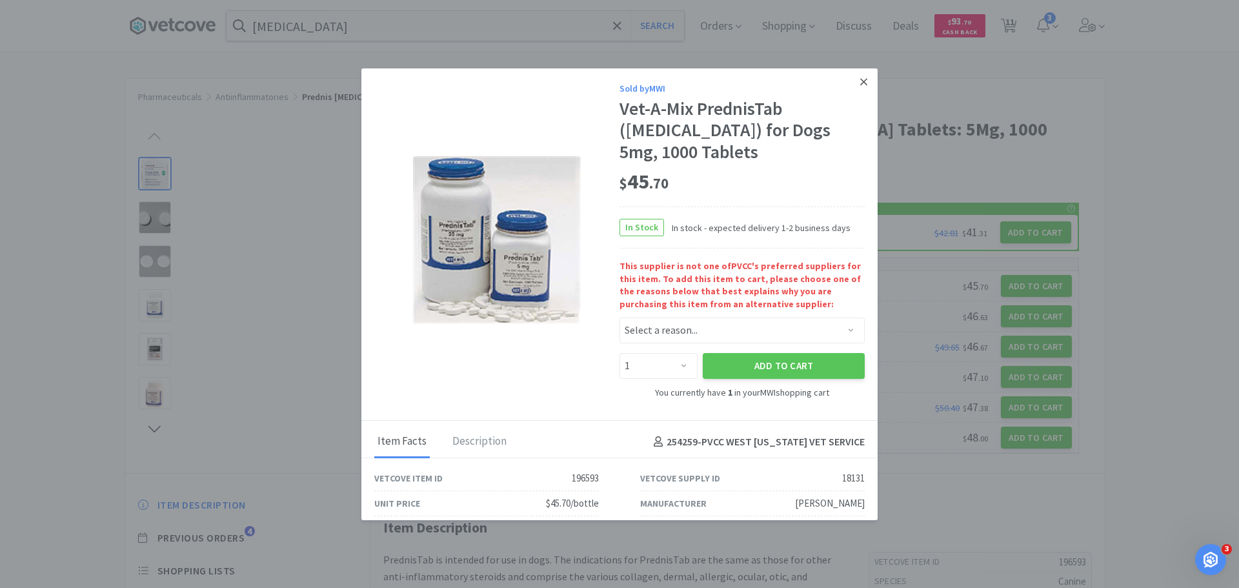
click at [860, 85] on icon at bounding box center [863, 82] width 7 height 12
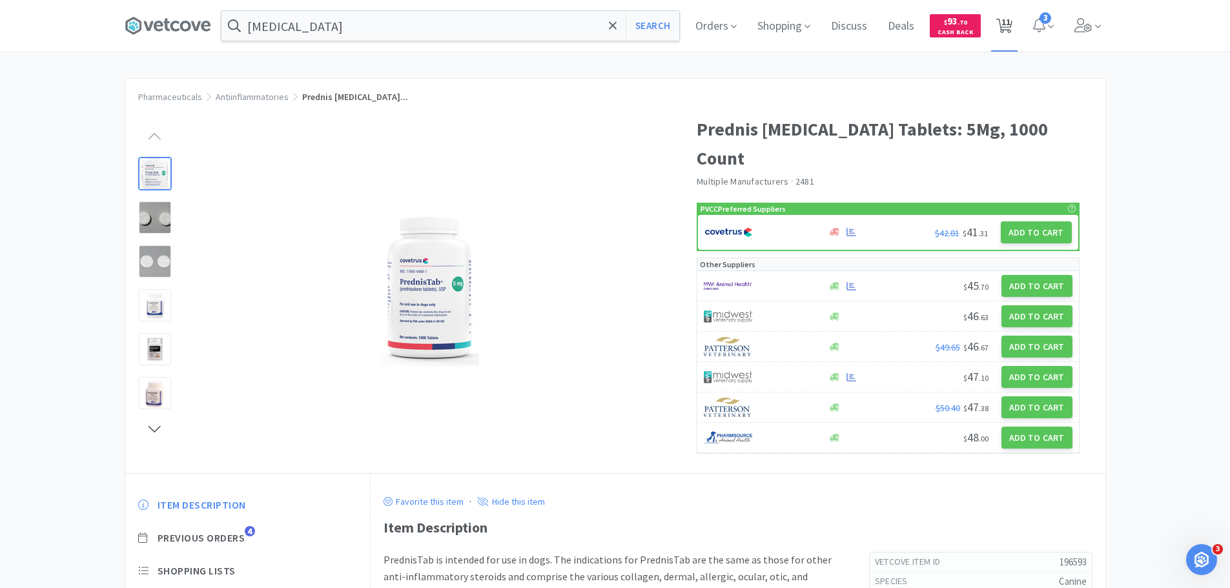
click at [1012, 23] on icon at bounding box center [1004, 26] width 16 height 14
select select "10"
select select "3"
select select "2"
select select "1"
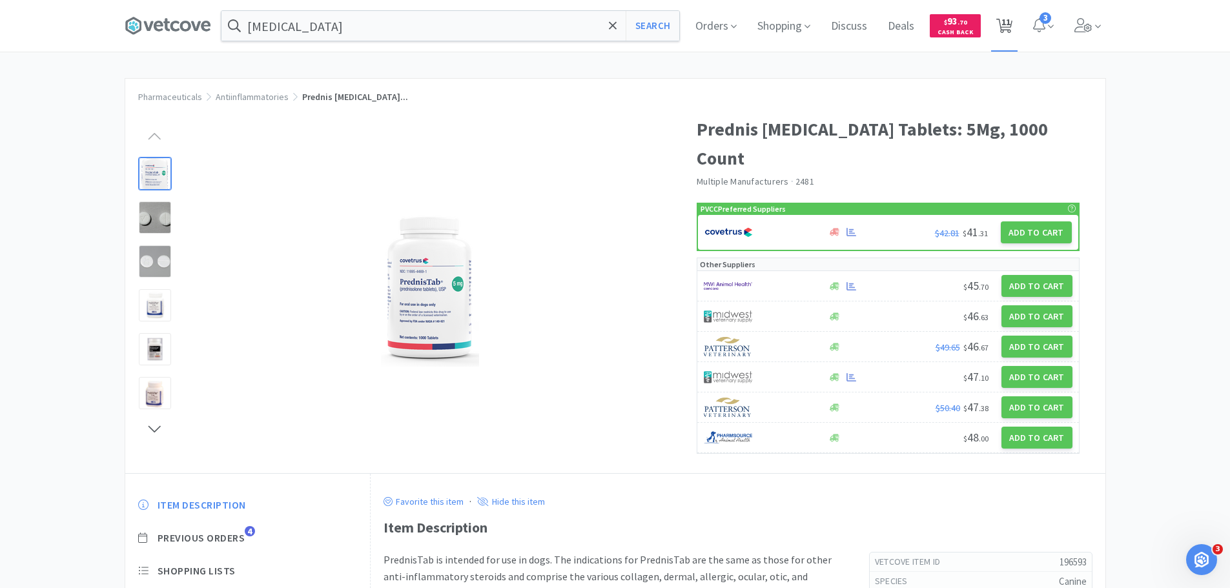
select select "12"
select select "6"
select select "1"
select select "2"
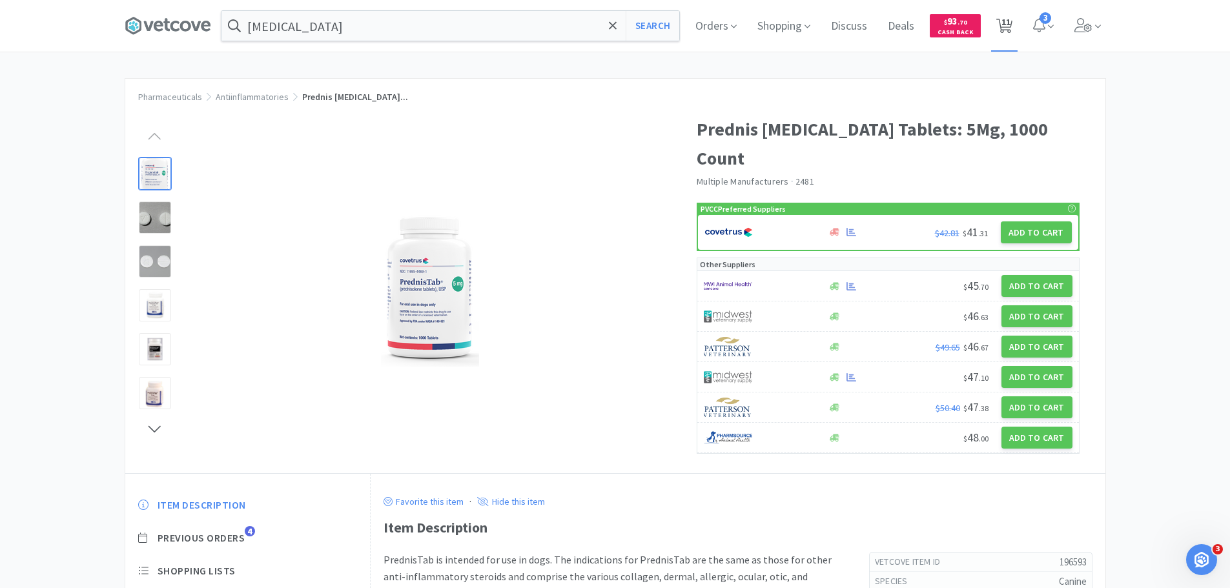
select select "1"
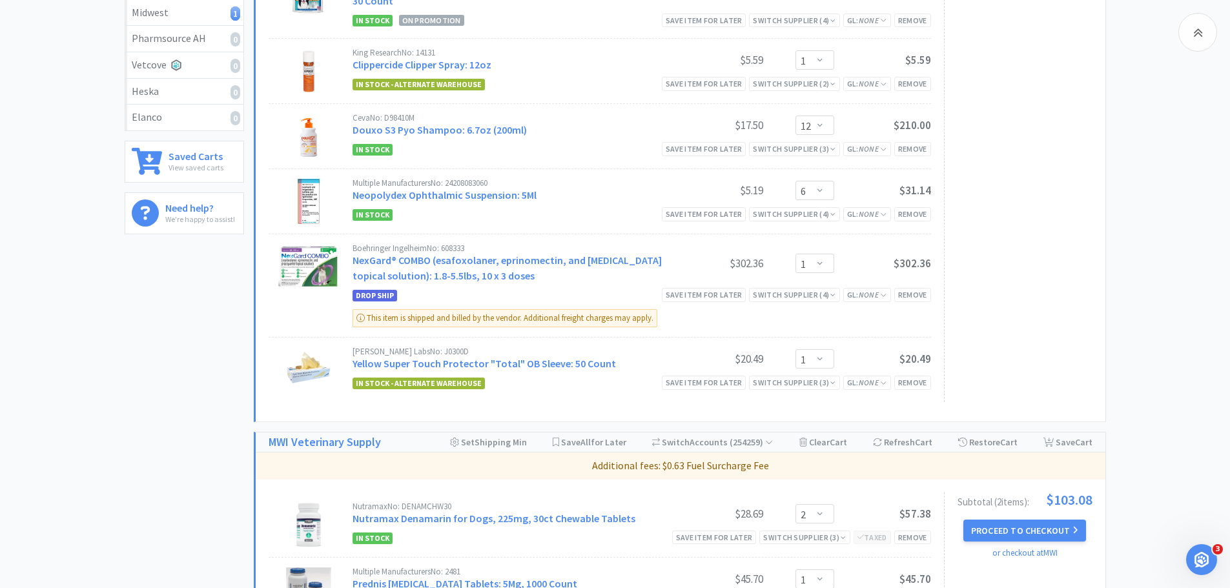
scroll to position [788, 0]
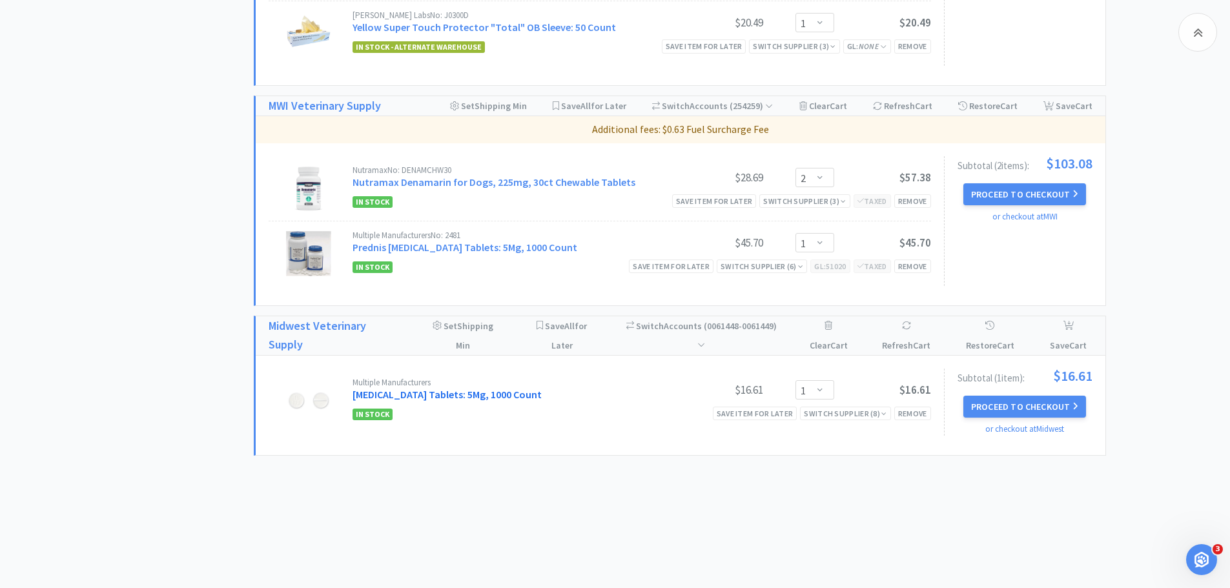
click at [375, 394] on link "[MEDICAL_DATA] Tablets: 5Mg, 1000 Count" at bounding box center [446, 394] width 189 height 13
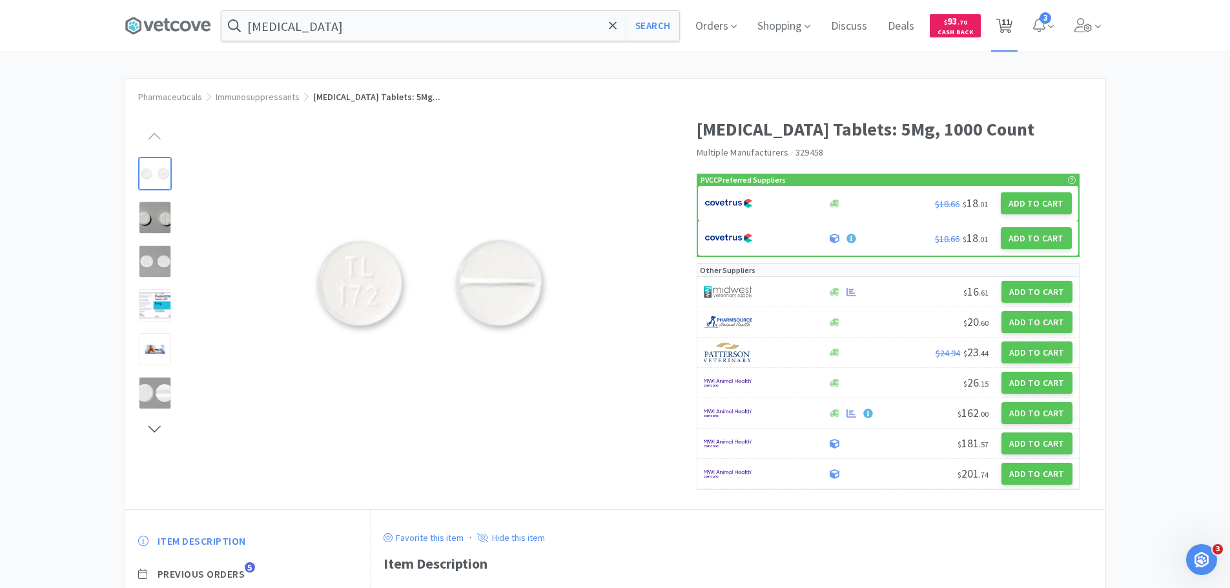
click at [1012, 21] on icon at bounding box center [1004, 26] width 16 height 14
select select "10"
select select "3"
select select "2"
select select "1"
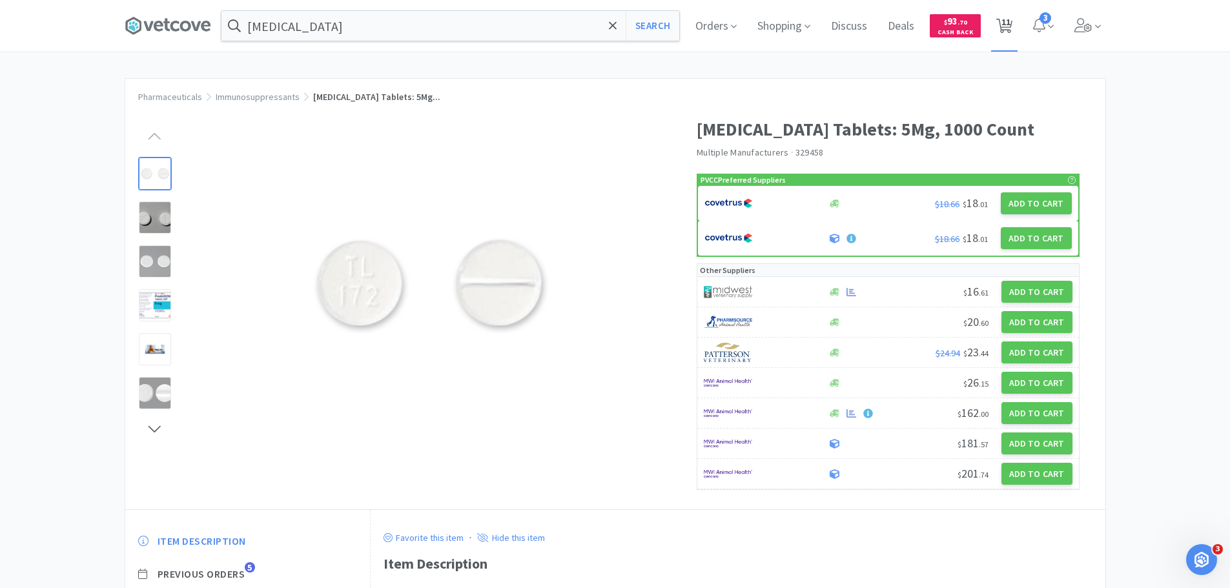
select select "12"
select select "6"
select select "1"
select select "2"
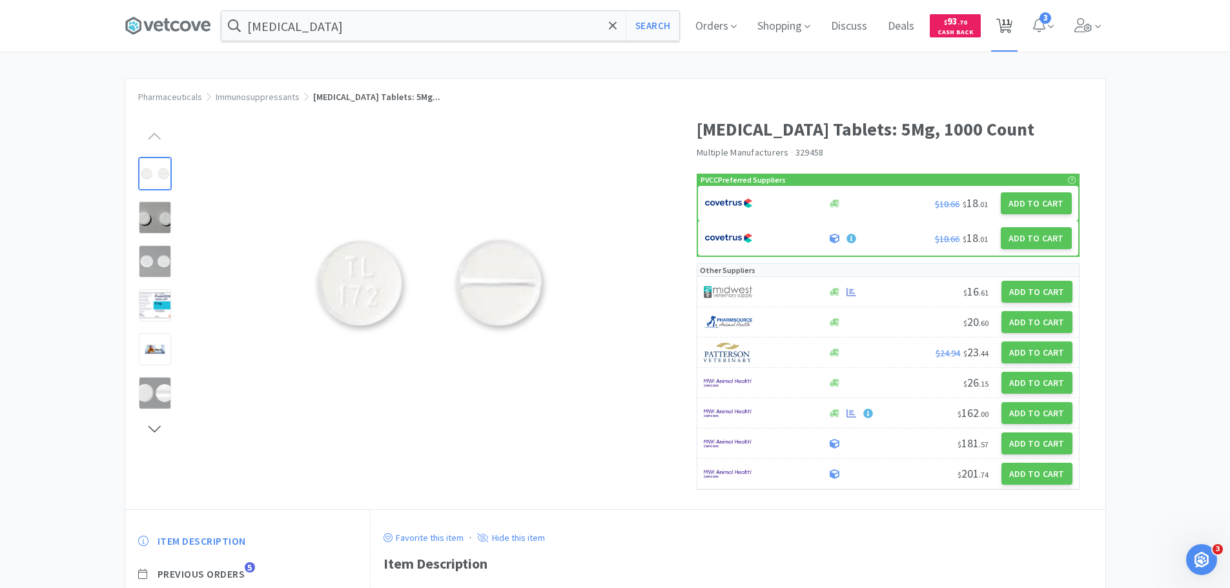
select select "1"
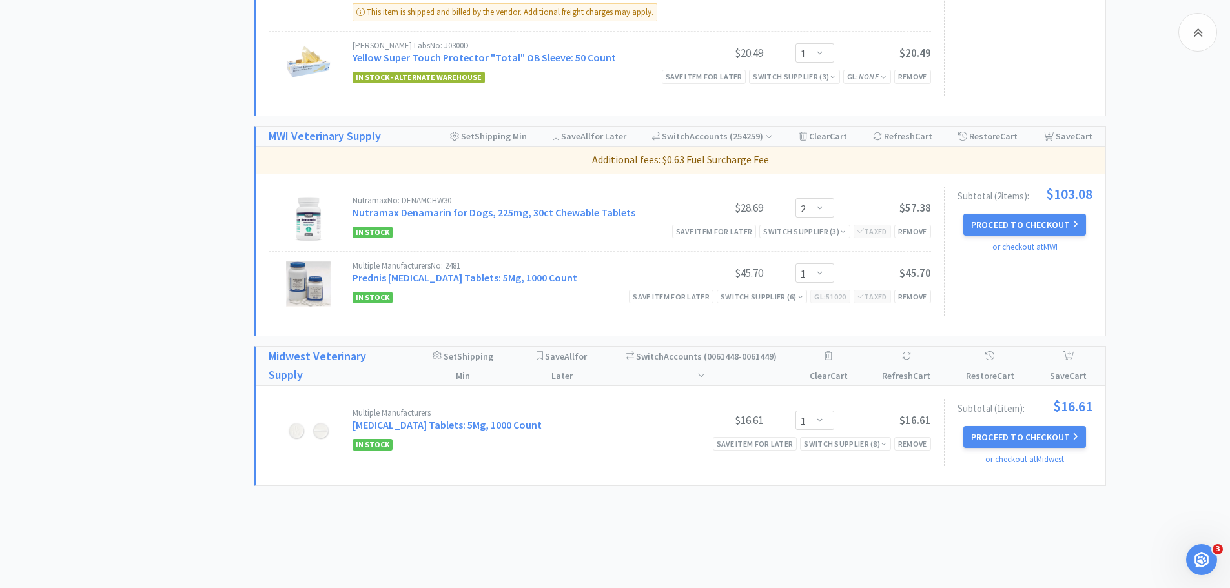
scroll to position [788, 0]
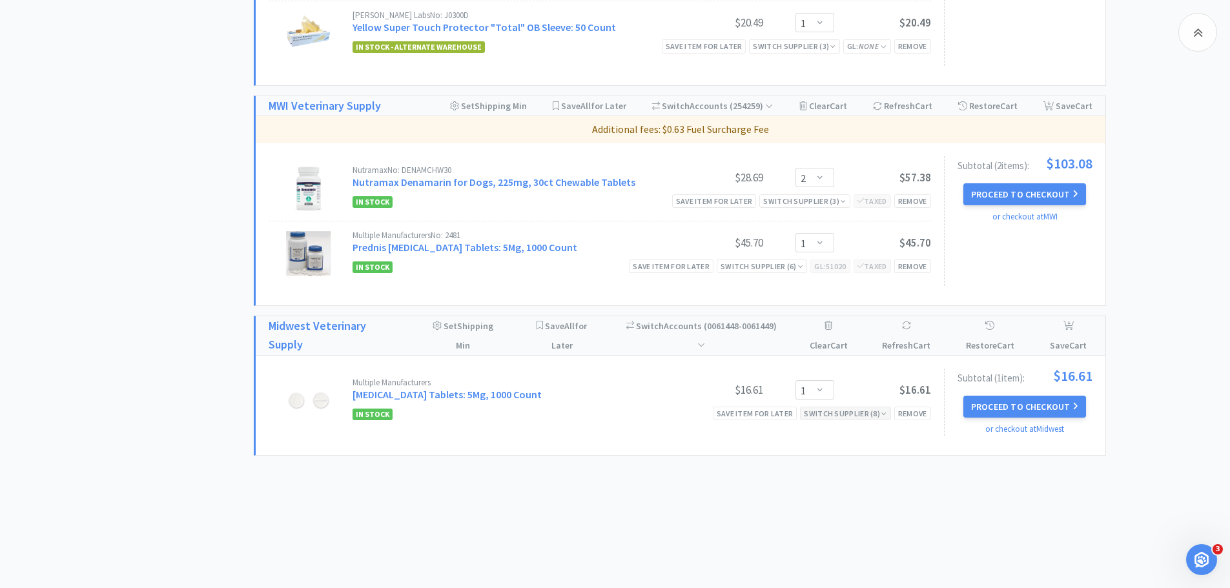
click at [831, 411] on div "Switch Supplier ( 8 )" at bounding box center [845, 413] width 83 height 12
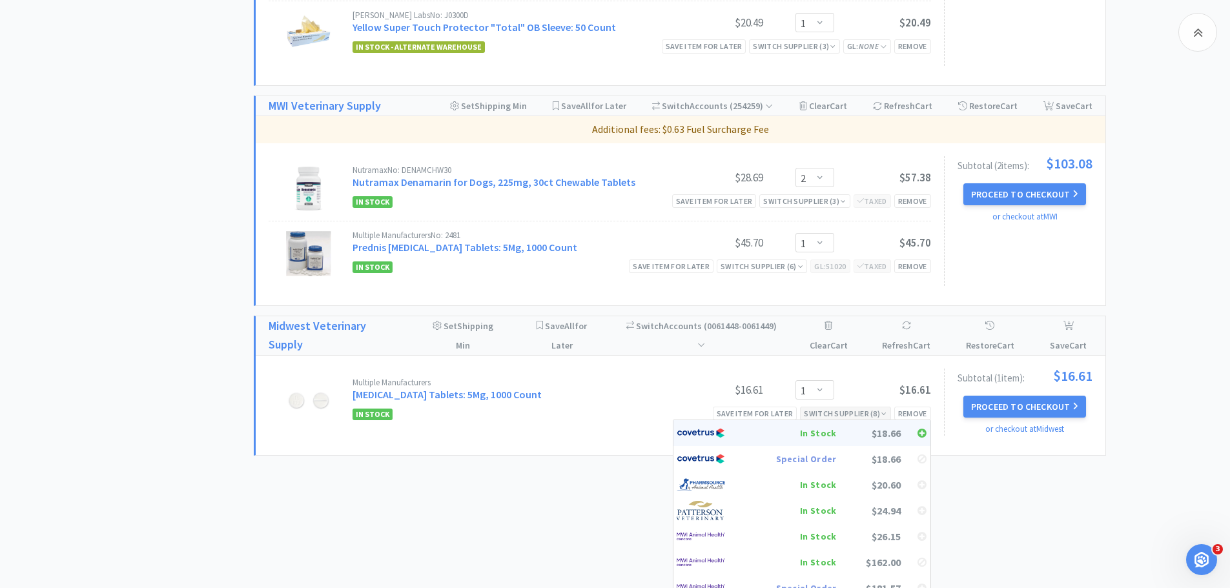
click at [832, 429] on div "In Stock" at bounding box center [789, 432] width 96 height 19
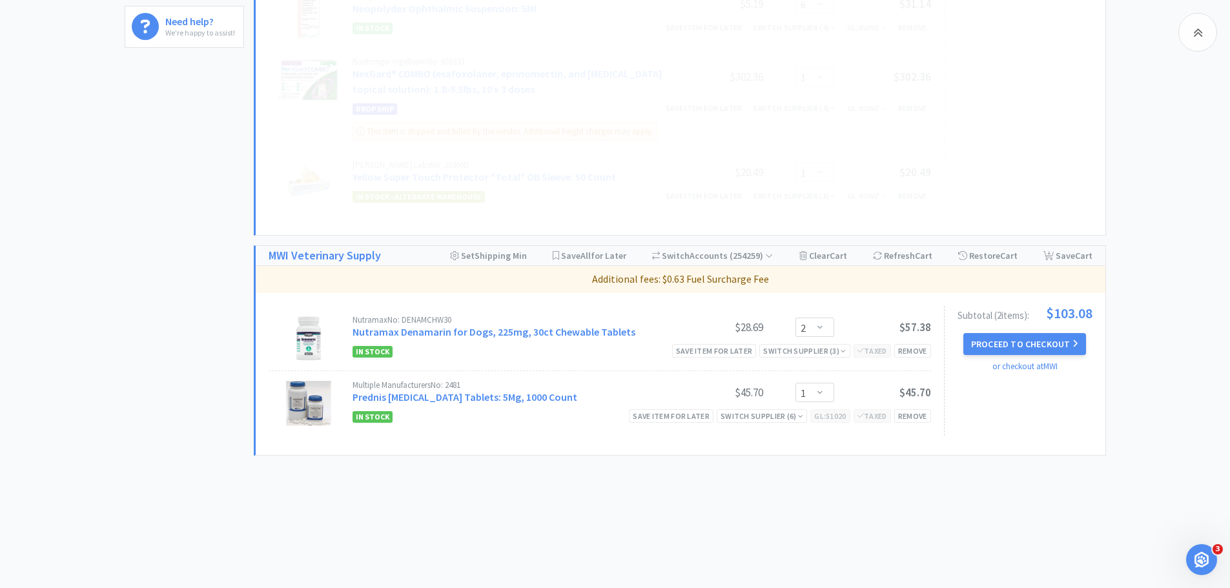
scroll to position [638, 0]
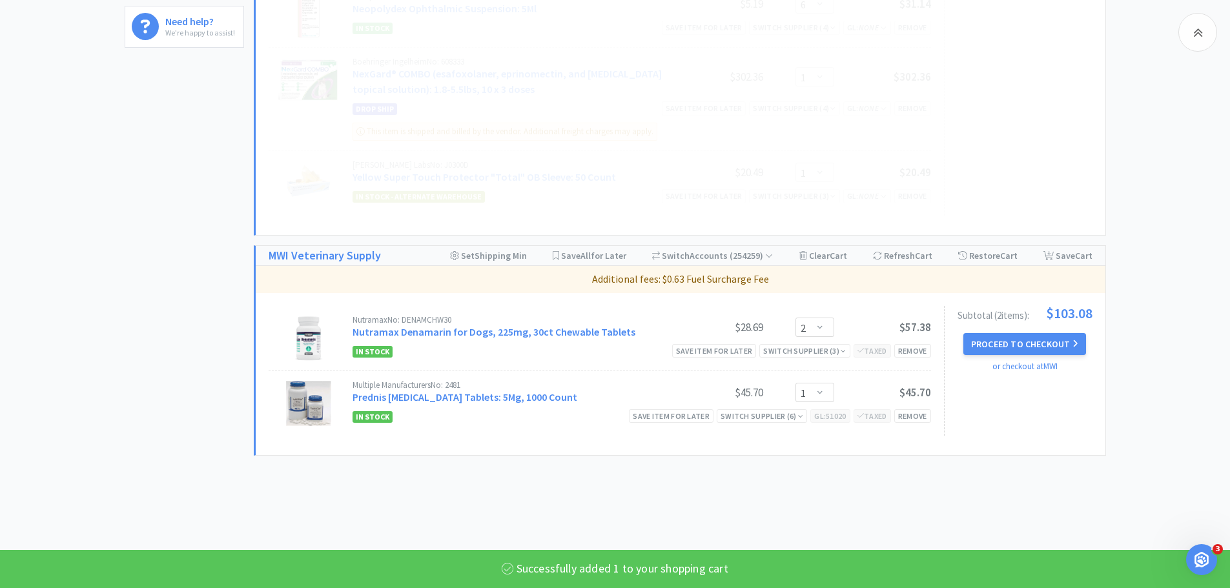
select select "1"
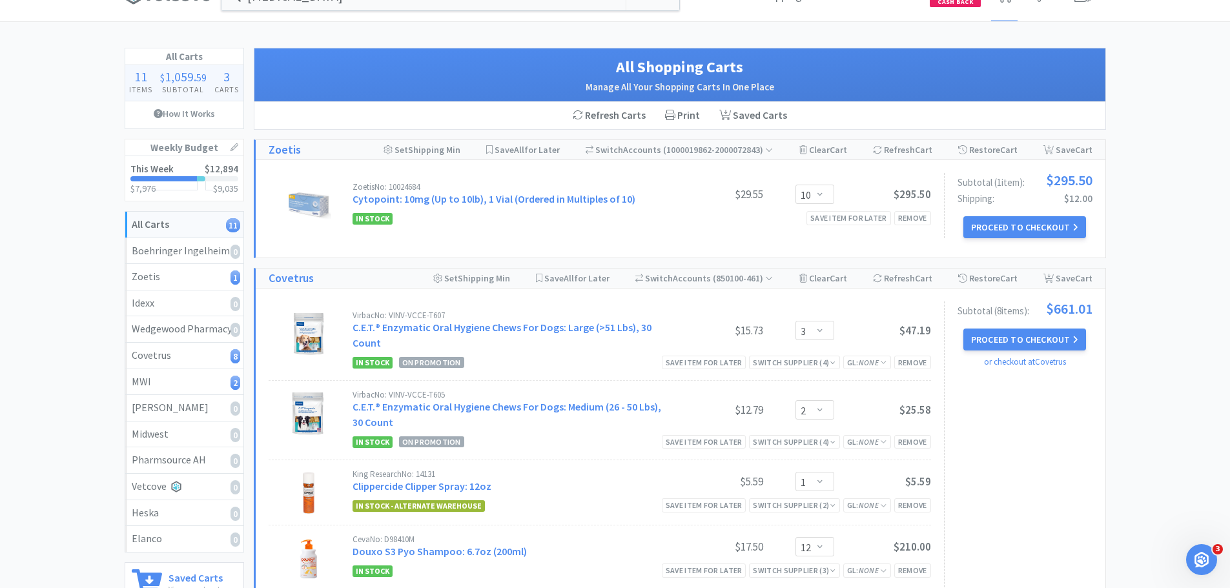
scroll to position [0, 0]
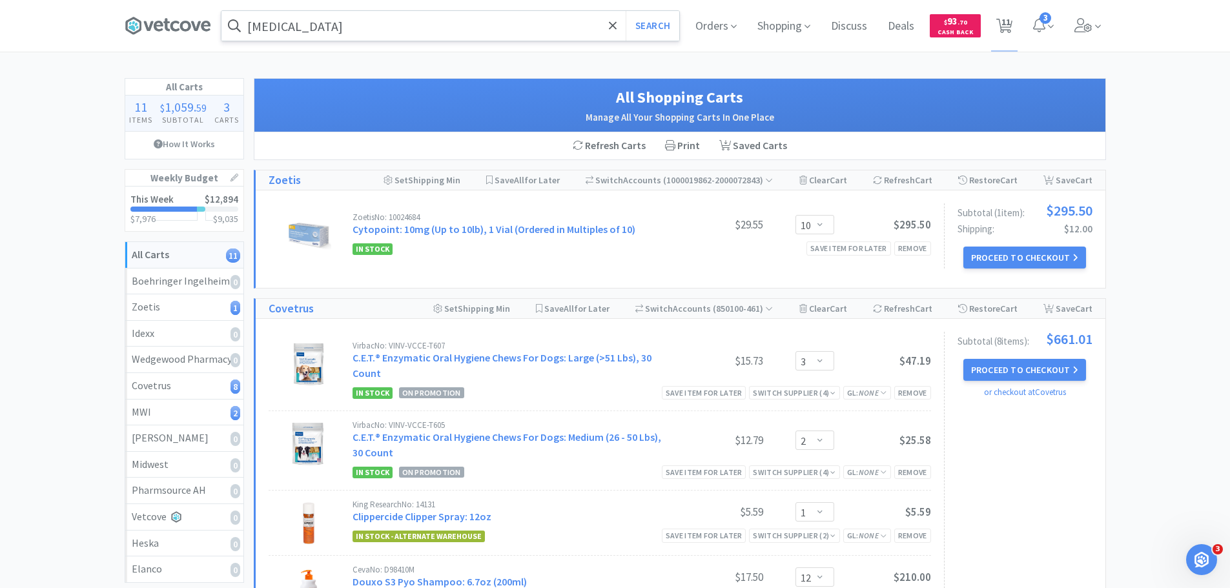
click at [440, 34] on input "[MEDICAL_DATA]" at bounding box center [450, 26] width 458 height 30
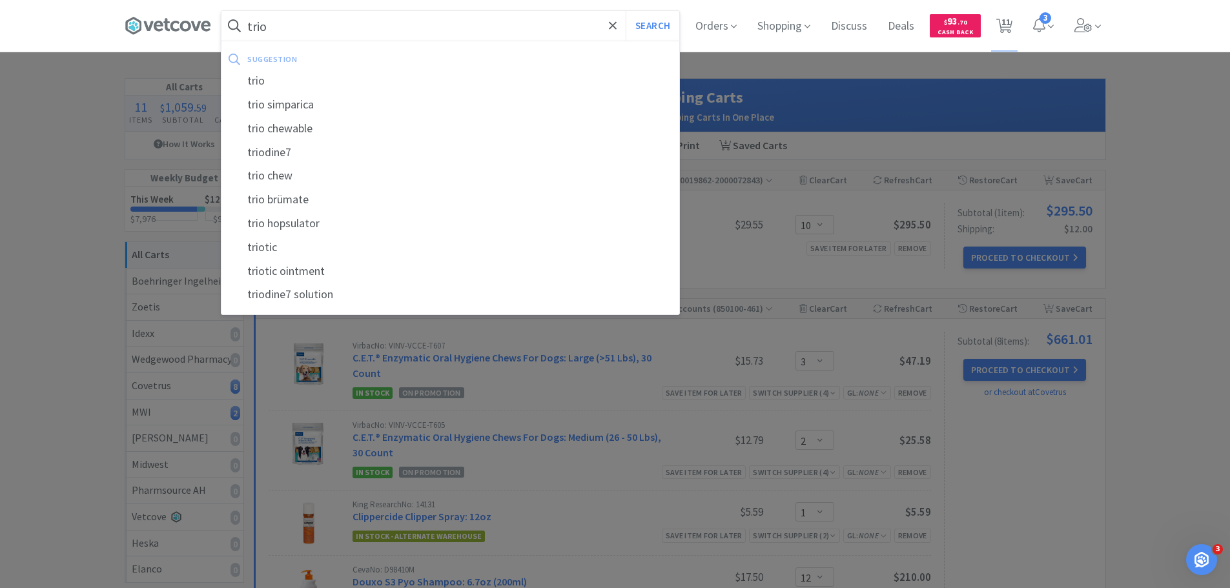
type input "trio"
click at [625, 11] on button "Search" at bounding box center [652, 26] width 54 height 30
select select "3"
select select "2"
select select "1"
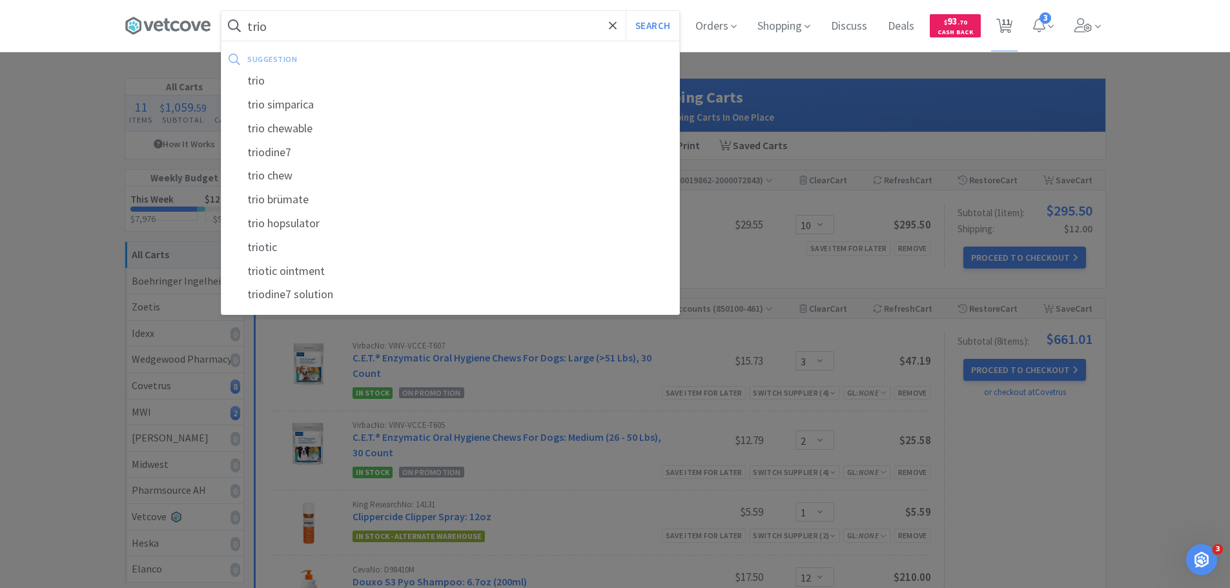
select select "12"
select select "6"
select select "1"
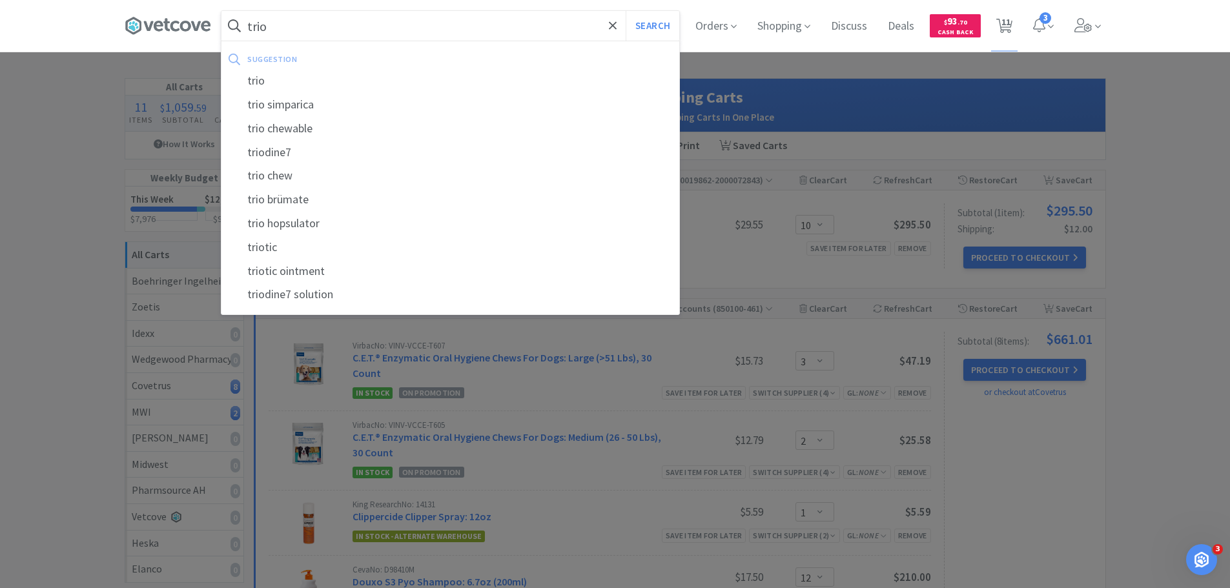
select select "2"
select select "1"
select select "10"
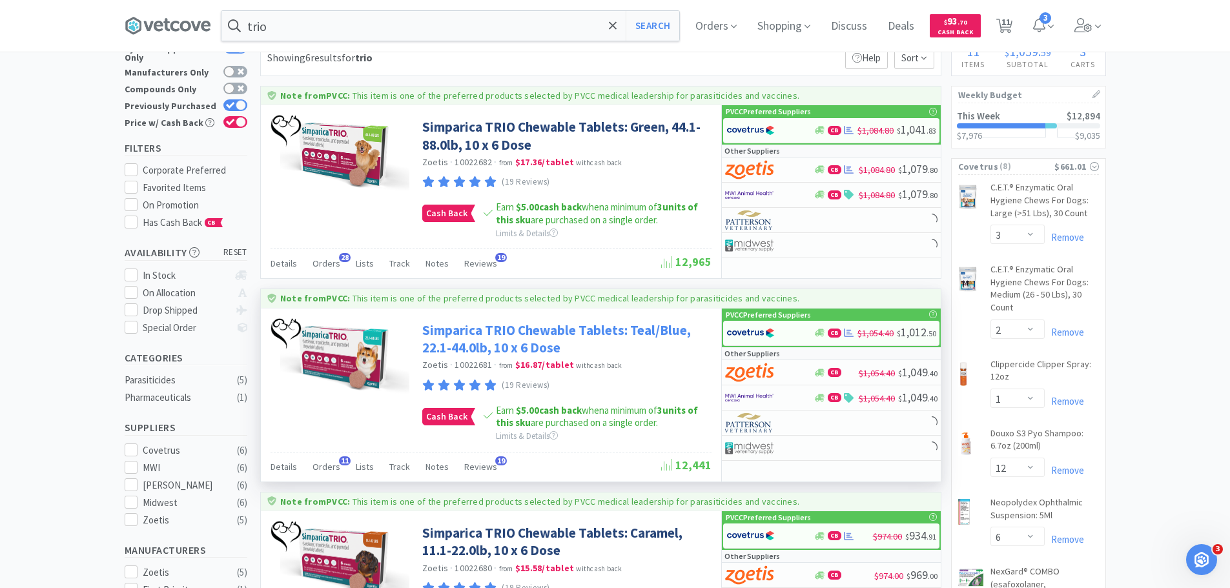
scroll to position [194, 0]
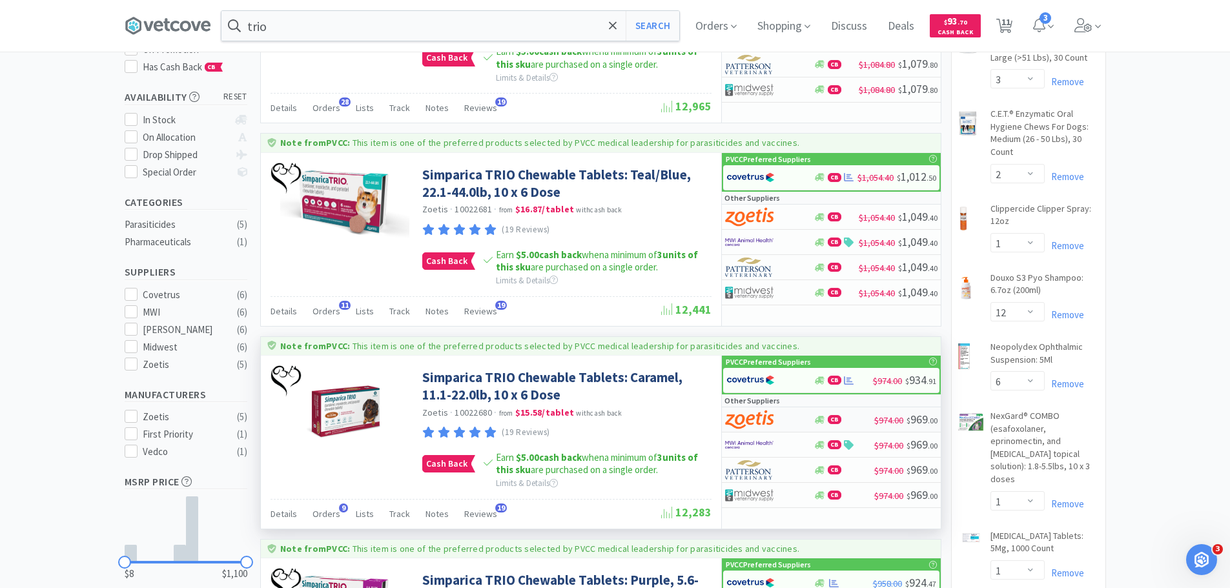
click at [785, 422] on div at bounding box center [760, 420] width 71 height 22
select select "10"
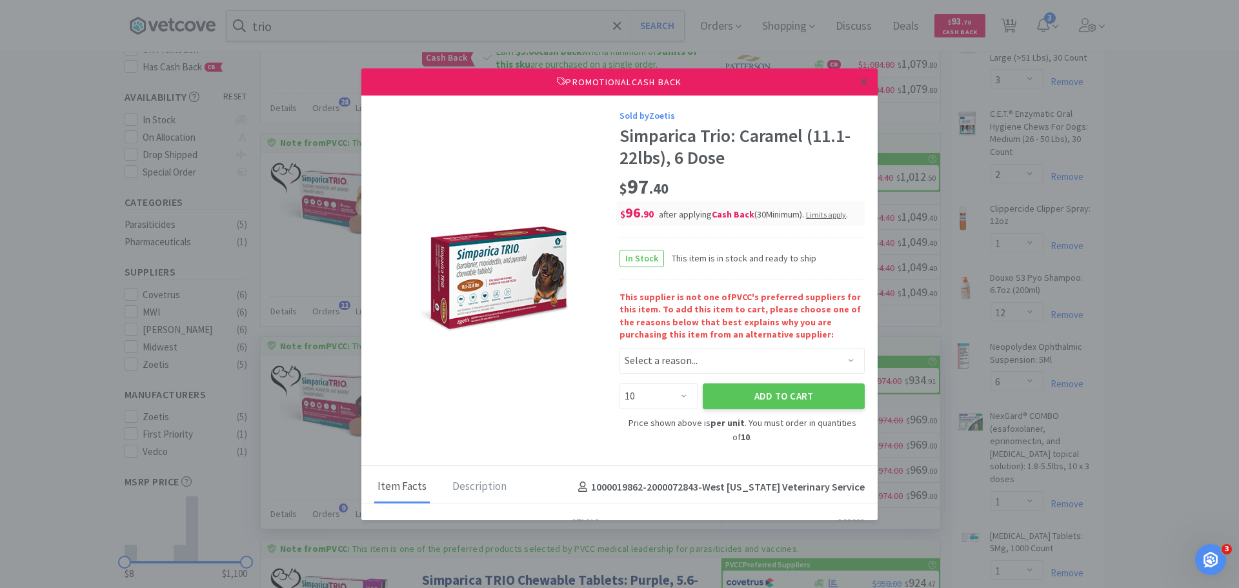
click at [858, 85] on link at bounding box center [864, 82] width 23 height 28
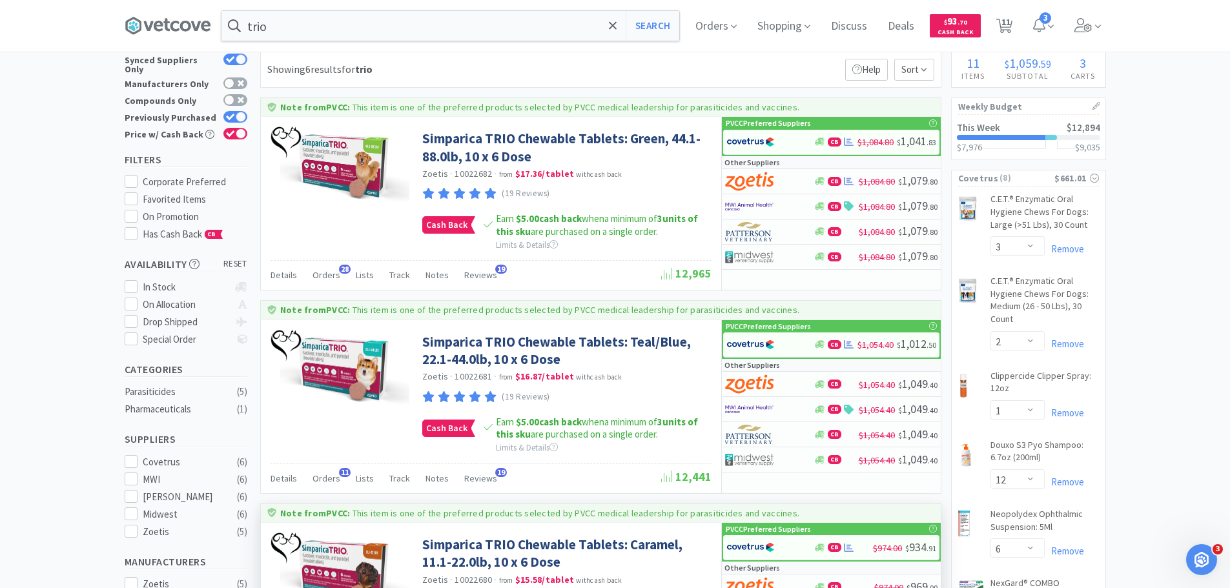
scroll to position [0, 0]
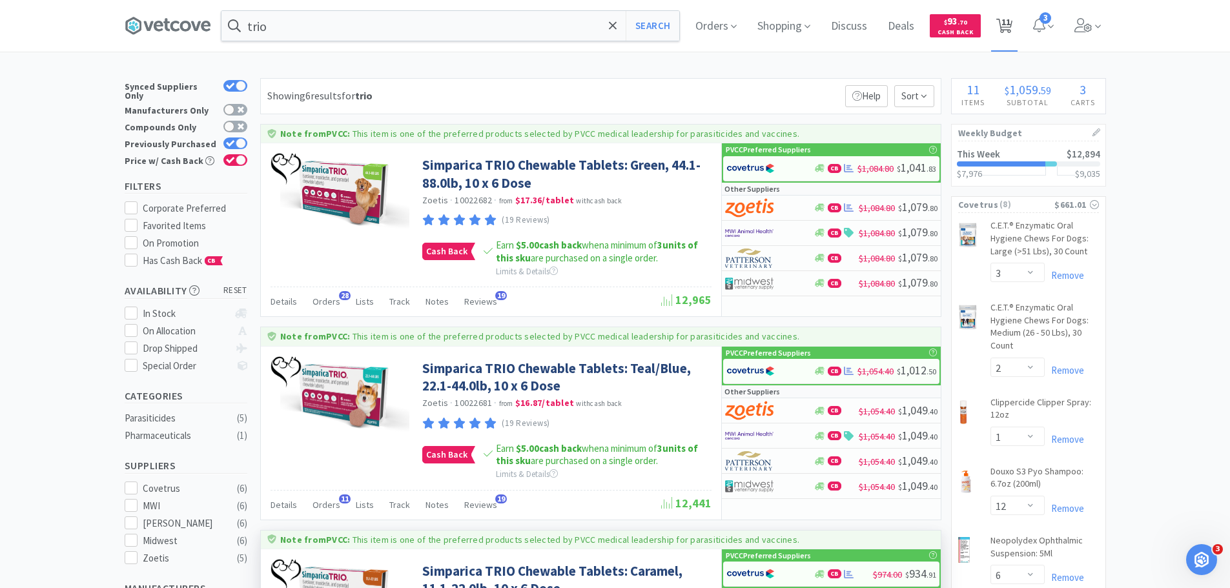
click at [1010, 26] on span "11" at bounding box center [1005, 22] width 9 height 52
select select "10"
select select "3"
select select "2"
select select "1"
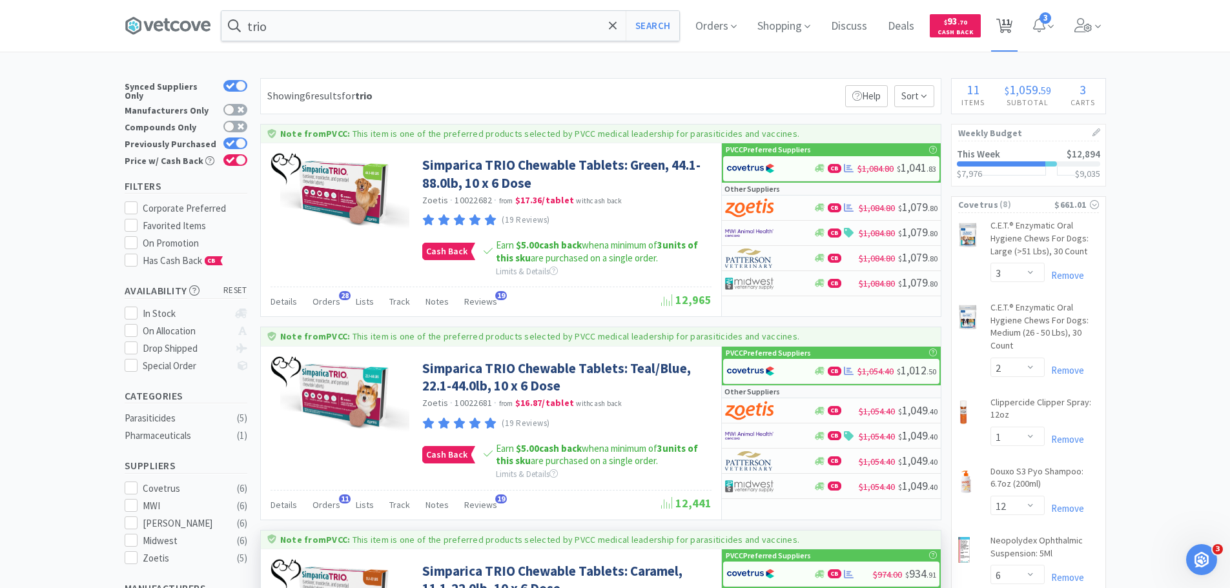
select select "12"
select select "6"
select select "1"
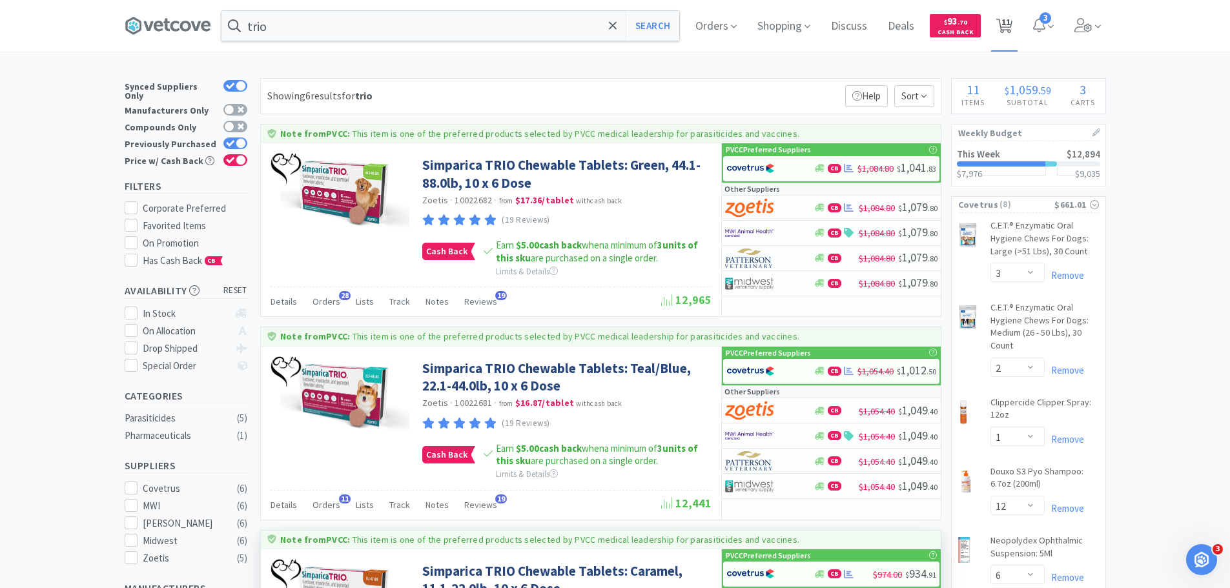
select select "2"
select select "1"
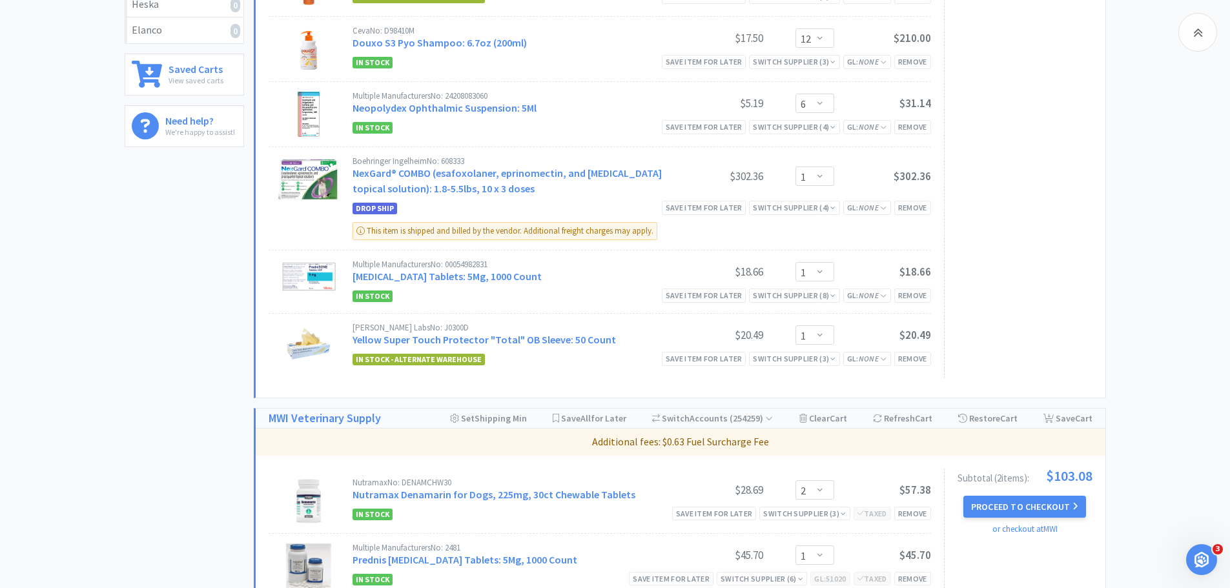
scroll to position [702, 0]
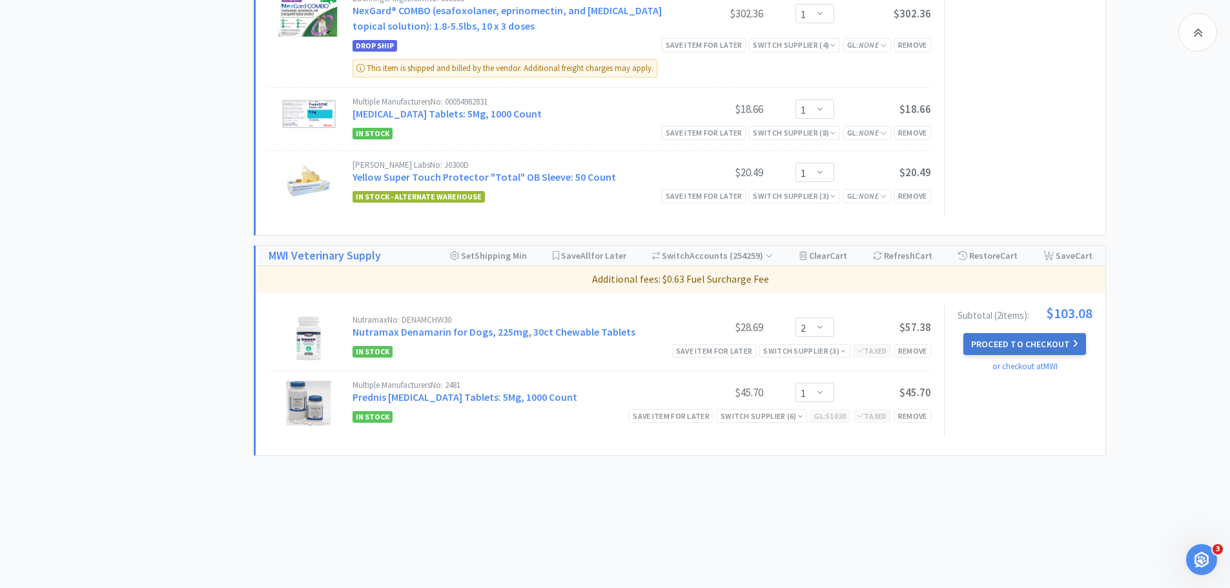
click at [1057, 345] on button "Proceed to Checkout" at bounding box center [1024, 344] width 123 height 22
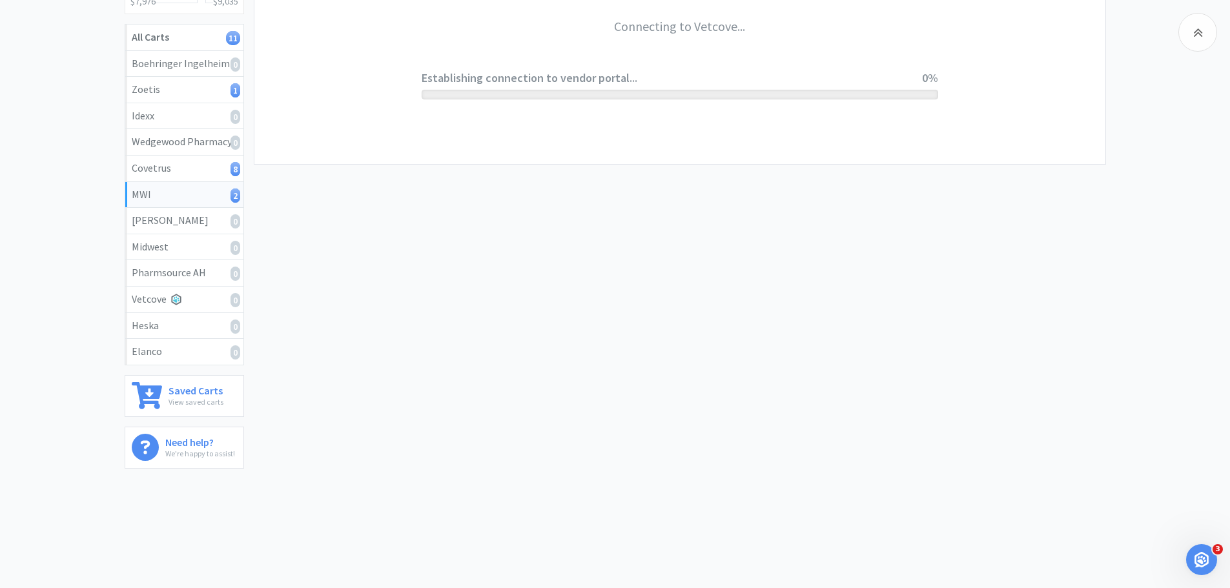
scroll to position [218, 0]
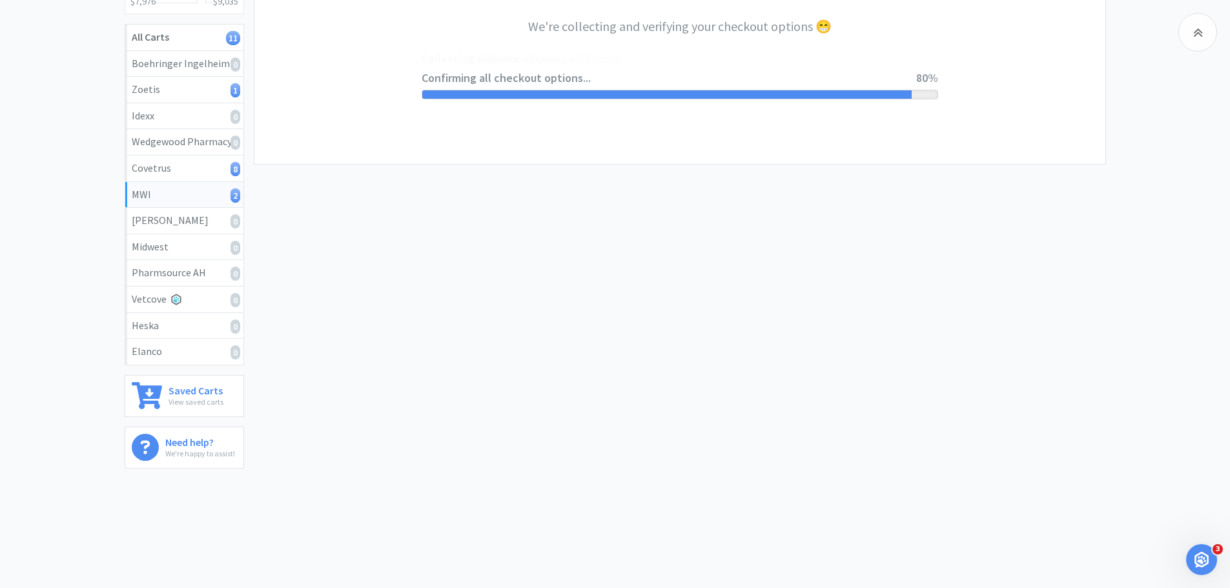
select select "STD_"
select select "FMI"
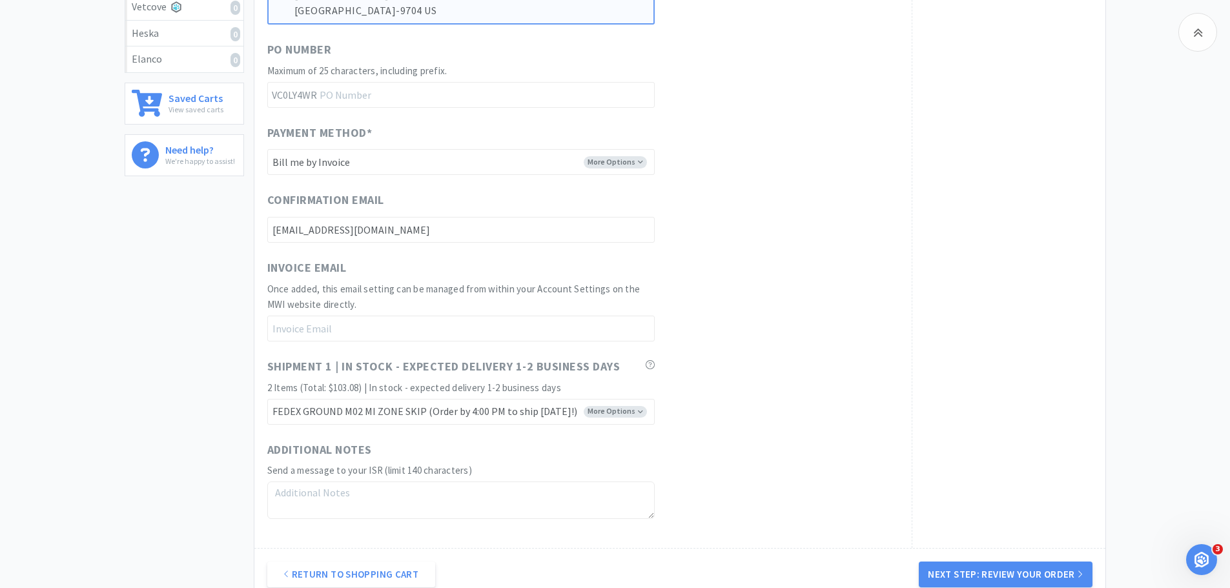
scroll to position [581, 0]
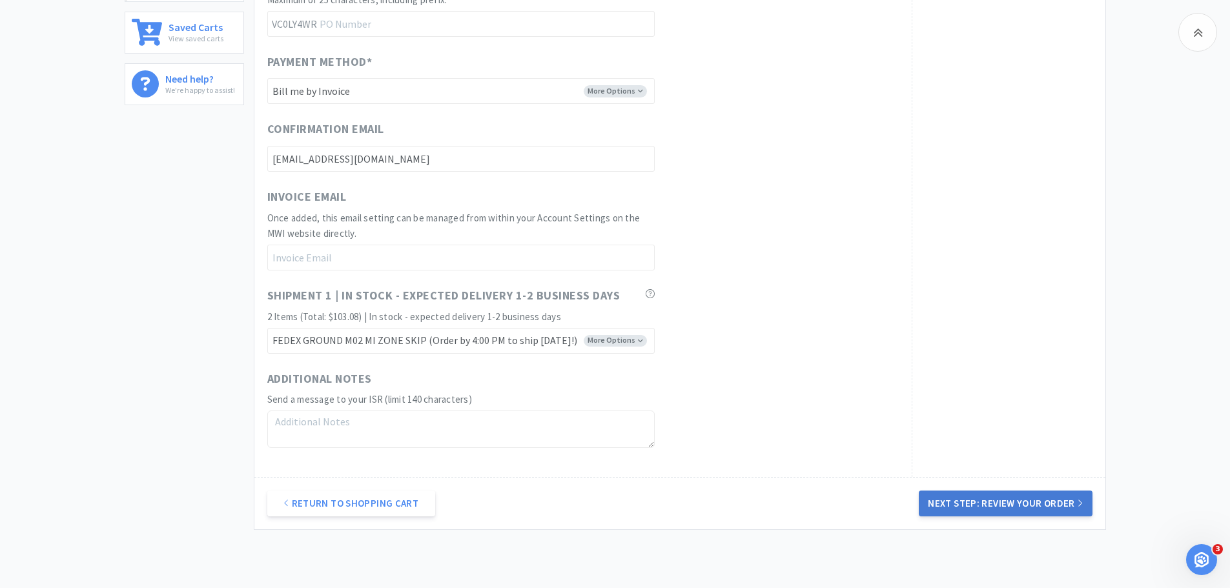
click at [1038, 505] on button "Next Step: Review Your Order" at bounding box center [1005, 504] width 173 height 26
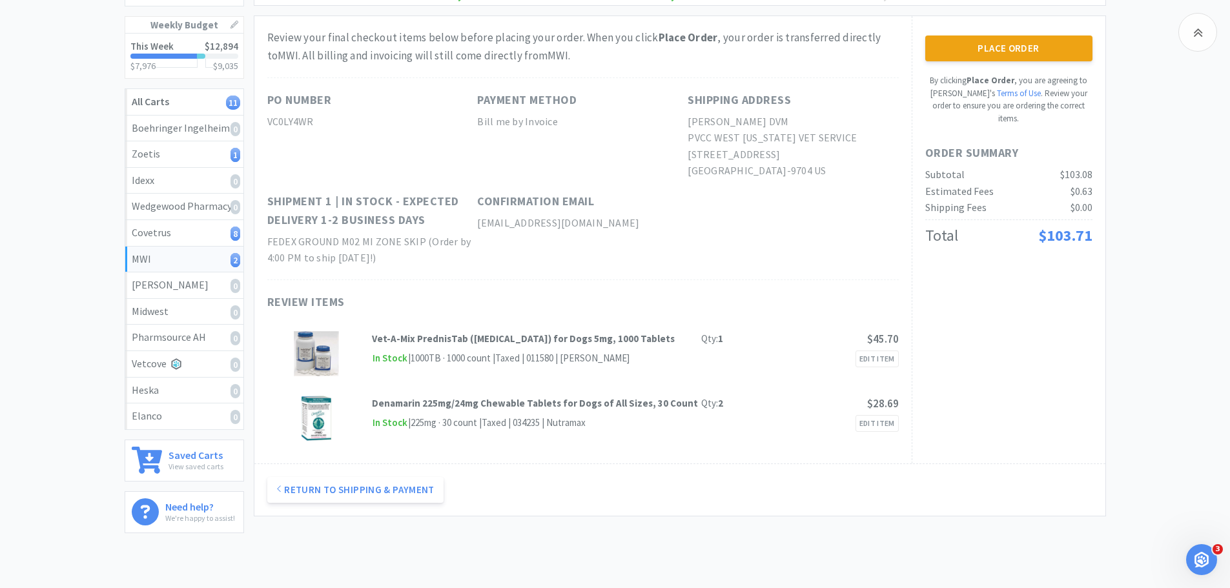
scroll to position [24, 0]
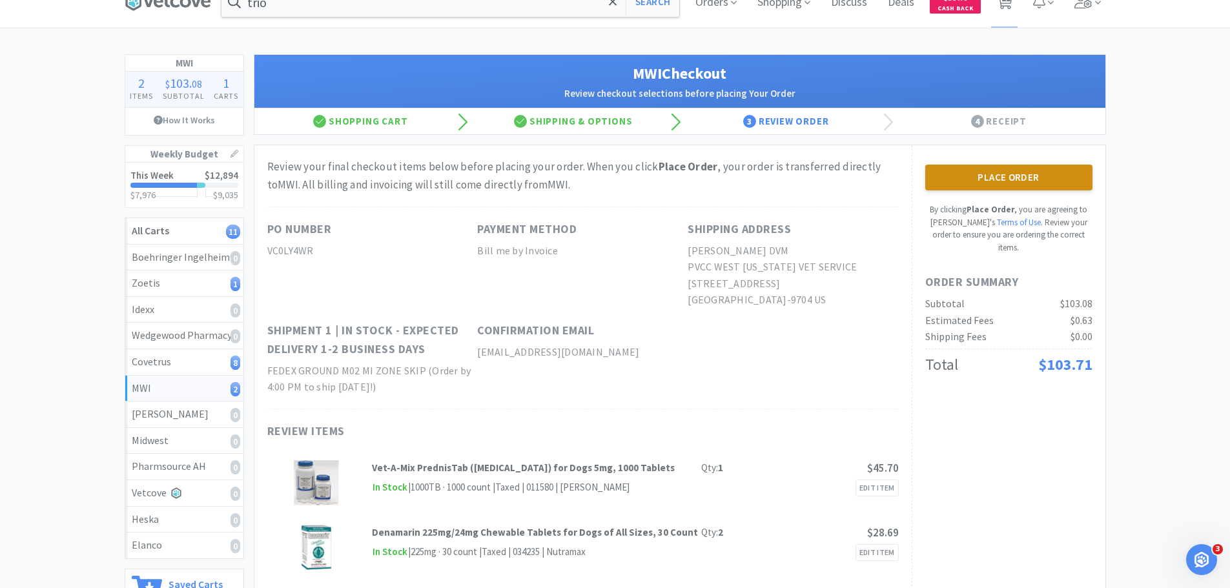
click at [975, 180] on button "Place Order" at bounding box center [1008, 178] width 167 height 26
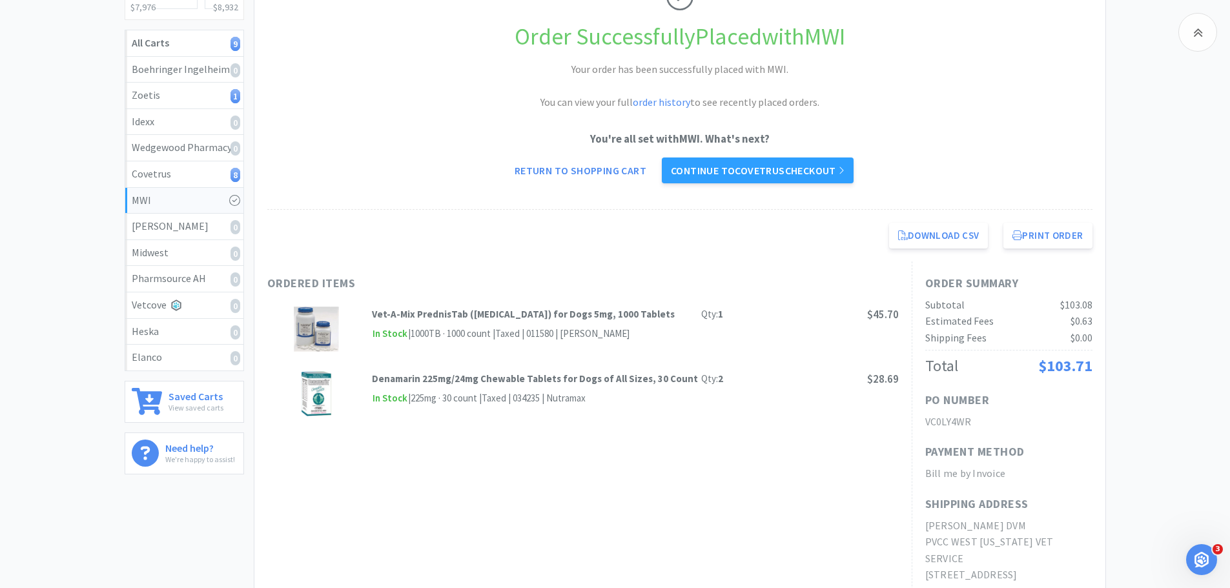
scroll to position [153, 0]
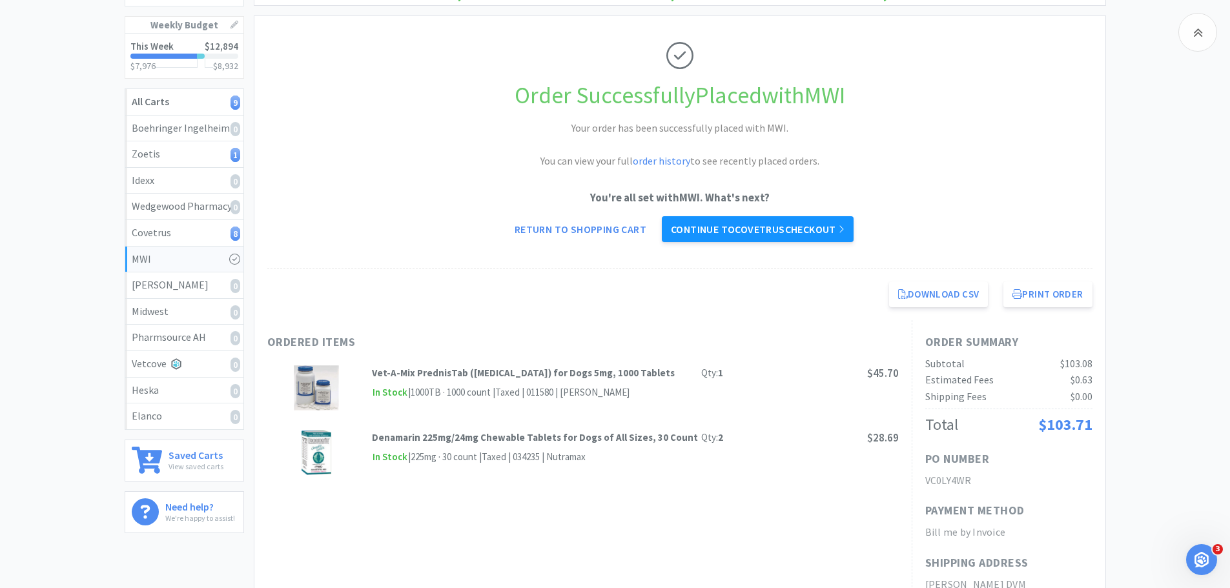
click at [844, 232] on icon at bounding box center [841, 229] width 6 height 10
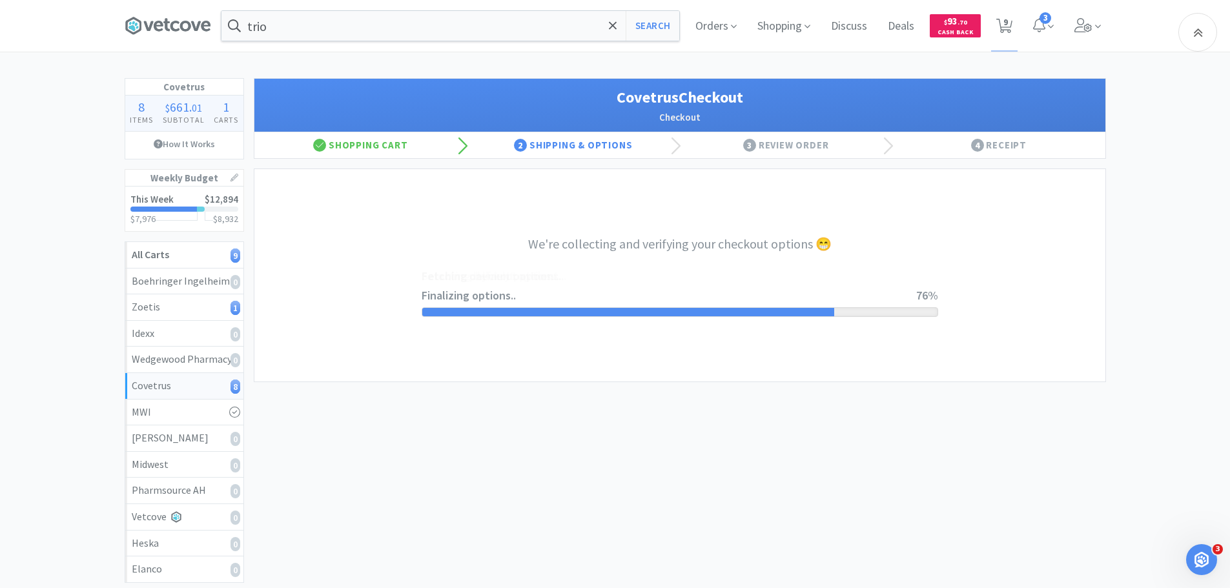
select select "ACCOUNT"
select select "cvt-standard-net"
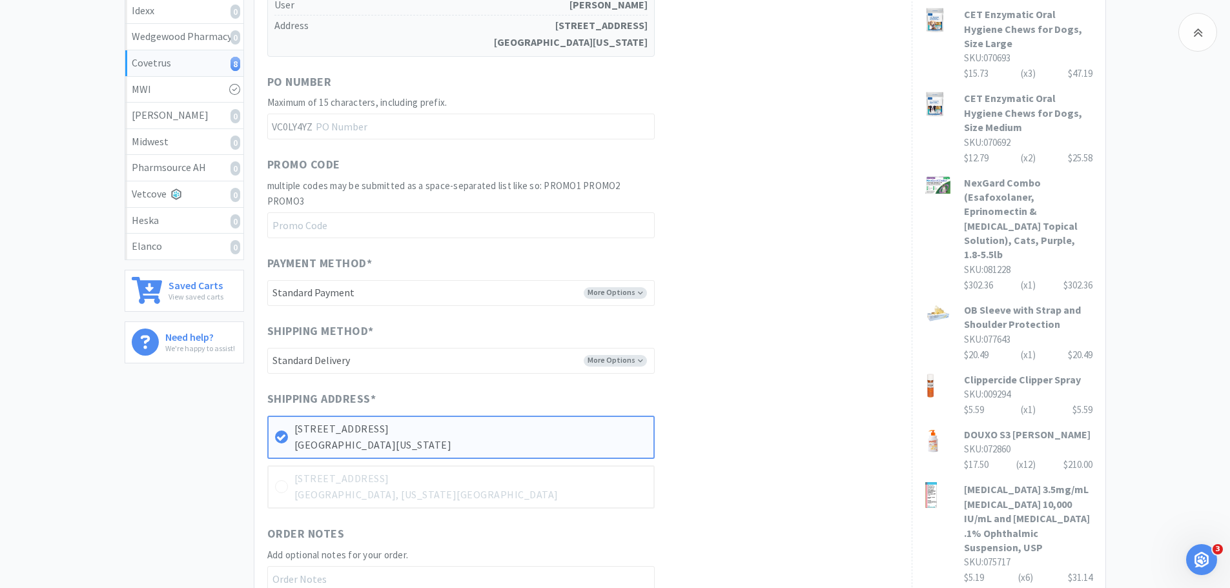
scroll to position [574, 0]
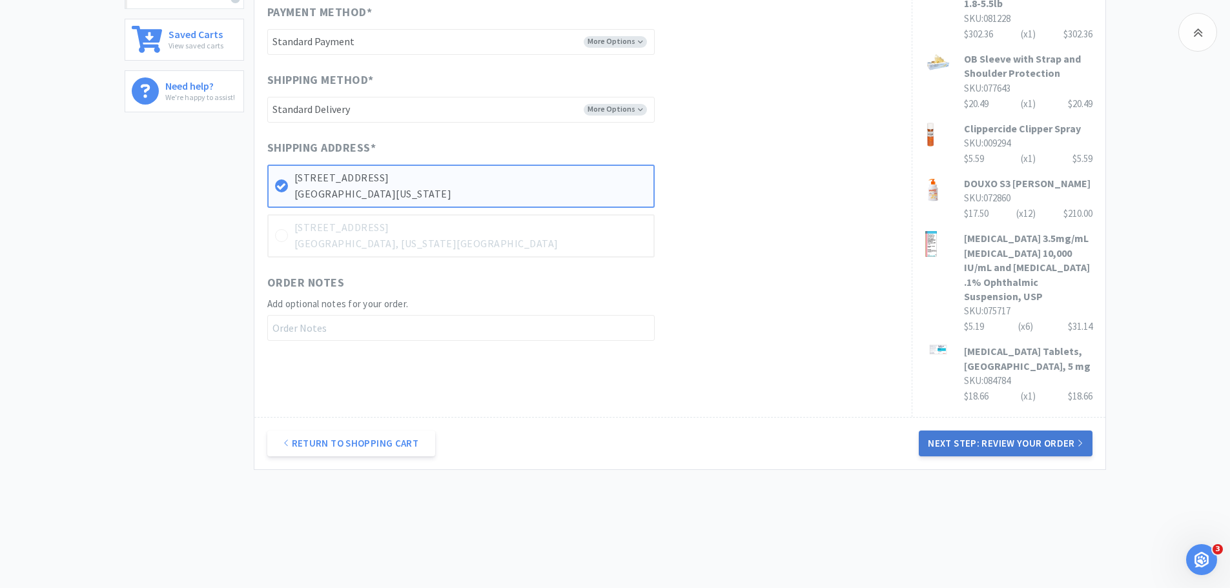
click at [1013, 431] on button "Next Step: Review Your Order" at bounding box center [1005, 444] width 173 height 26
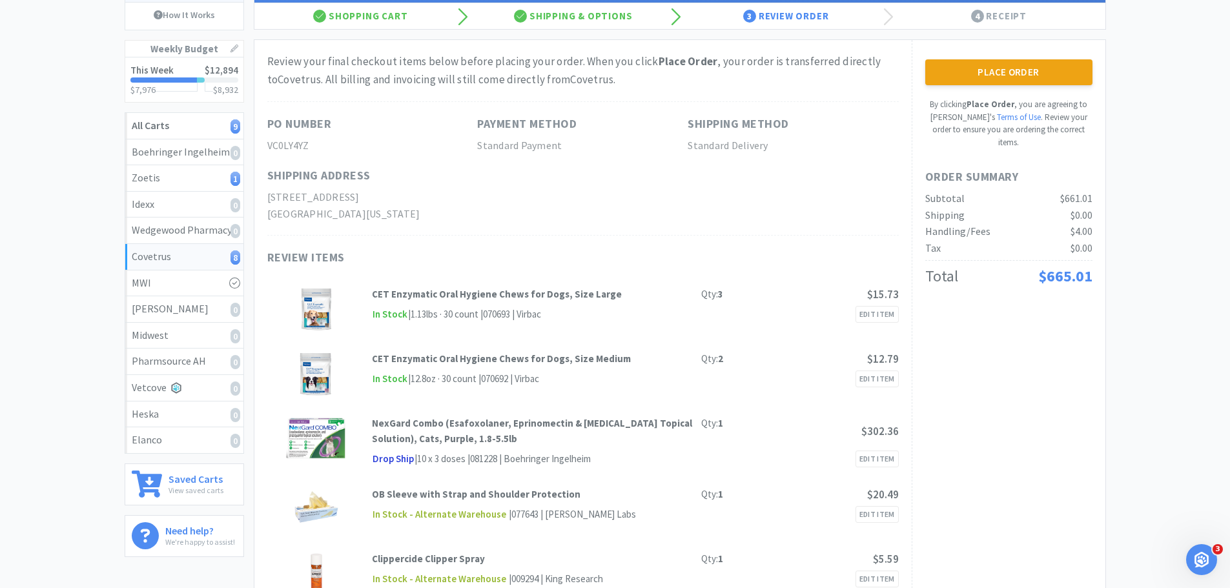
scroll to position [0, 0]
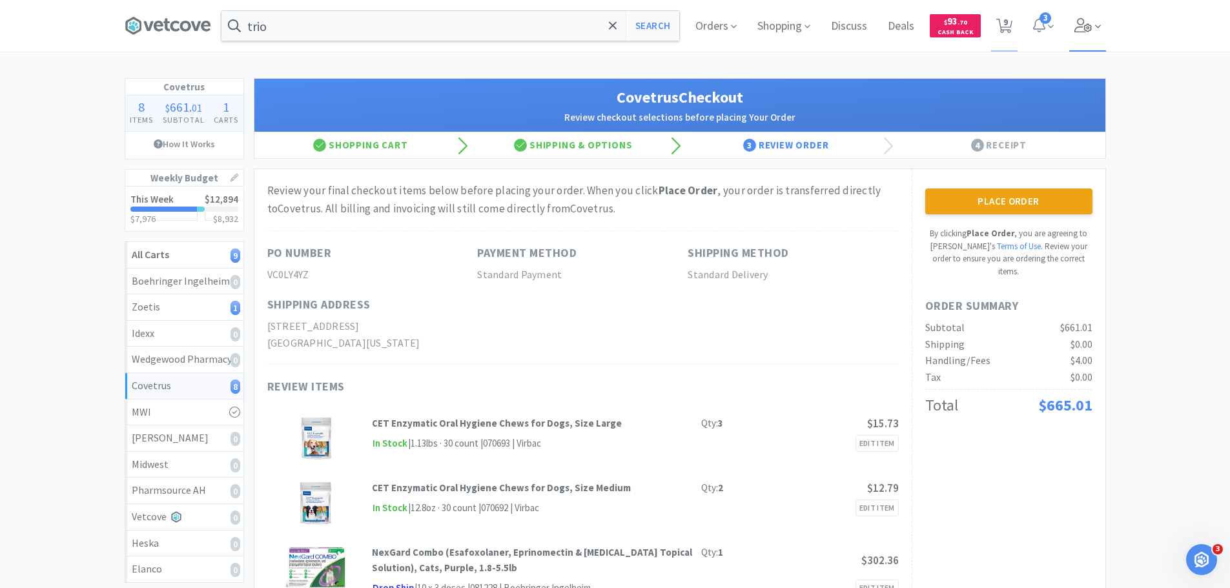
click at [1082, 21] on icon at bounding box center [1083, 25] width 18 height 14
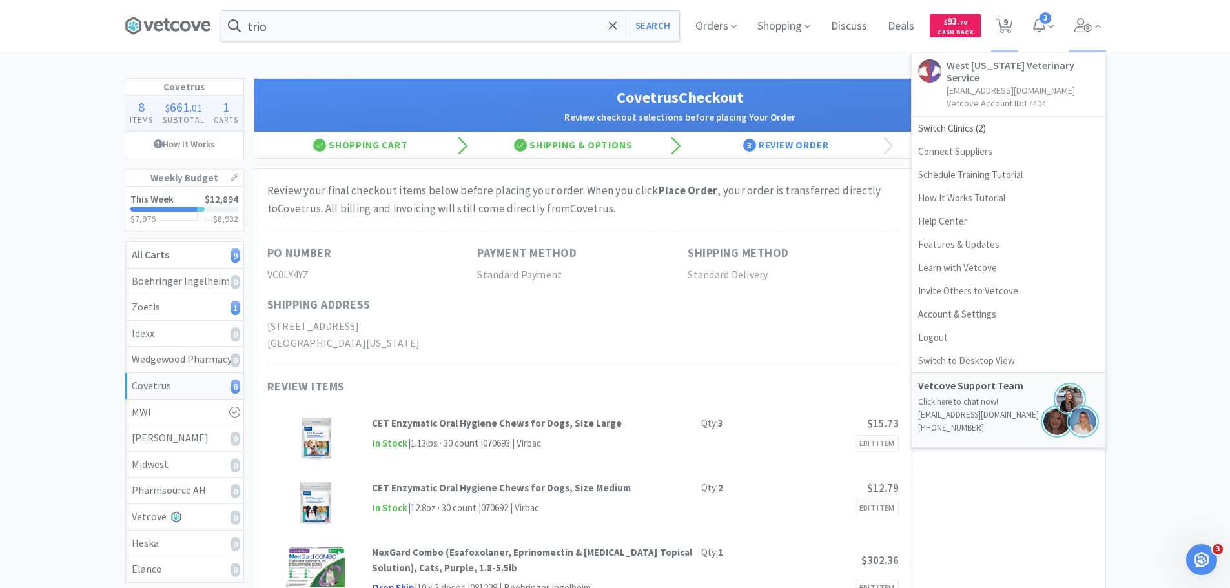
click at [1171, 108] on div "Covetrus 8 Items $ 661 . 01 Subtotal 1 Carts How It Works Weekly Budget This We…" at bounding box center [615, 548] width 1230 height 941
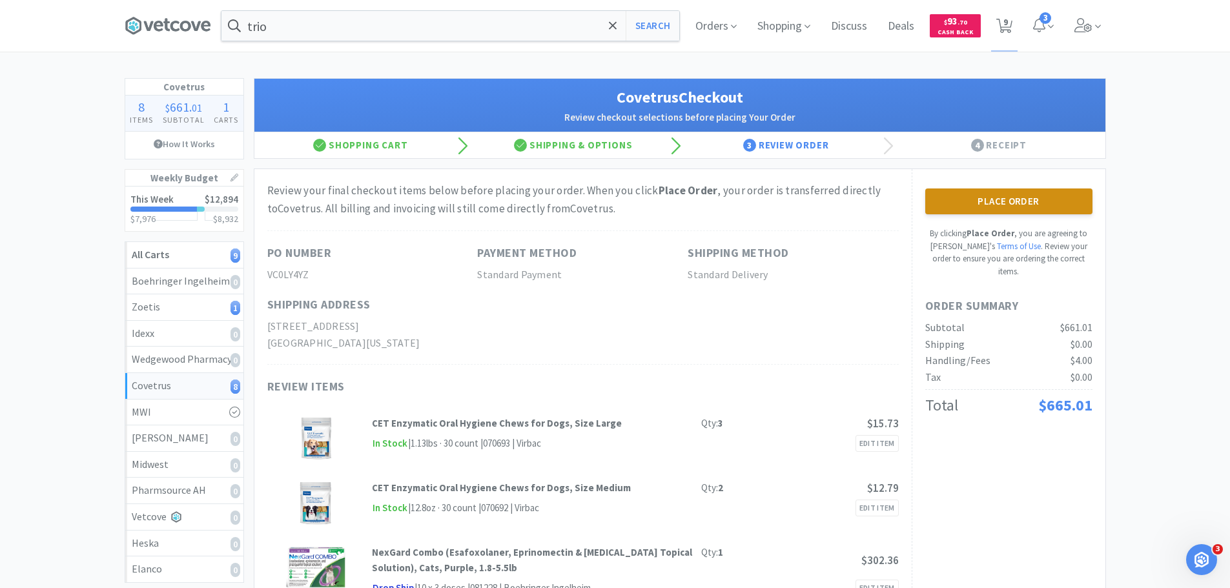
click at [1073, 200] on button "Place Order" at bounding box center [1008, 201] width 167 height 26
